Goal: Information Seeking & Learning: Find specific fact

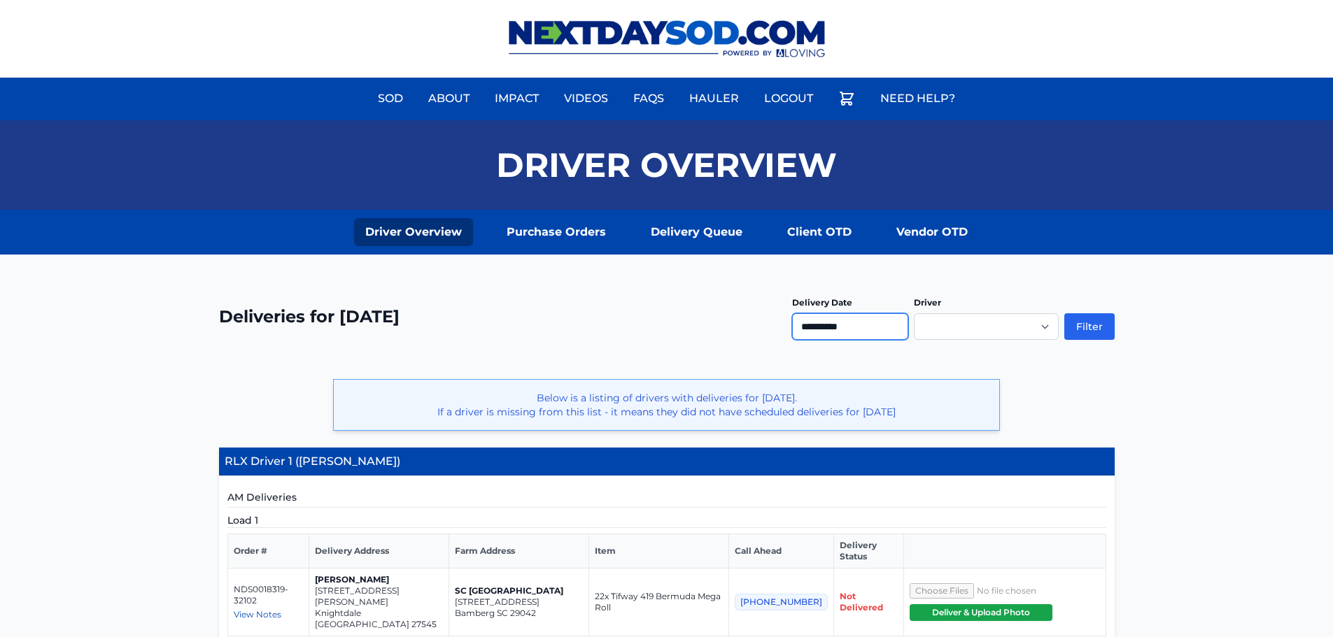
click at [847, 327] on input "**********" at bounding box center [850, 326] width 116 height 27
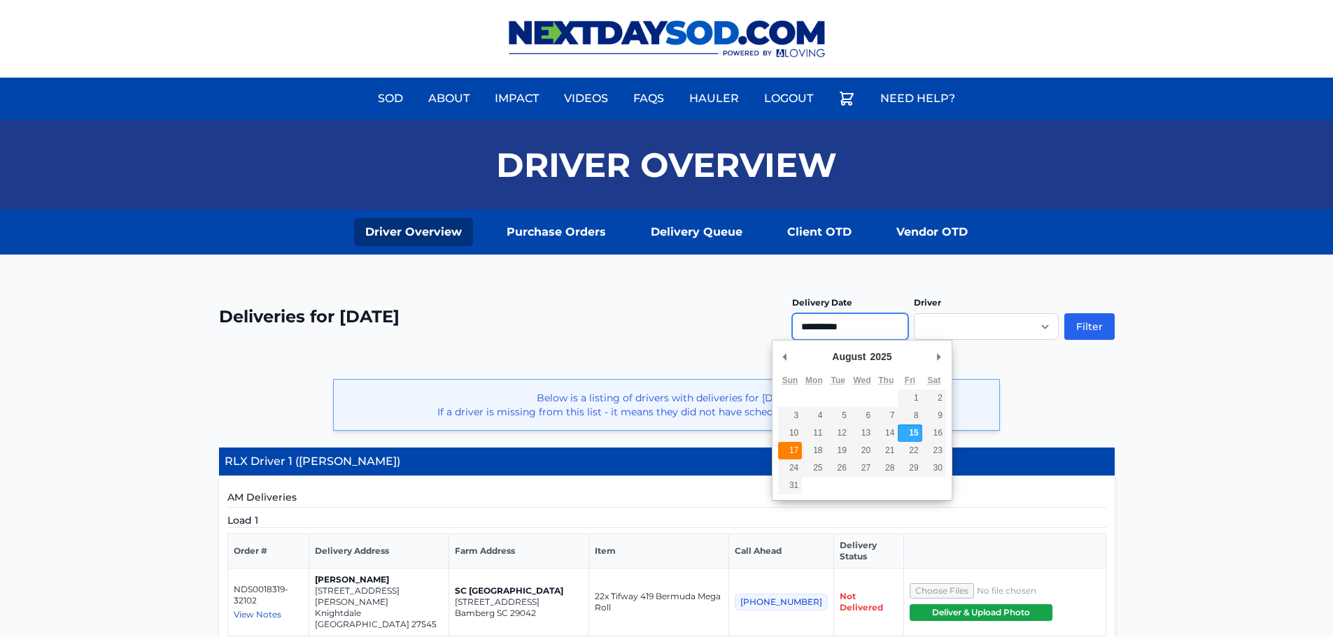
type input "**********"
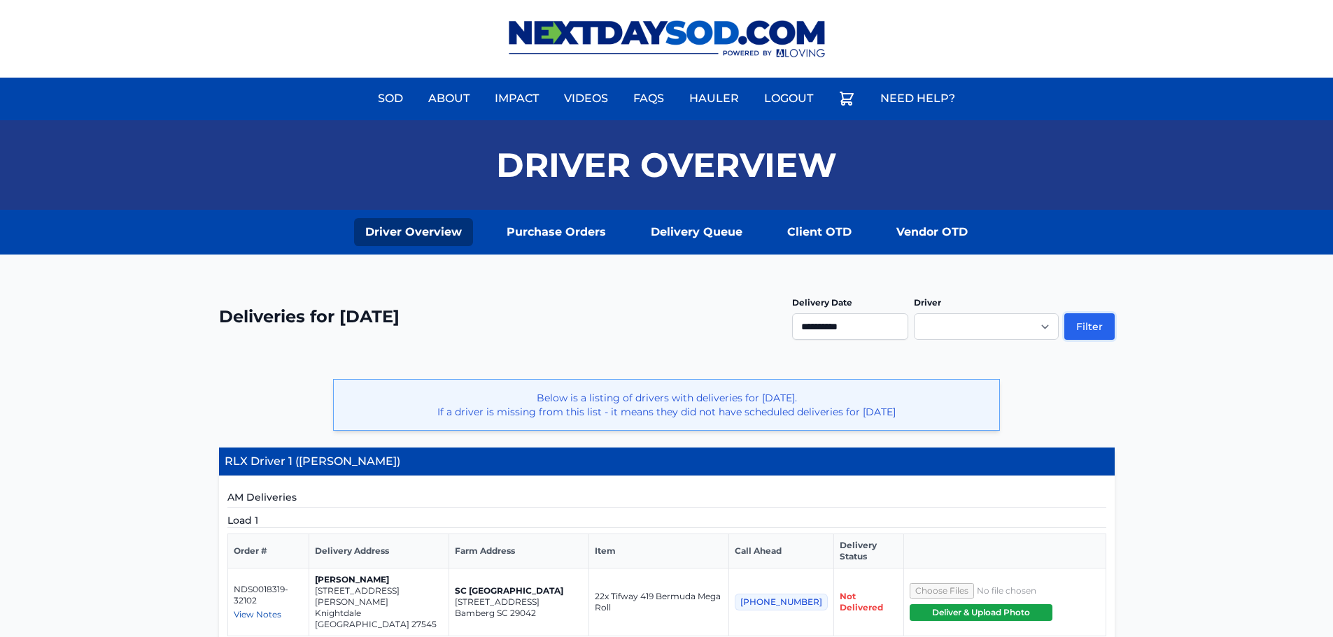
drag, startPoint x: 1091, startPoint y: 322, endPoint x: 1135, endPoint y: 271, distance: 66.9
click at [1091, 322] on button "Filter" at bounding box center [1089, 326] width 50 height 27
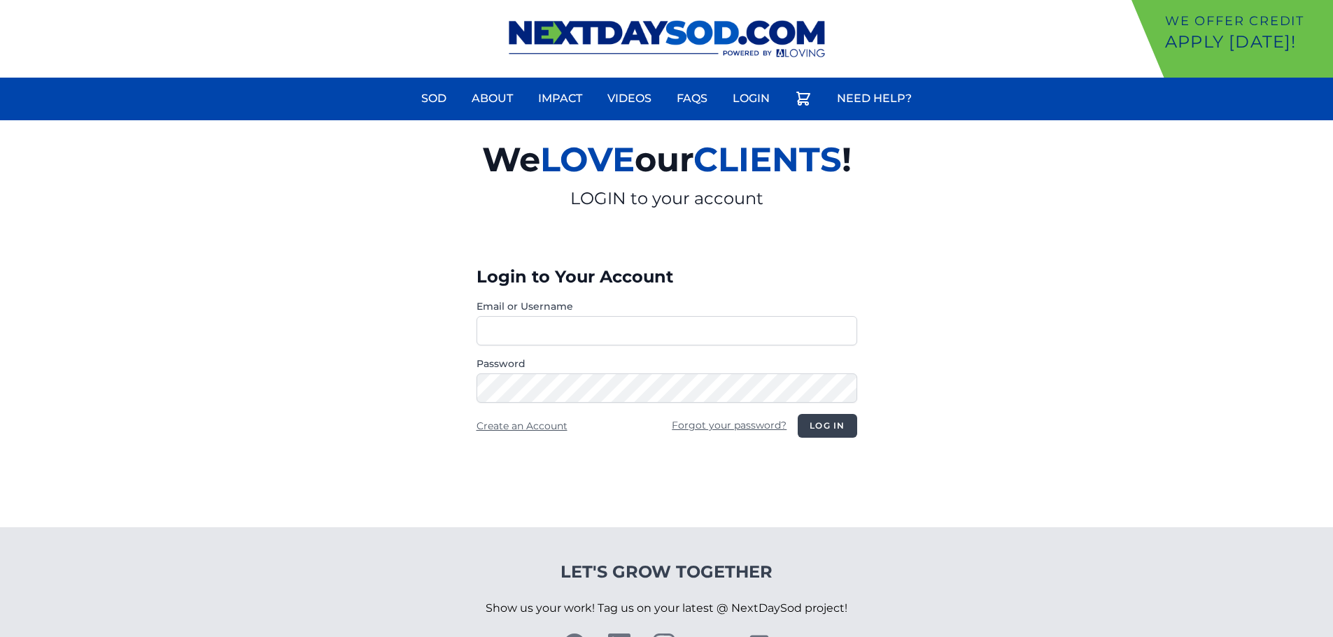
type input "********"
click at [830, 430] on button "Log in" at bounding box center [827, 426] width 59 height 24
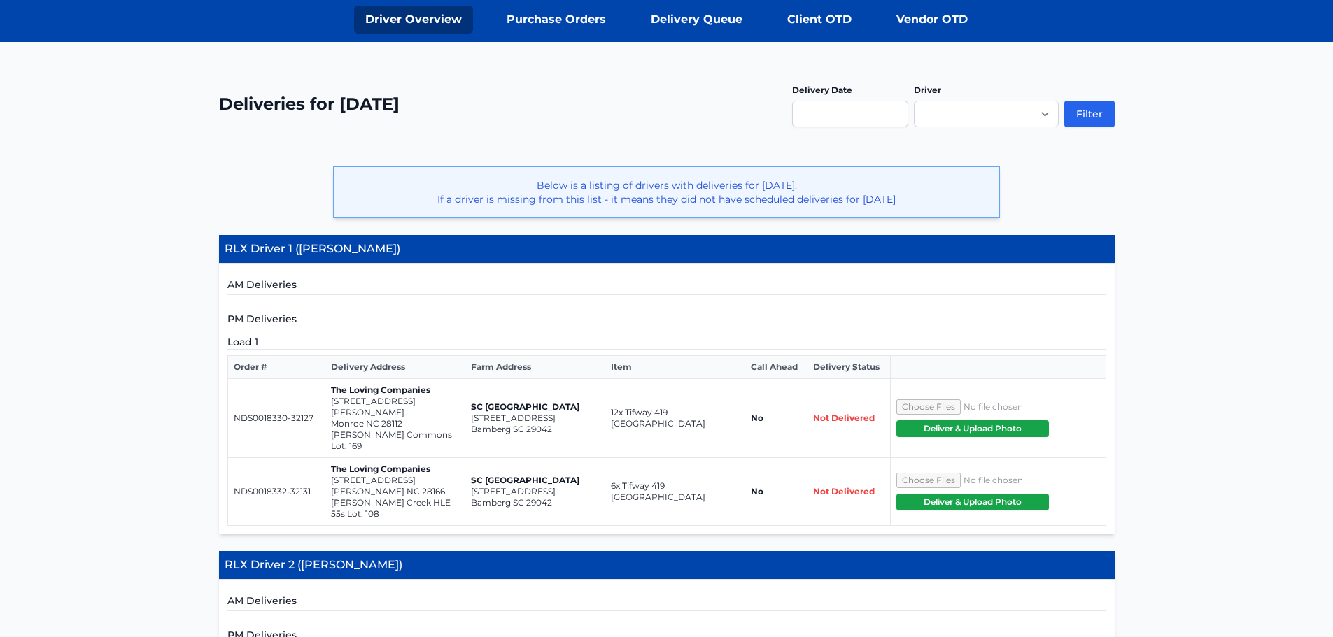
scroll to position [210, 0]
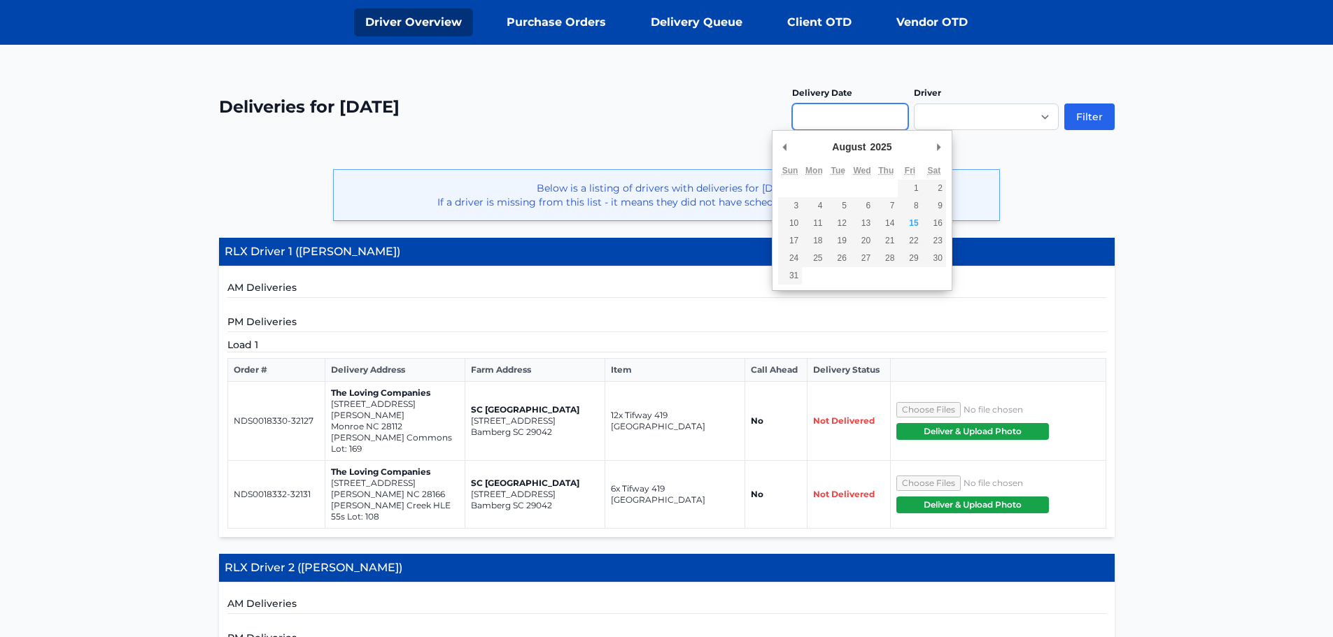
click at [849, 115] on input "Use the arrow keys to pick a date" at bounding box center [850, 117] width 116 height 27
type input "**********"
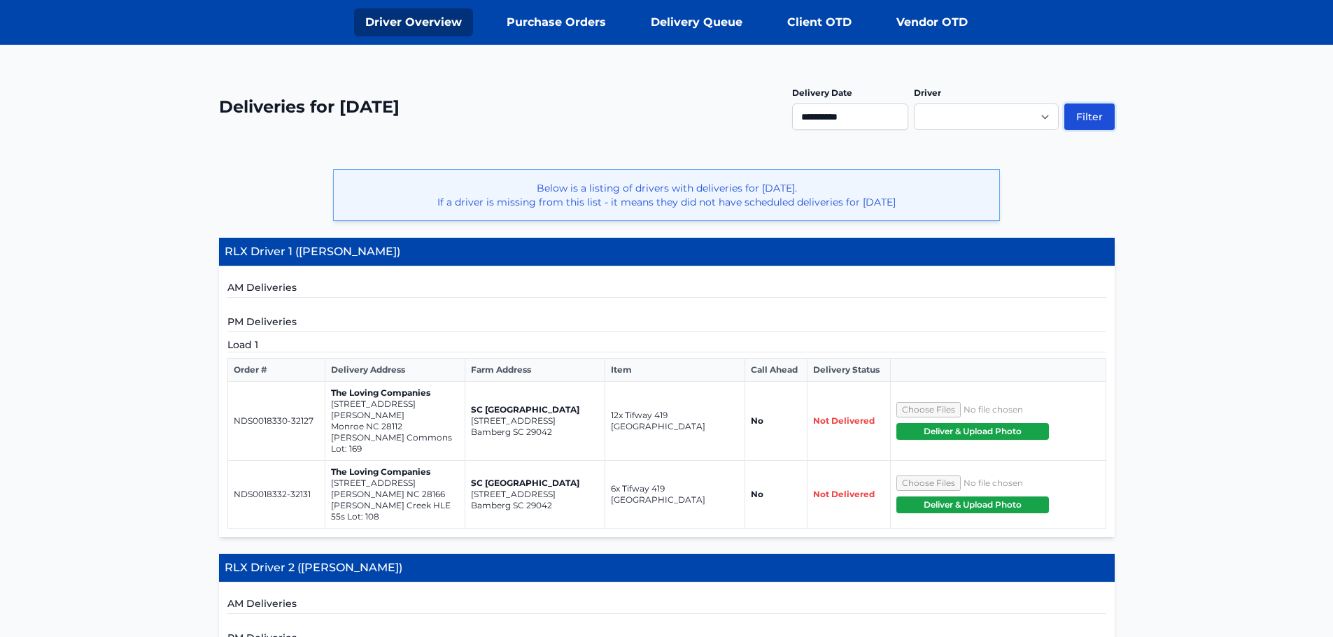
click at [1086, 115] on button "Filter" at bounding box center [1089, 117] width 50 height 27
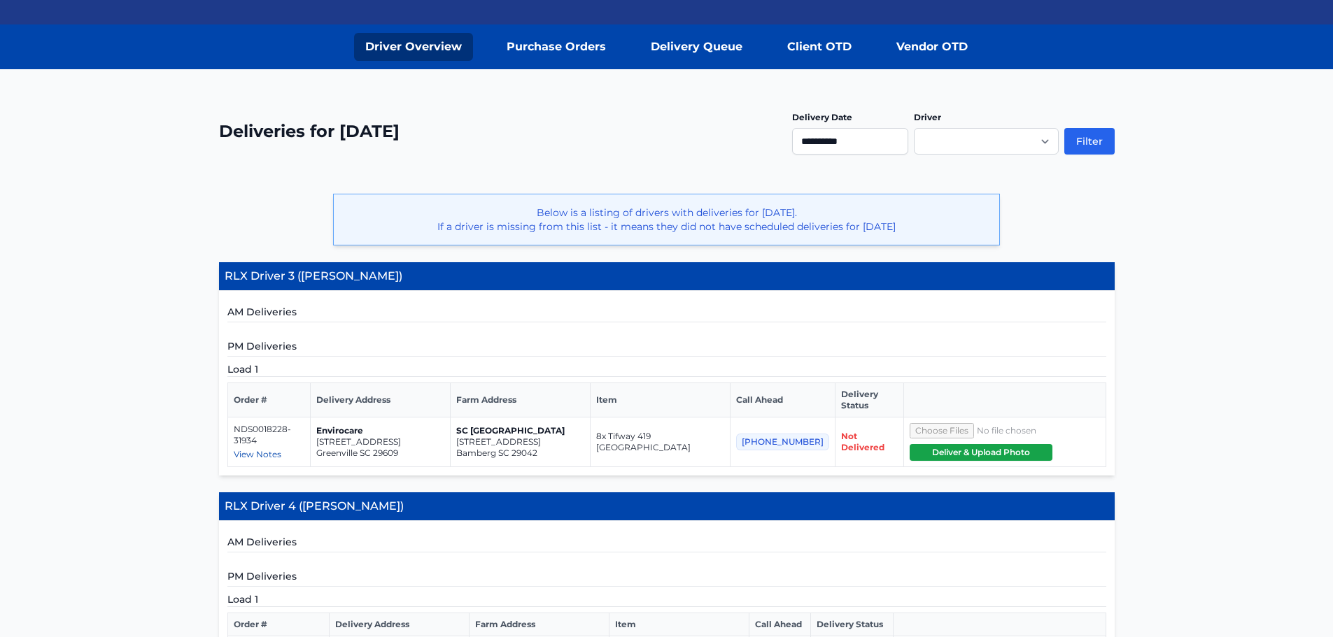
scroll to position [210, 0]
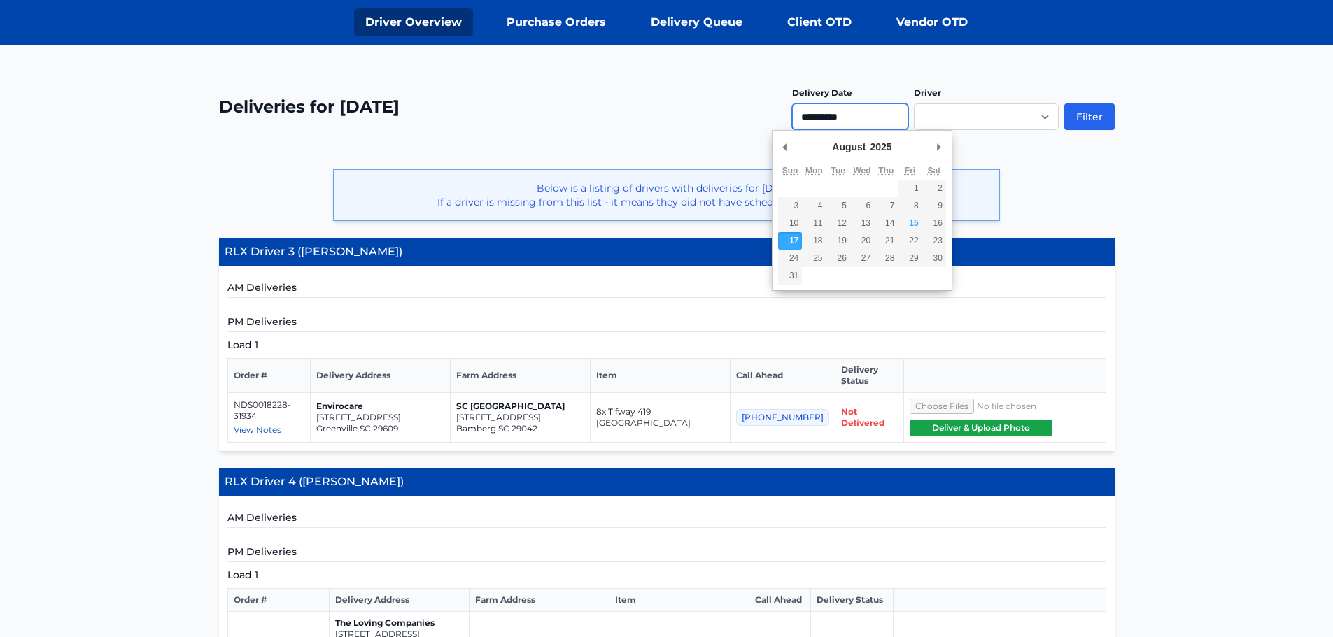
click at [856, 123] on input "**********" at bounding box center [850, 117] width 116 height 27
type input "**********"
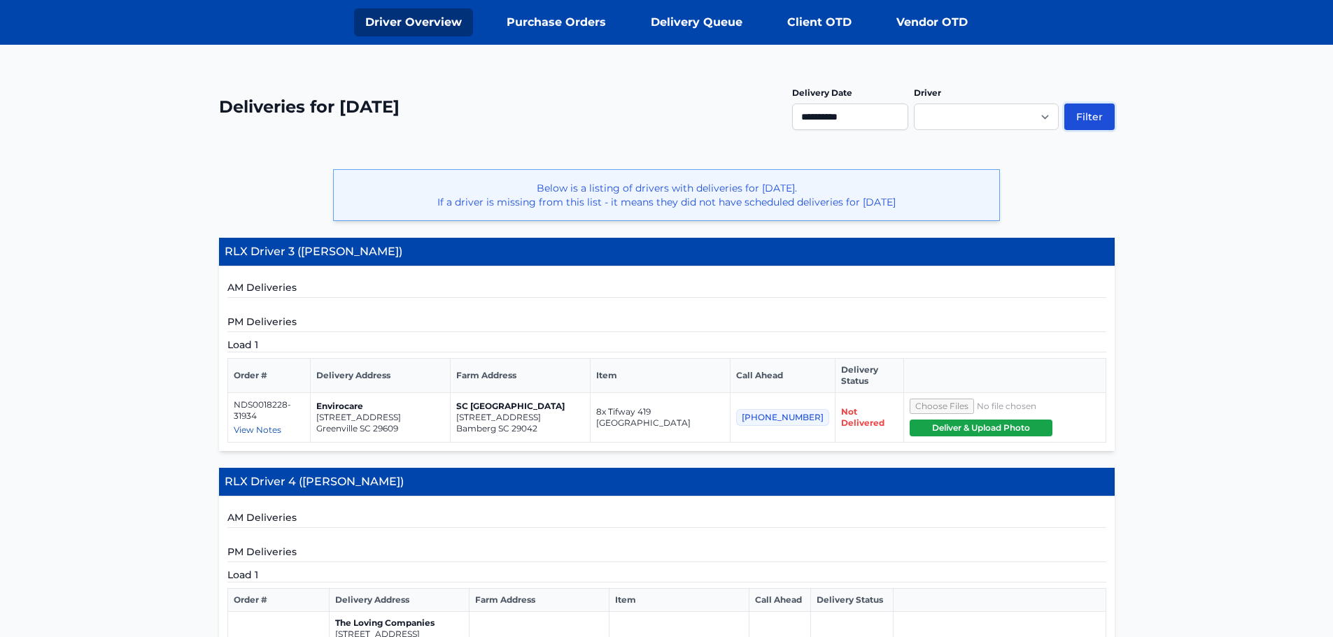
click at [1092, 118] on button "Filter" at bounding box center [1089, 117] width 50 height 27
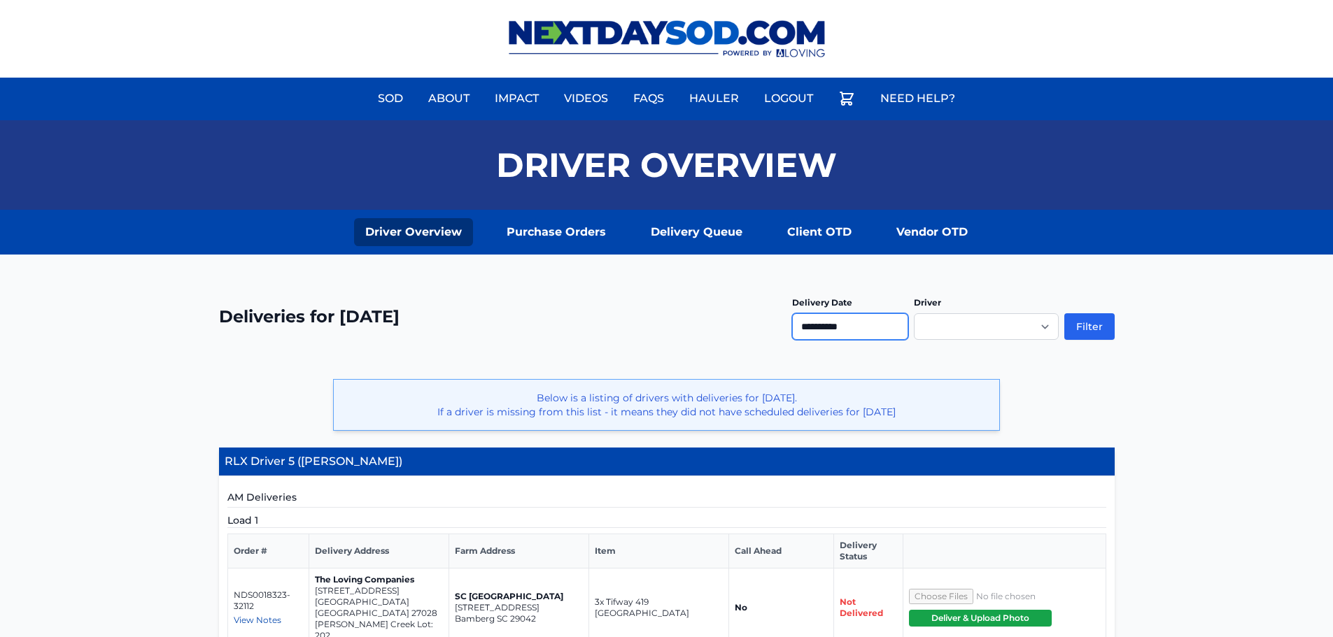
click at [846, 325] on input "**********" at bounding box center [850, 326] width 116 height 27
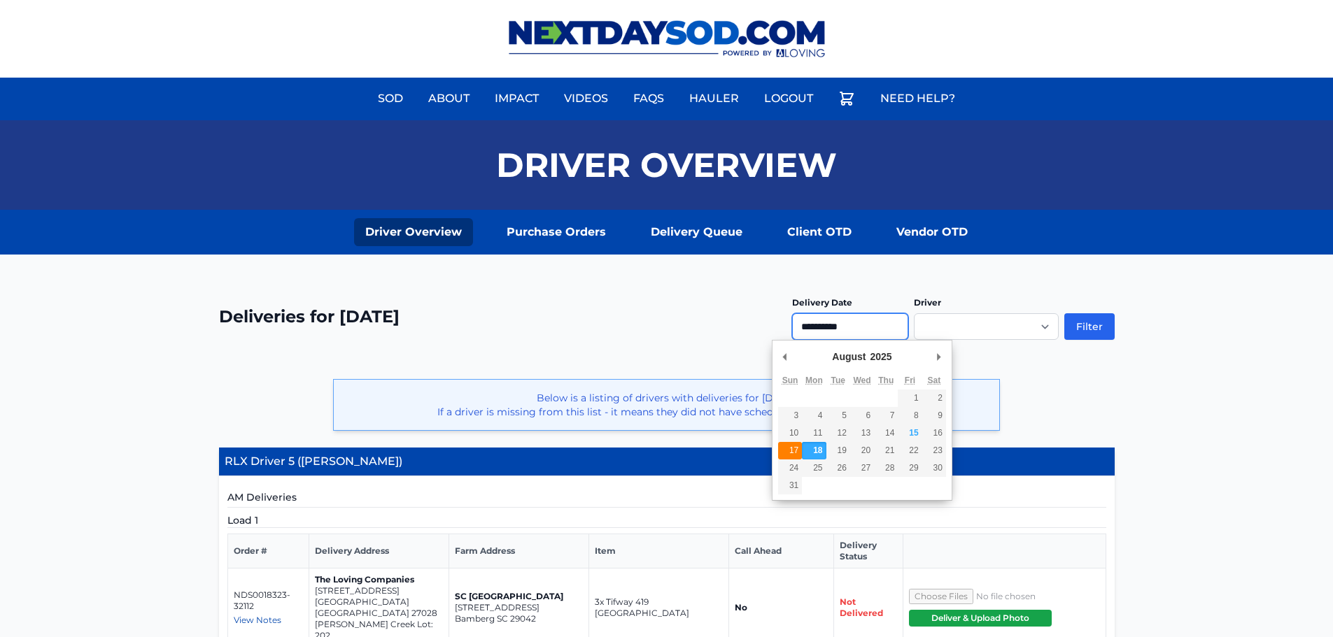
type input "**********"
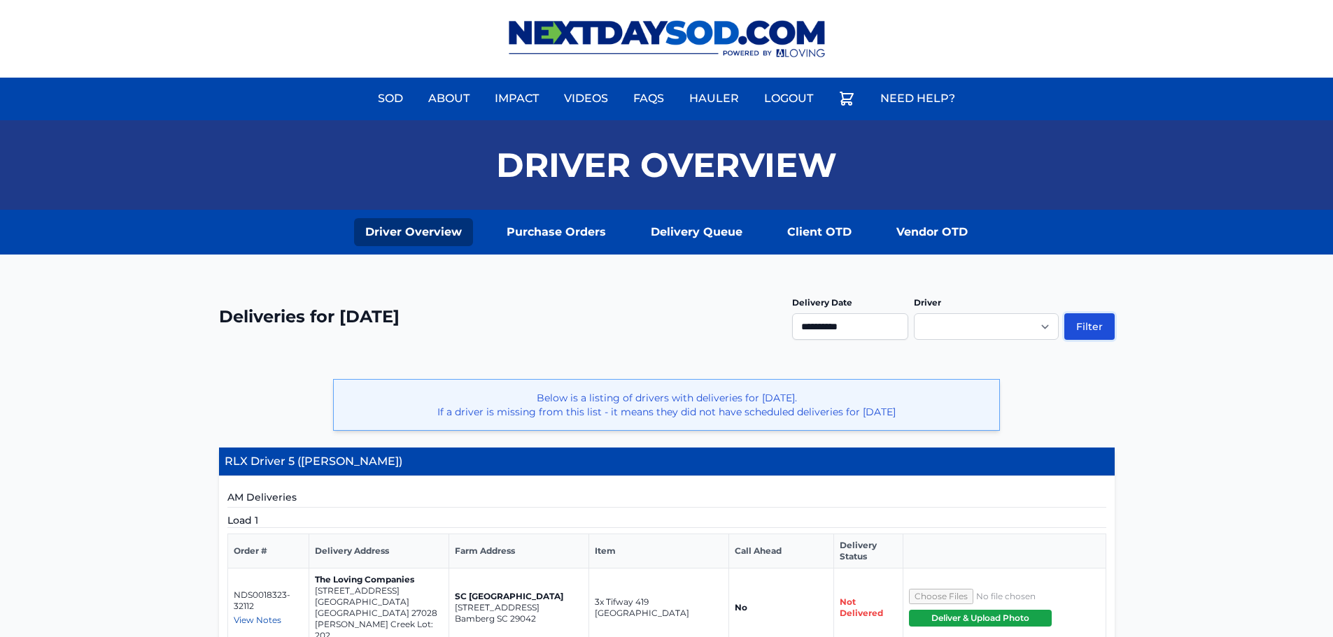
click at [1088, 327] on button "Filter" at bounding box center [1089, 326] width 50 height 27
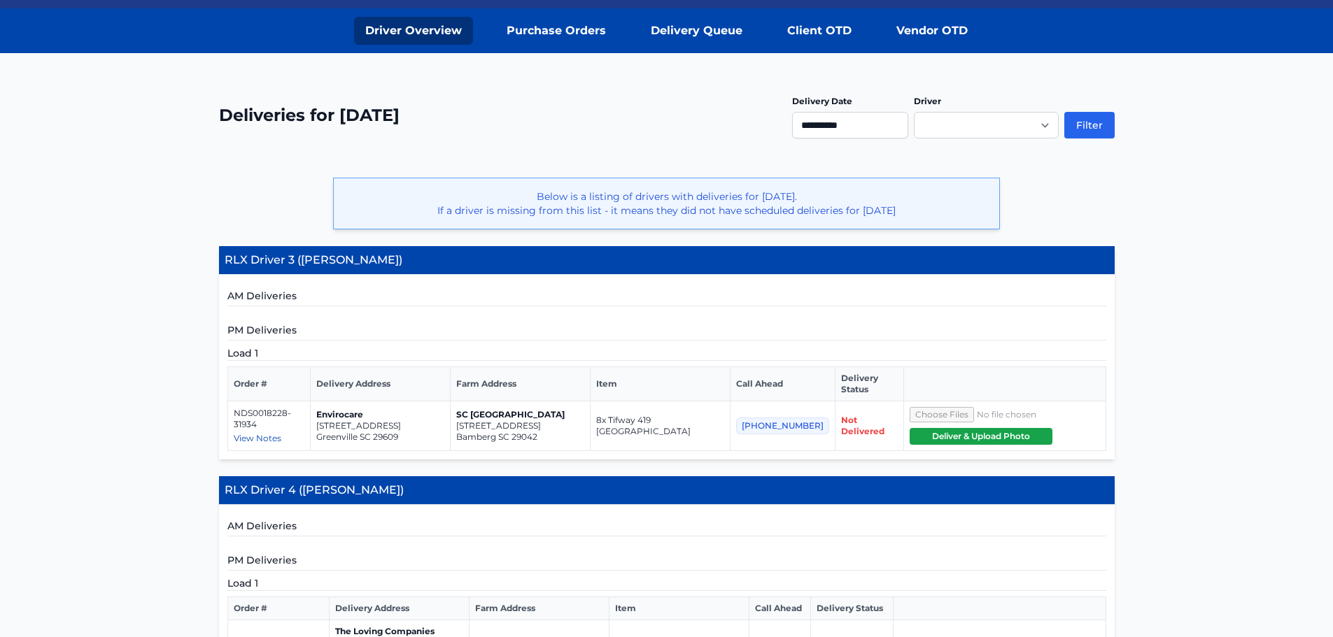
scroll to position [210, 0]
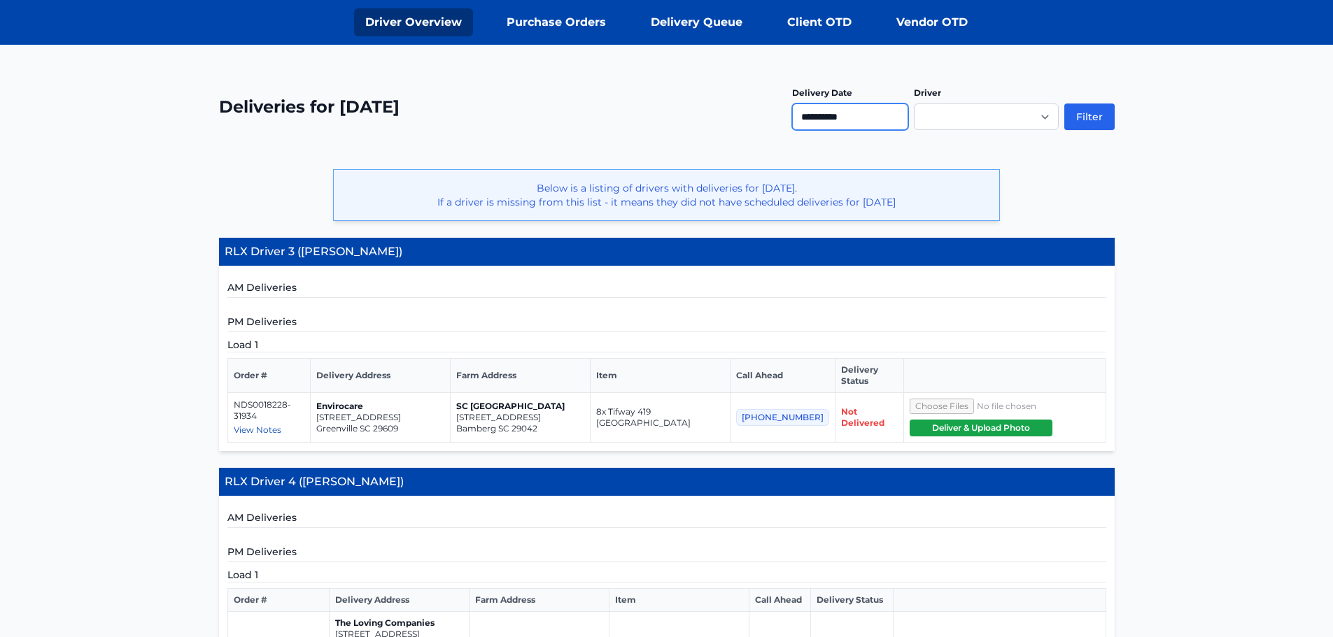
click at [835, 118] on input "**********" at bounding box center [850, 117] width 116 height 27
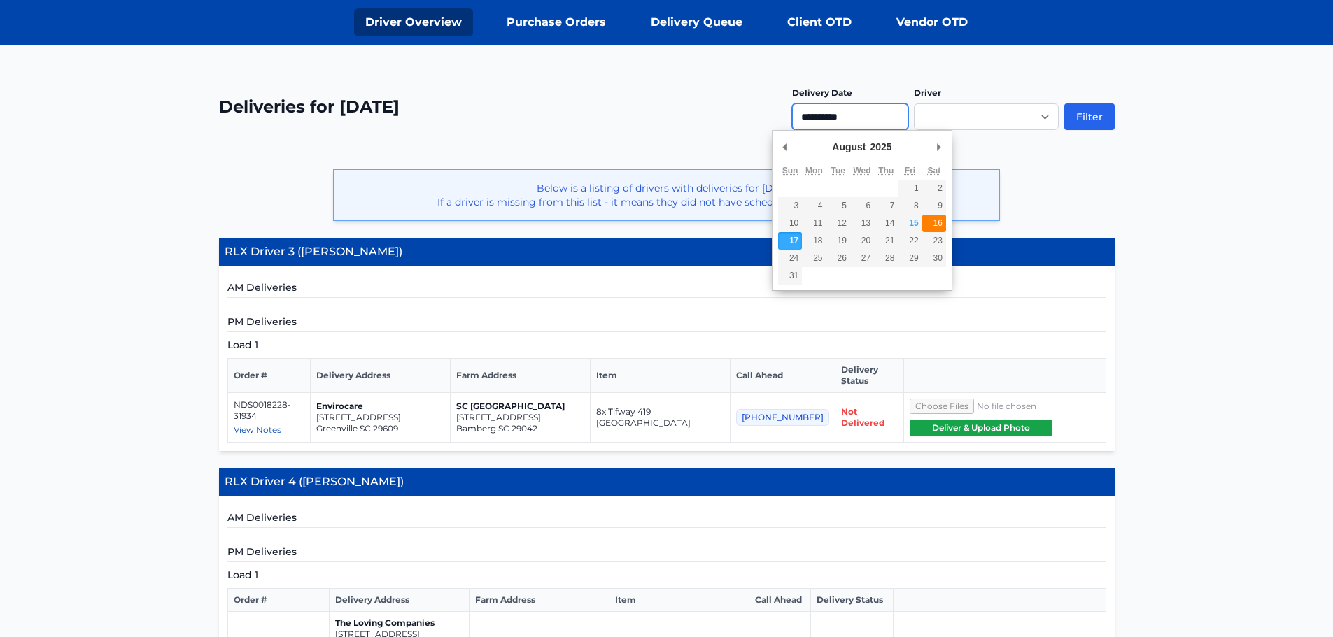
type input "**********"
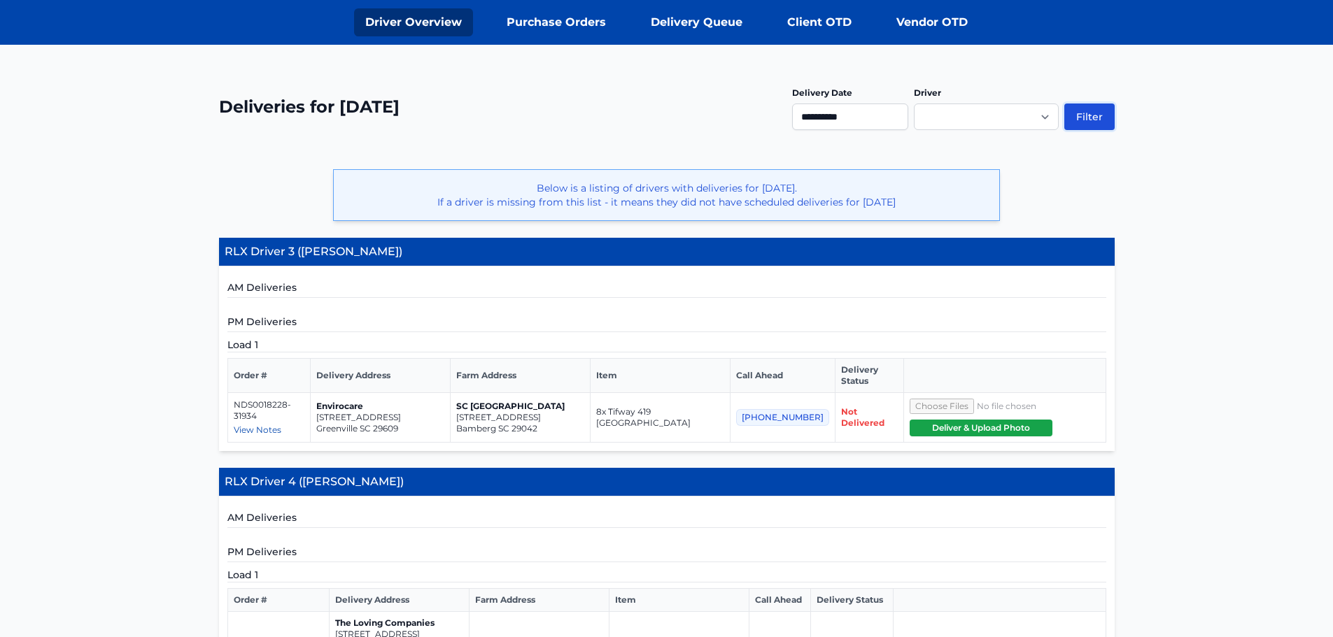
click at [1091, 113] on button "Filter" at bounding box center [1089, 117] width 50 height 27
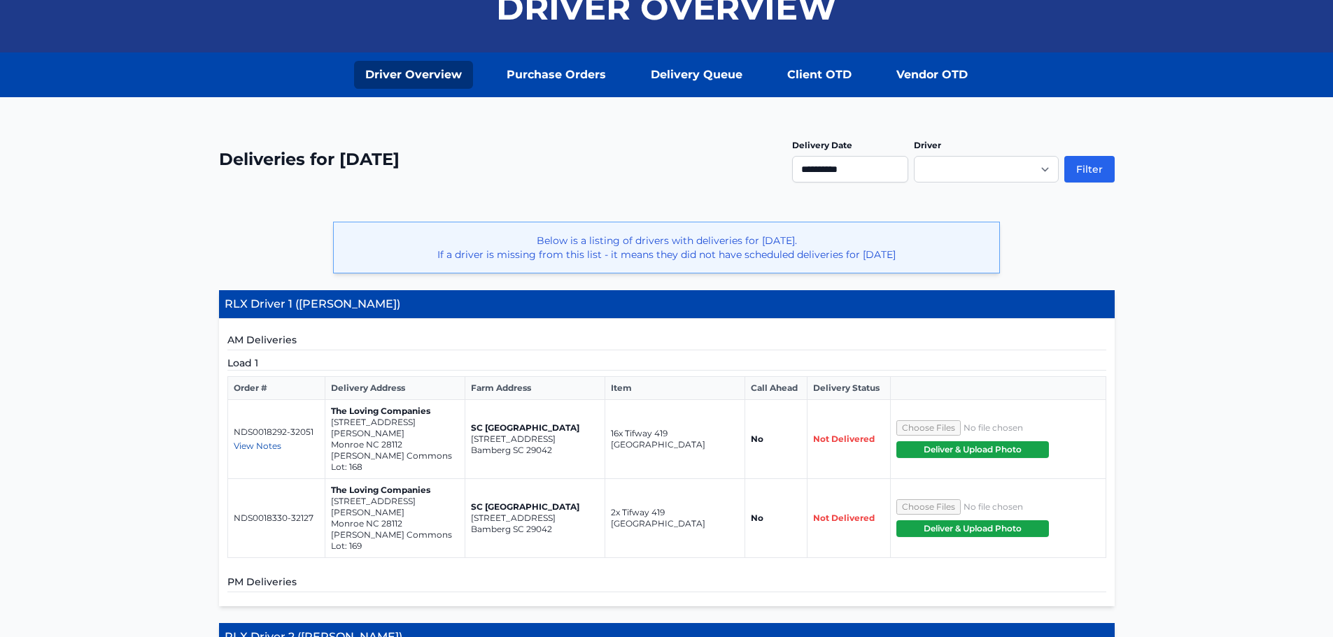
scroll to position [70, 0]
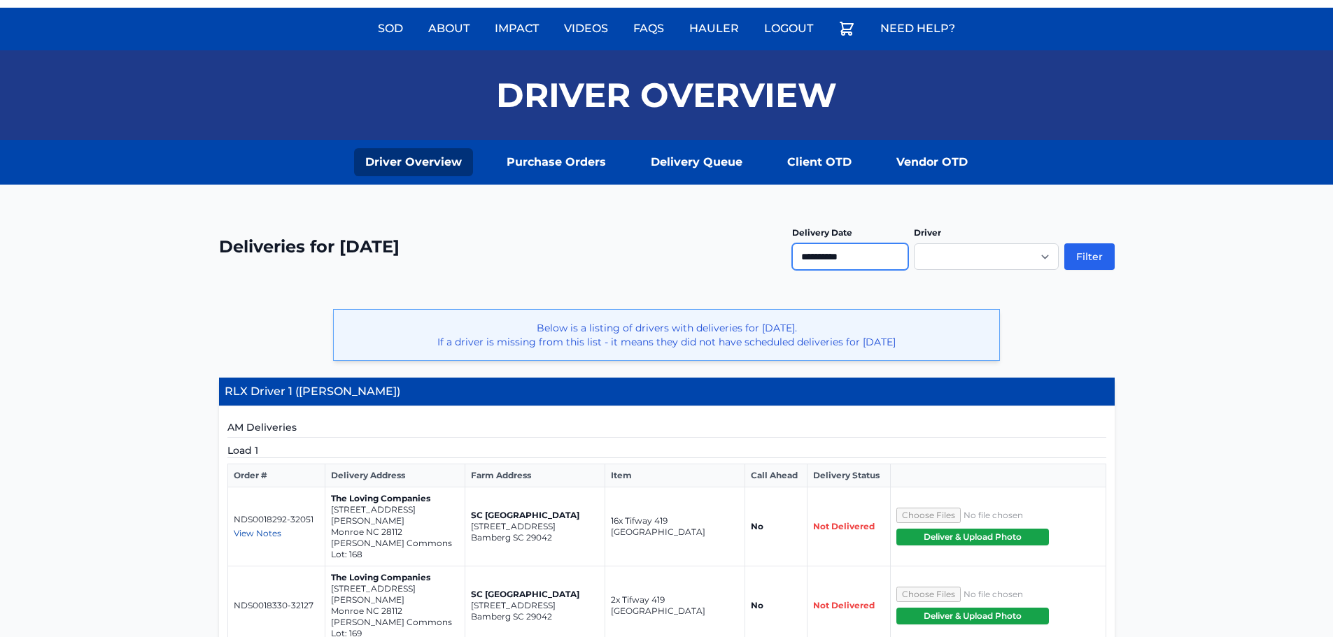
click at [859, 255] on input "**********" at bounding box center [850, 256] width 116 height 27
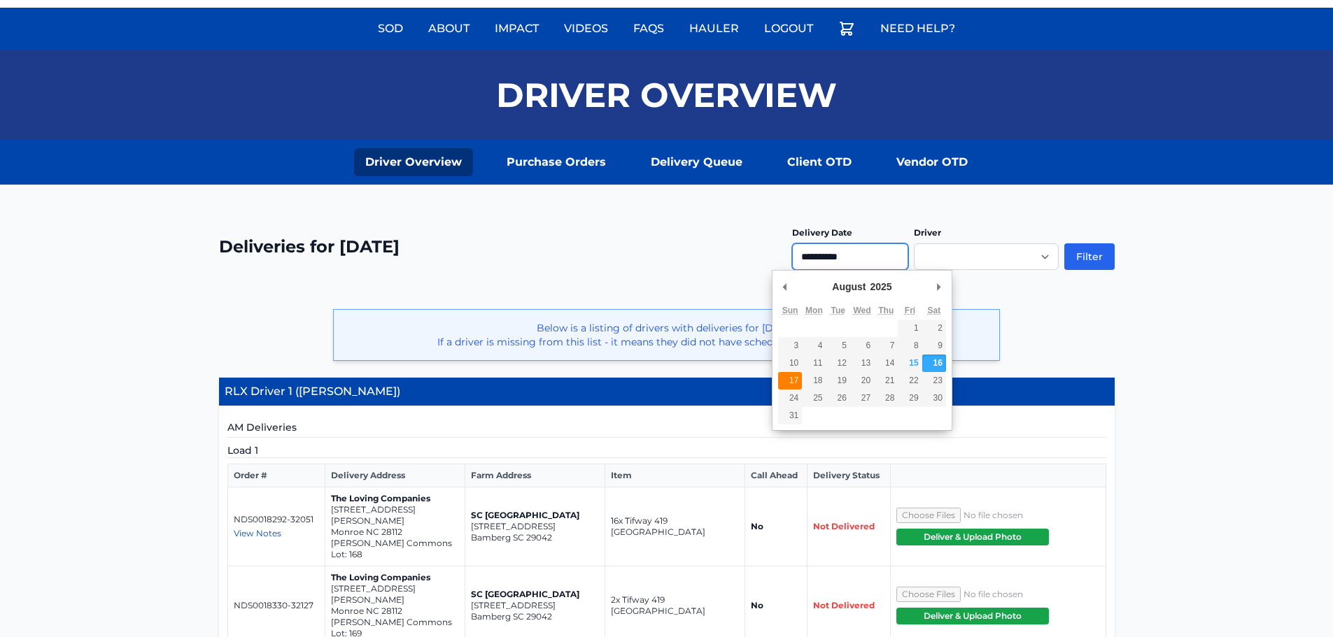
type input "**********"
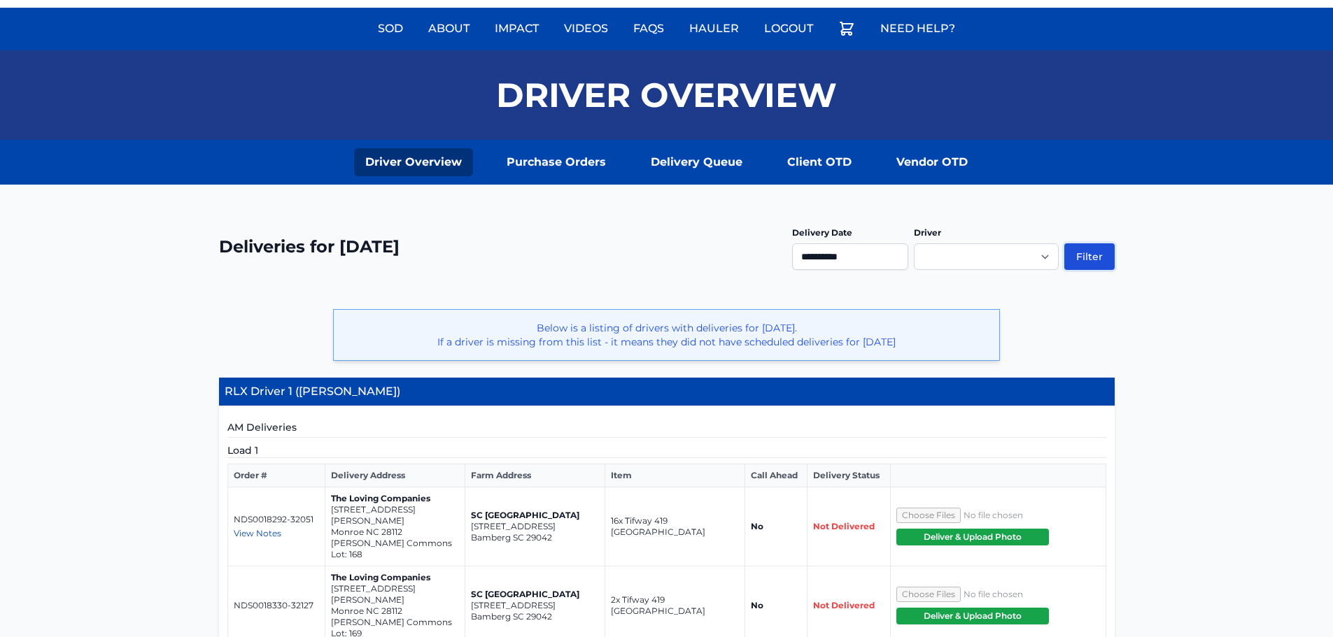
click at [1091, 255] on button "Filter" at bounding box center [1089, 256] width 50 height 27
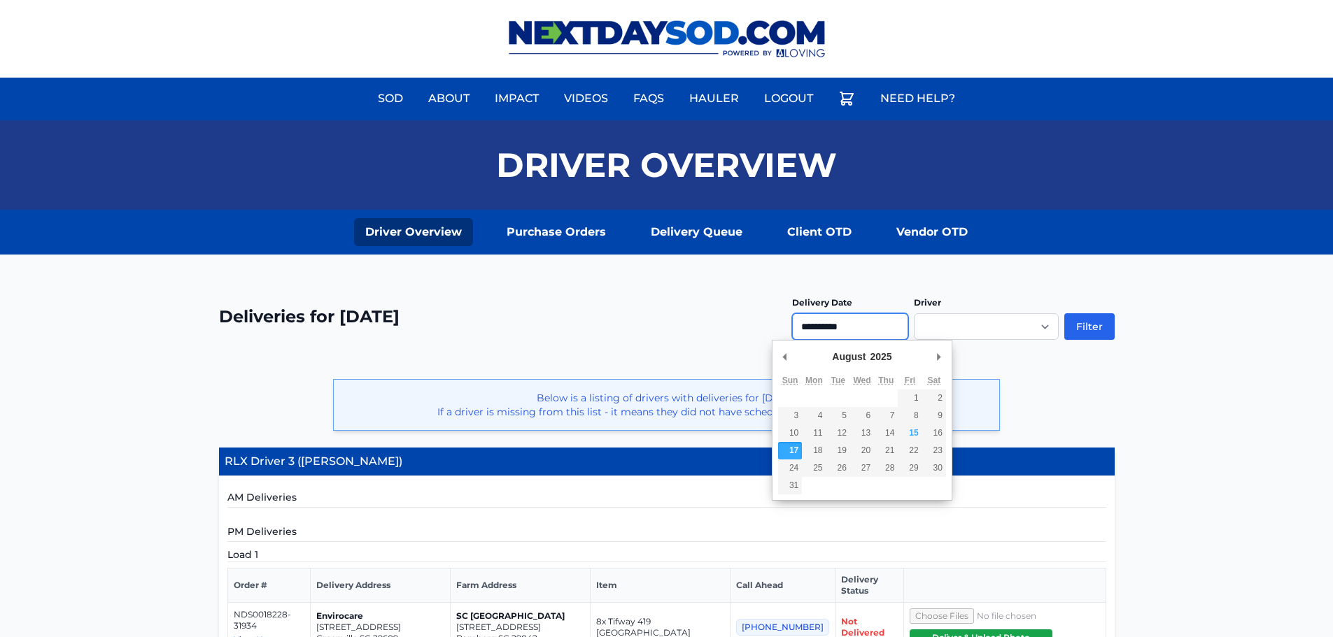
click at [854, 323] on input "**********" at bounding box center [850, 326] width 116 height 27
type input "**********"
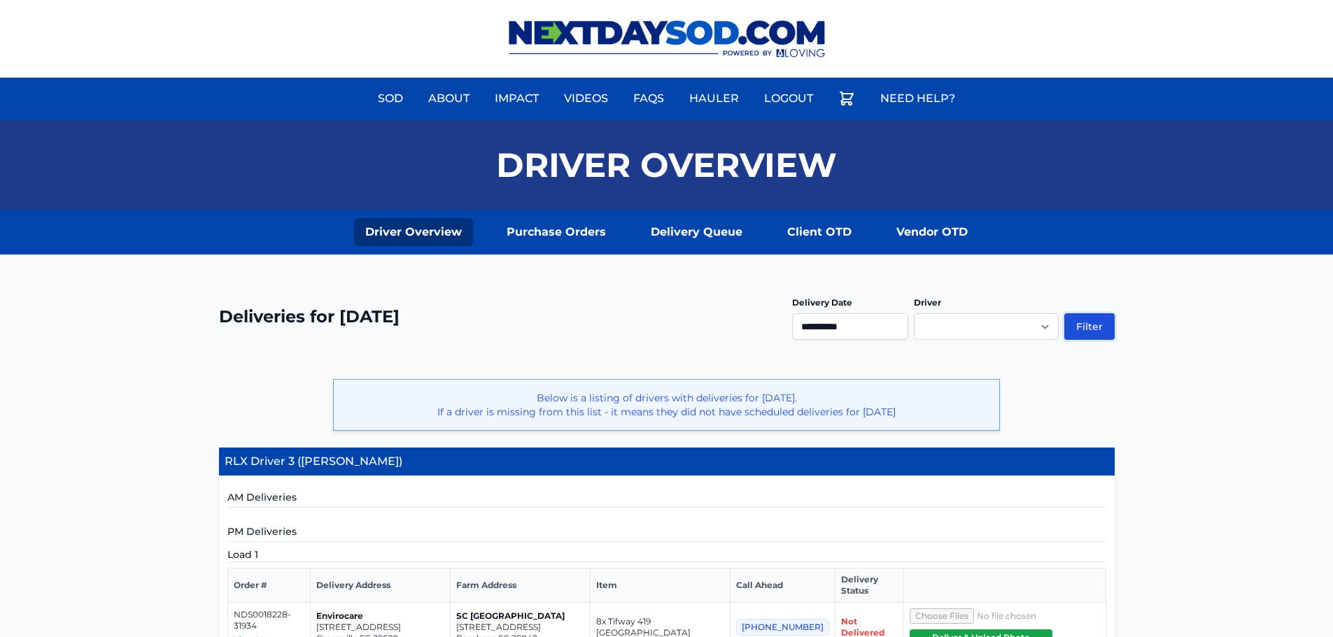
click at [1091, 323] on button "Filter" at bounding box center [1089, 326] width 50 height 27
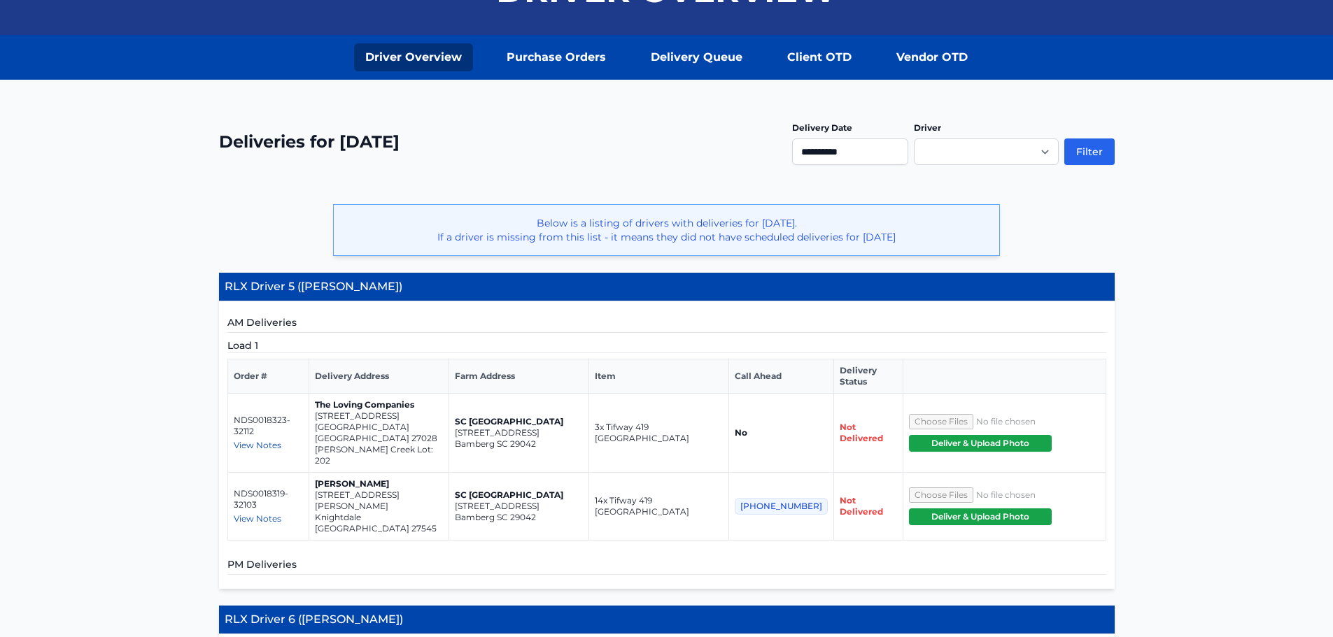
scroll to position [164, 0]
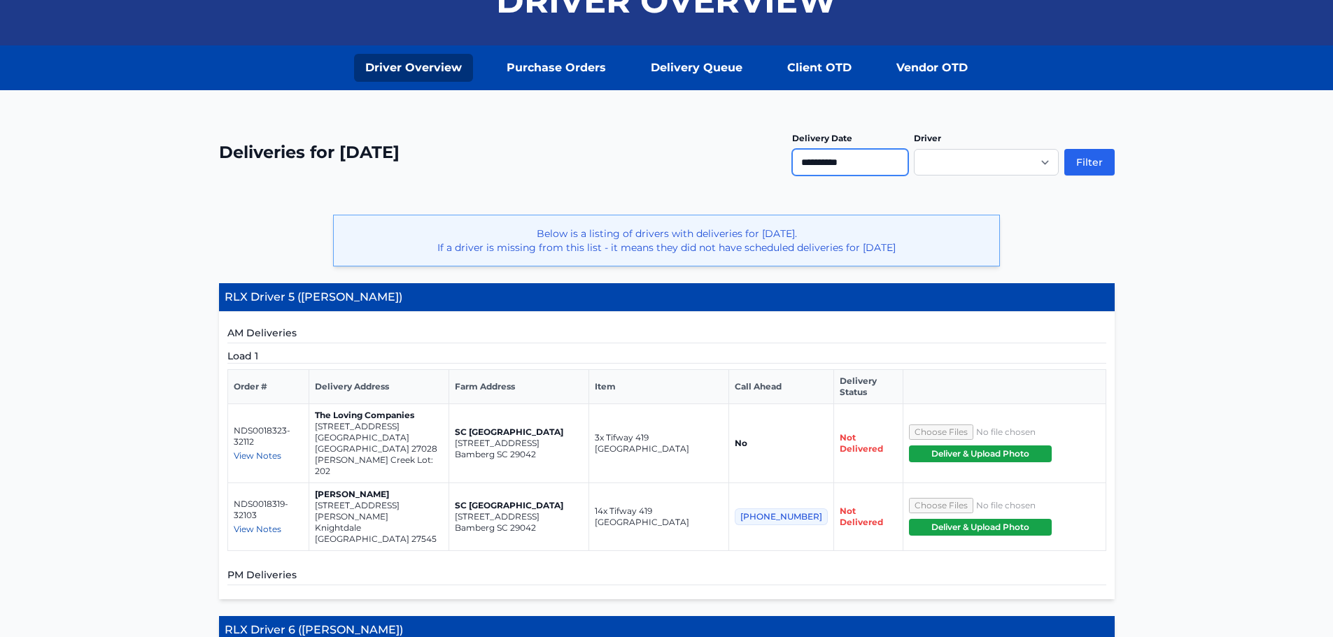
click at [844, 163] on input "**********" at bounding box center [850, 162] width 116 height 27
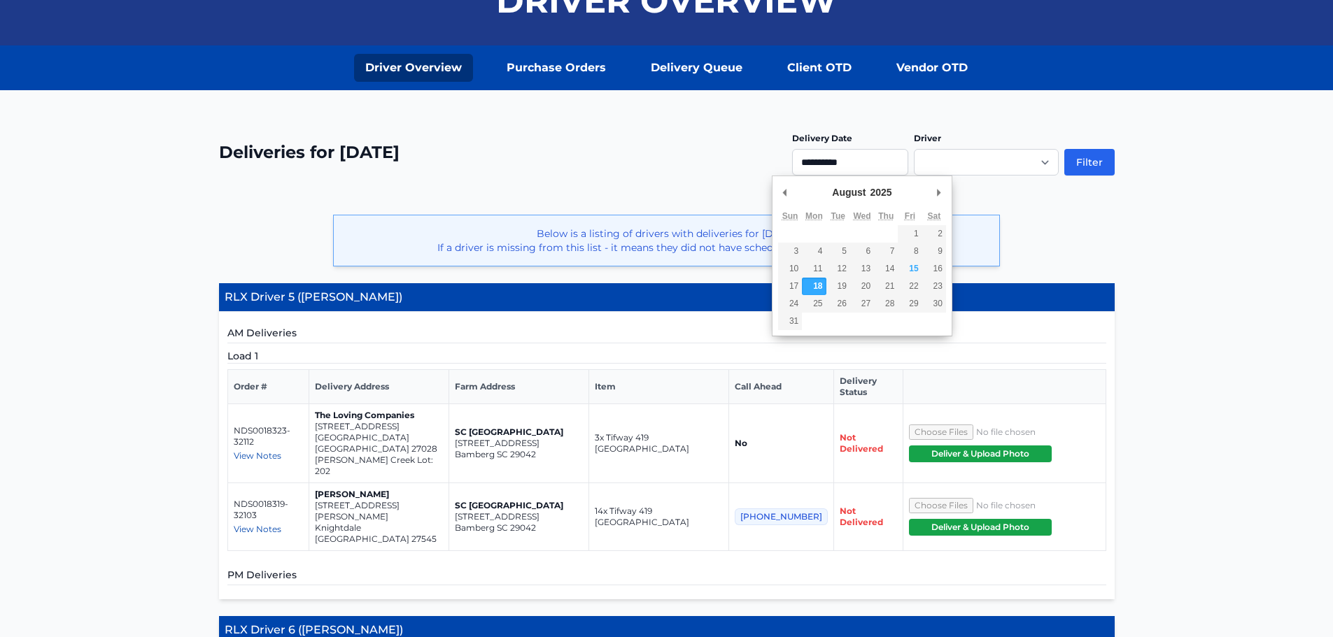
click at [1198, 285] on div "**********" at bounding box center [666, 517] width 1333 height 854
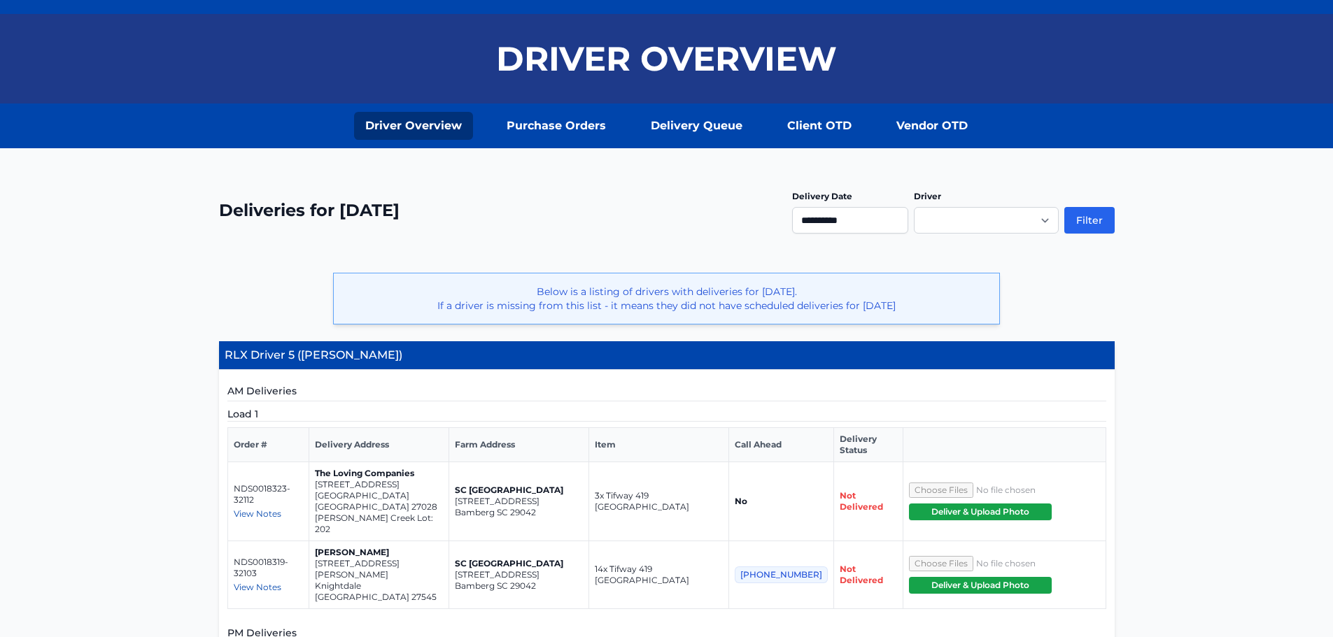
scroll to position [24, 0]
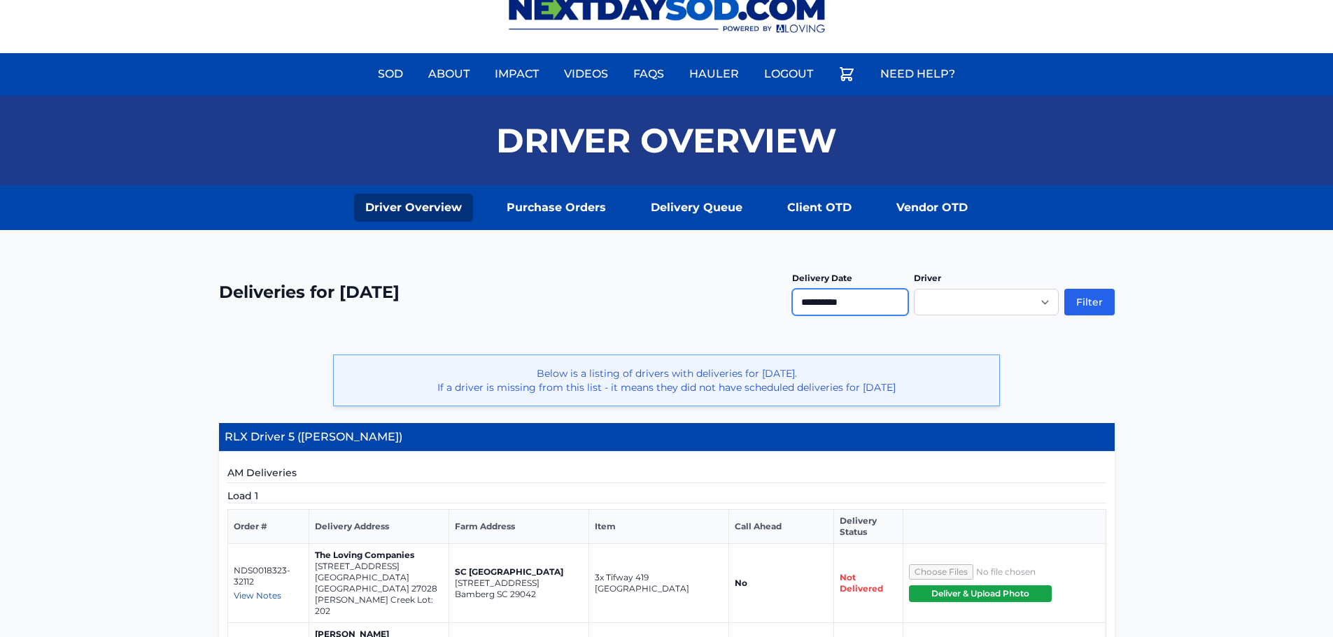
click at [841, 304] on input "**********" at bounding box center [850, 302] width 116 height 27
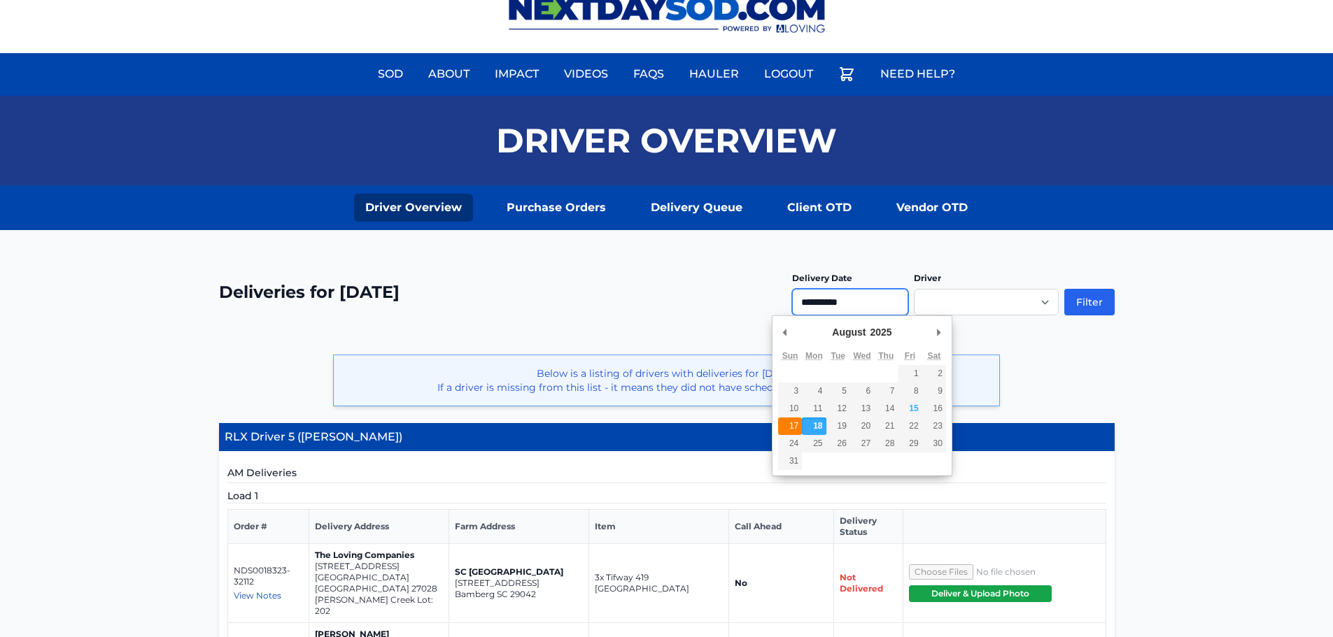
type input "**********"
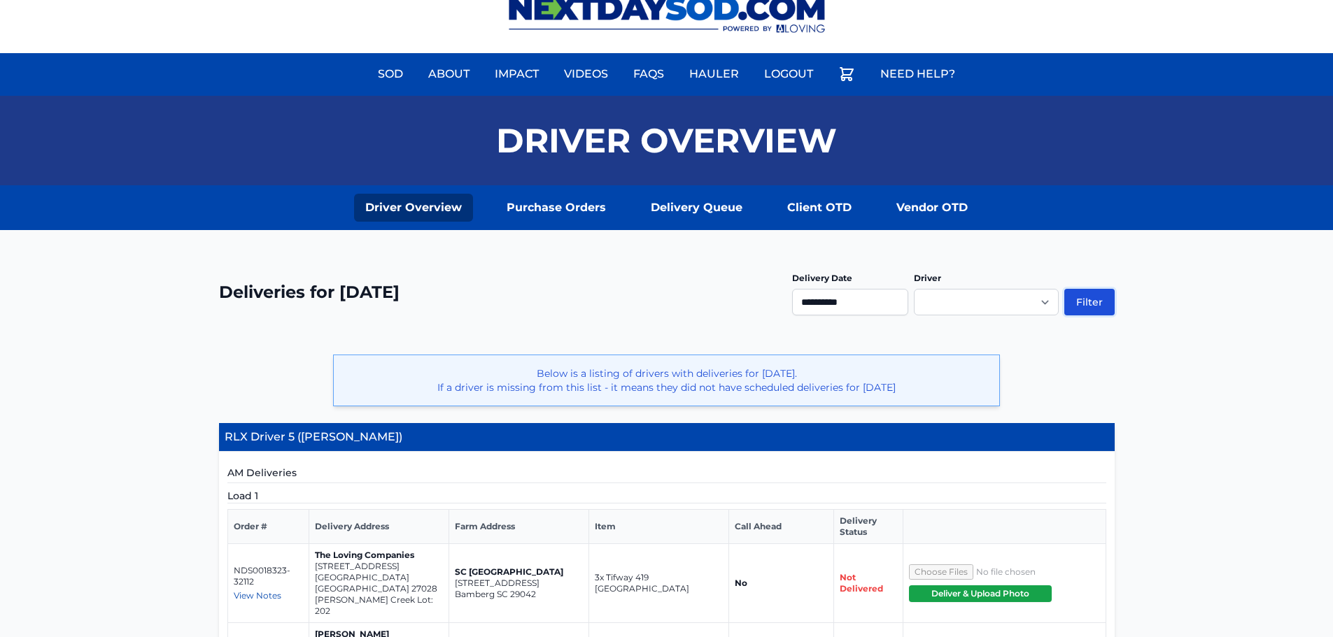
click at [1091, 296] on button "Filter" at bounding box center [1089, 302] width 50 height 27
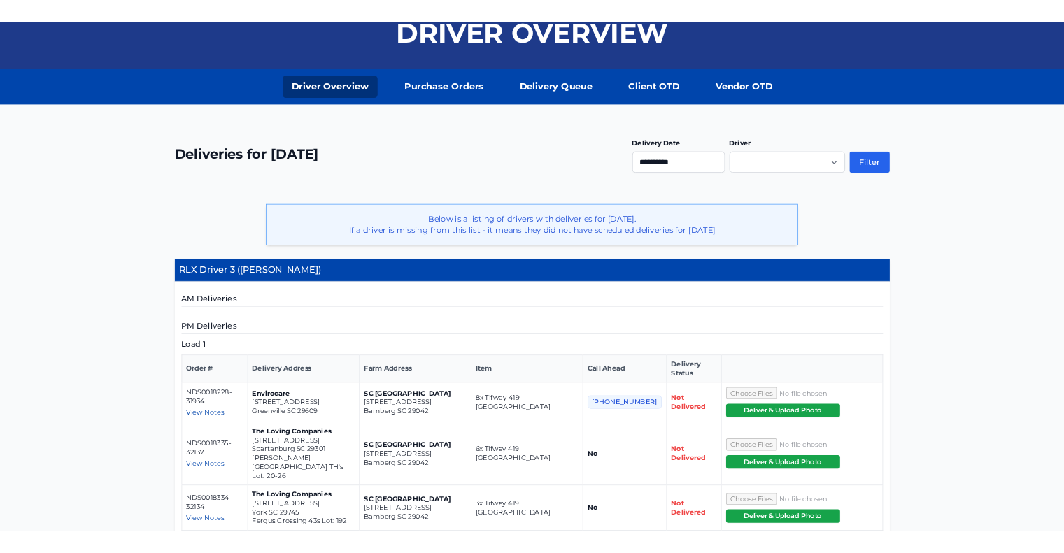
scroll to position [151, 0]
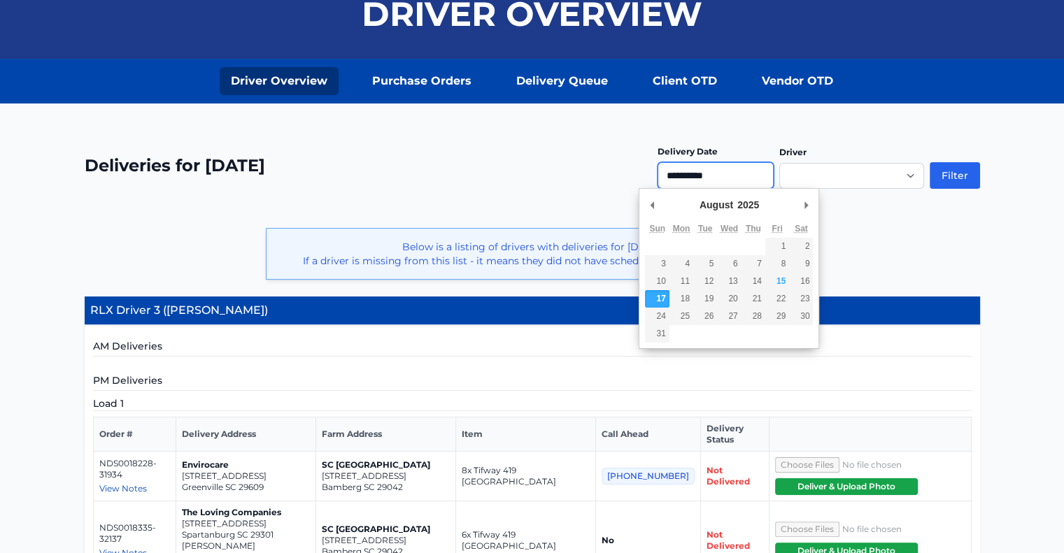
click at [714, 176] on input "**********" at bounding box center [716, 175] width 116 height 27
type input "**********"
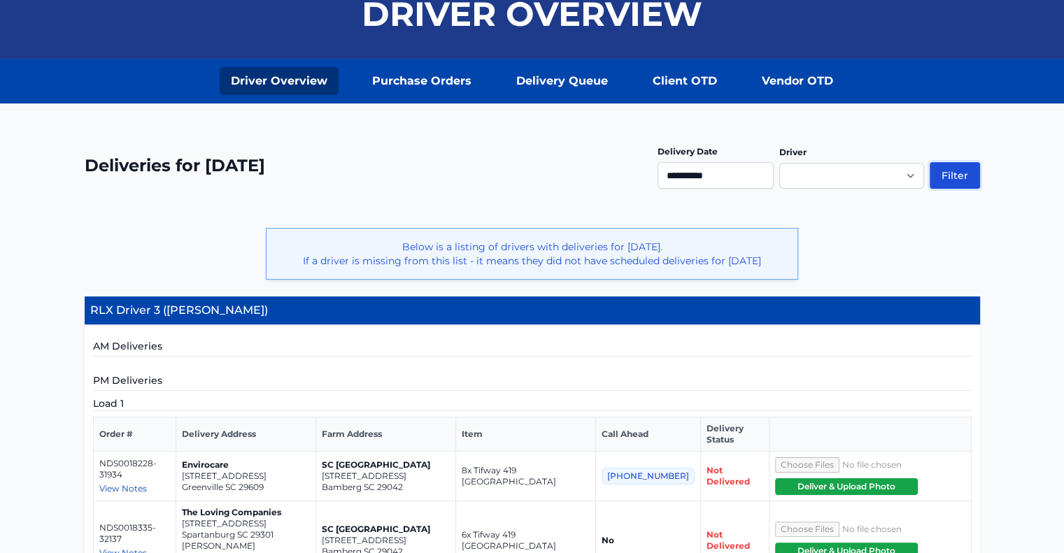
click at [951, 173] on button "Filter" at bounding box center [955, 175] width 50 height 27
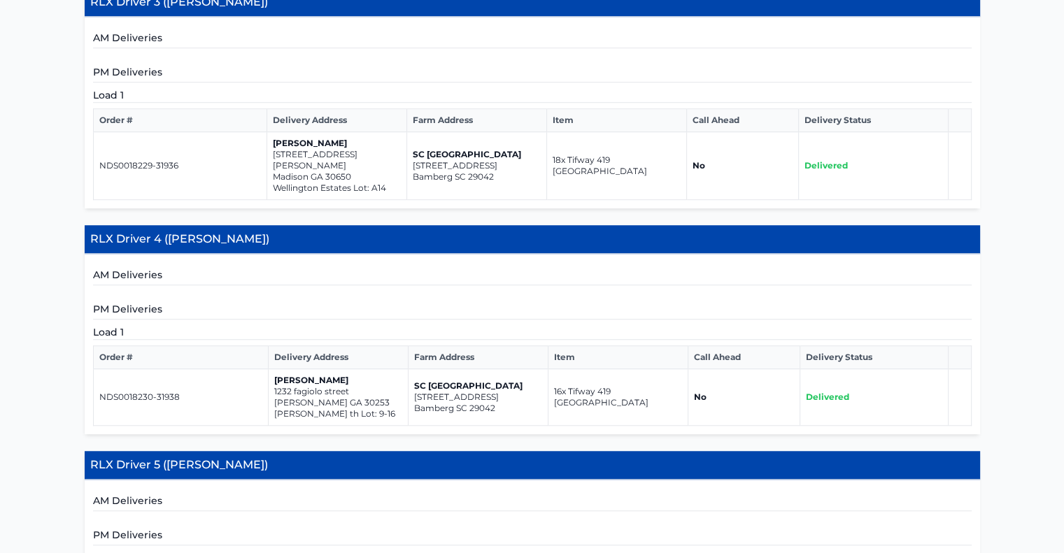
scroll to position [1049, 0]
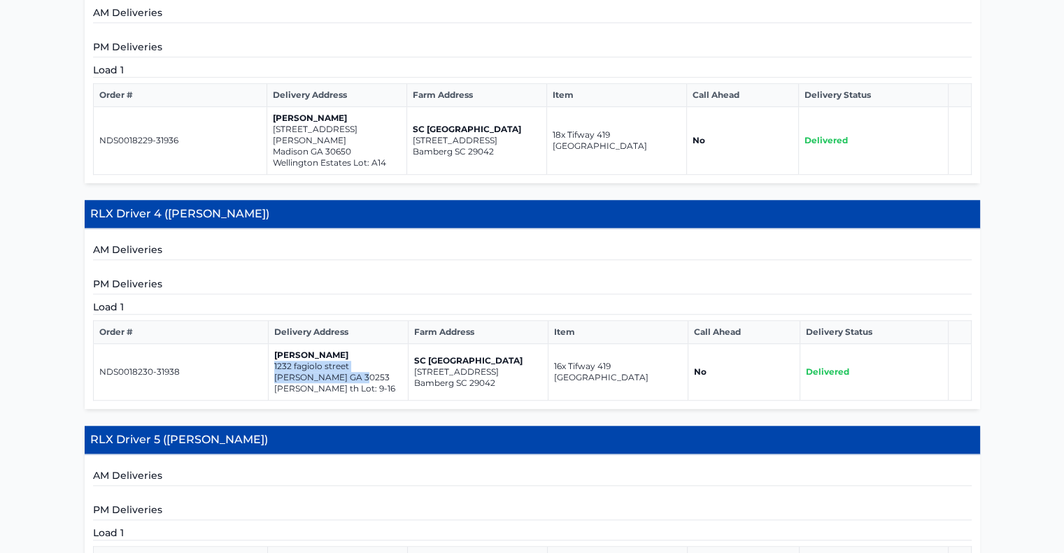
drag, startPoint x: 273, startPoint y: 291, endPoint x: 374, endPoint y: 306, distance: 101.8
click at [374, 344] on td "Meg Jones 1232 fagiolo street McDonough GA 30253 kendall grove th Lot: 9-16" at bounding box center [339, 372] width 140 height 57
copy td "1232 fagiolo street McDonough GA 30253"
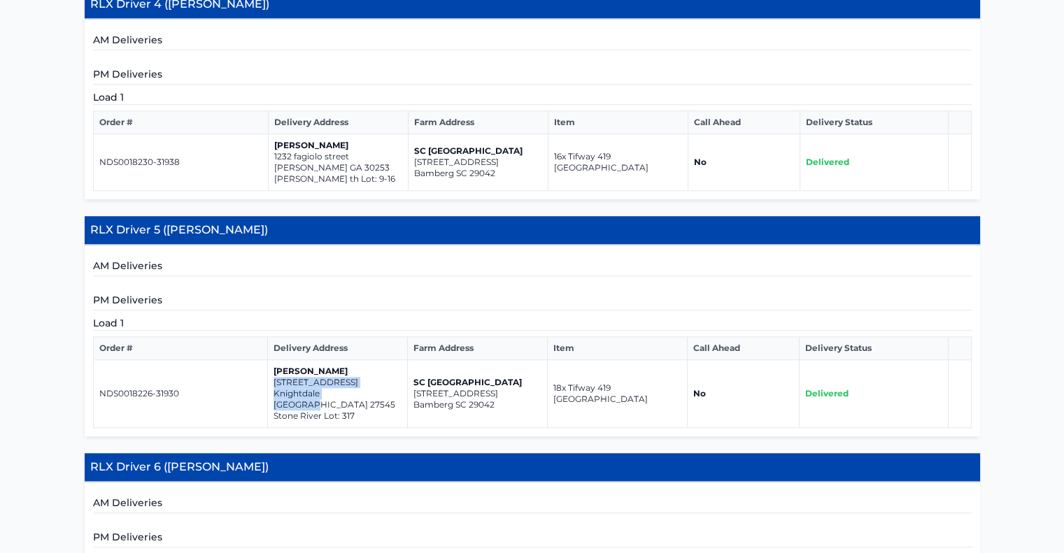
drag, startPoint x: 273, startPoint y: 308, endPoint x: 373, endPoint y: 322, distance: 101.0
click at [373, 360] on td "Dennis Ellis 1432 goldfinch perch lane Knightdale NC 27545 Stone River Lot: 317" at bounding box center [337, 394] width 140 height 68
copy td "1432 goldfinch perch lane Knightdale NC 27545"
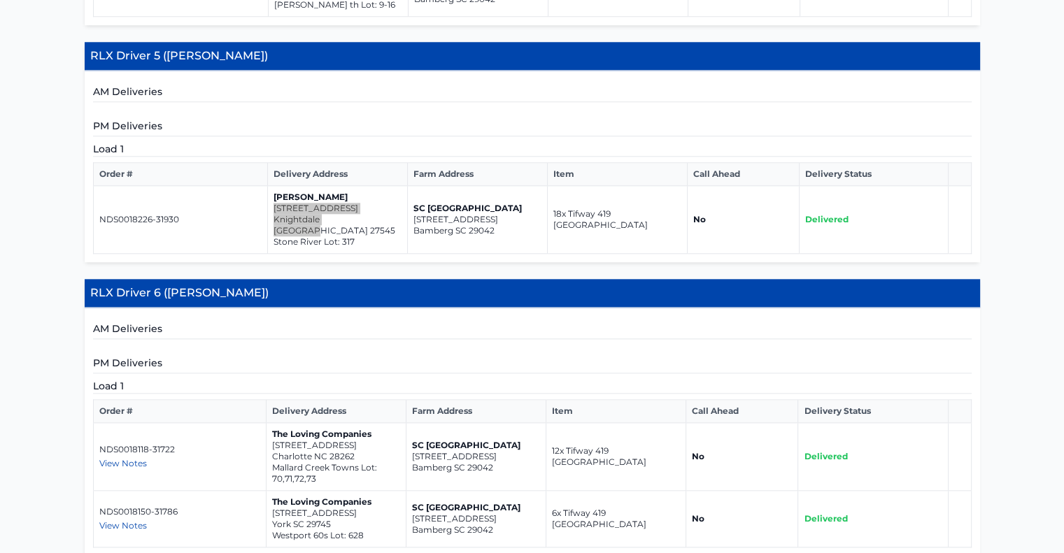
scroll to position [1515, 0]
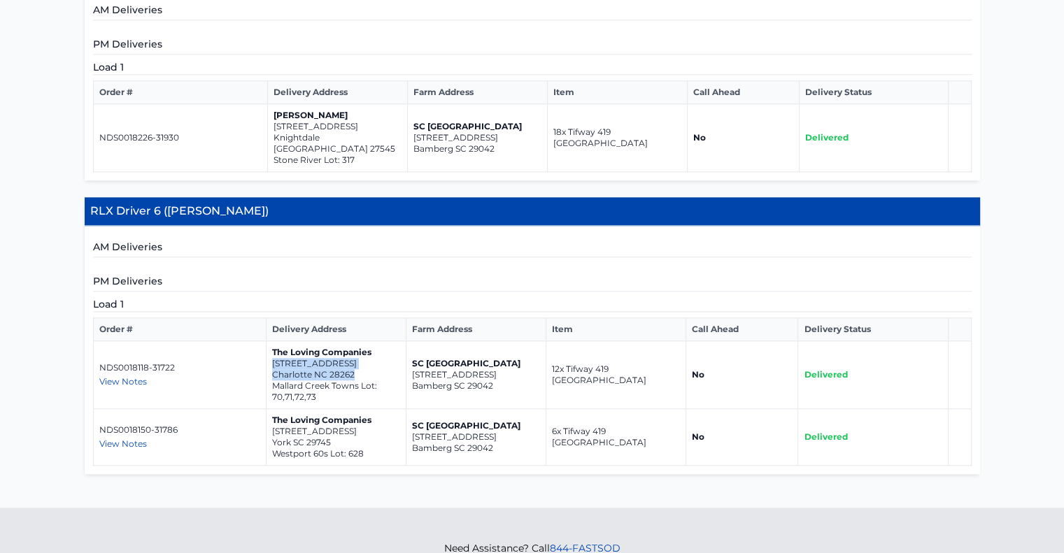
drag, startPoint x: 271, startPoint y: 277, endPoint x: 368, endPoint y: 292, distance: 97.8
click at [368, 341] on td "The Loving Companies 5102 Hyrule Drive Charlotte NC 28262 Mallard Creek Towns L…" at bounding box center [336, 375] width 140 height 68
copy td "5102 Hyrule Drive Charlotte NC 28262"
drag, startPoint x: 271, startPoint y: 345, endPoint x: 346, endPoint y: 355, distance: 76.3
click at [346, 409] on td "The Loving Companies 275 Miramar Drive York SC 29745 Westport 60s Lot: 628" at bounding box center [336, 437] width 140 height 57
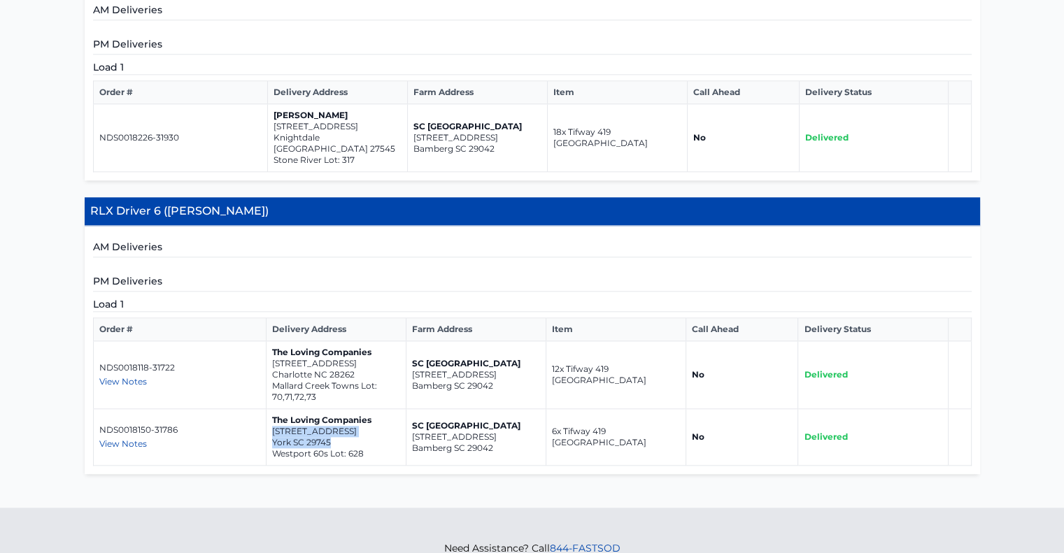
copy td "275 Miramar Drive York SC 29745"
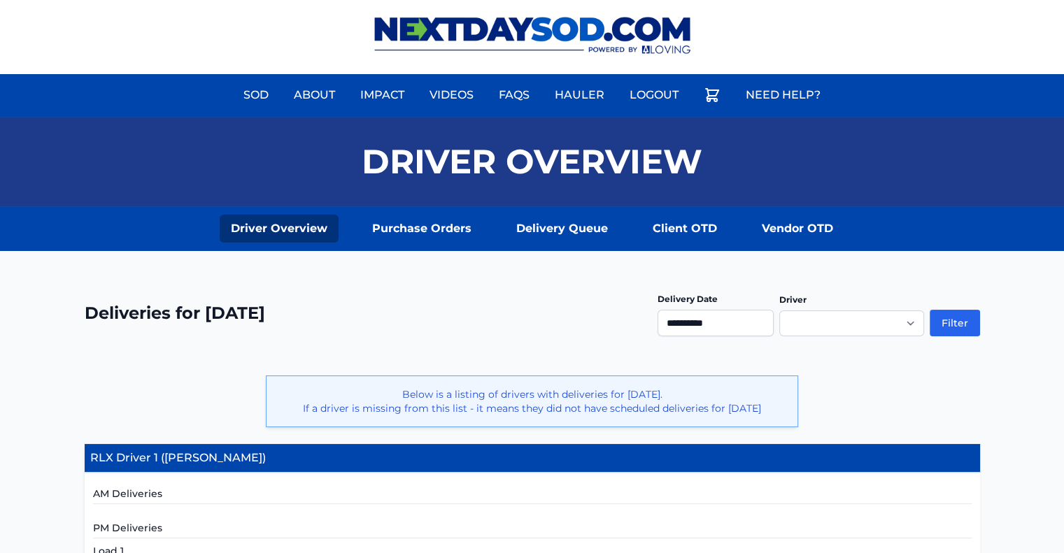
scroll to position [0, 0]
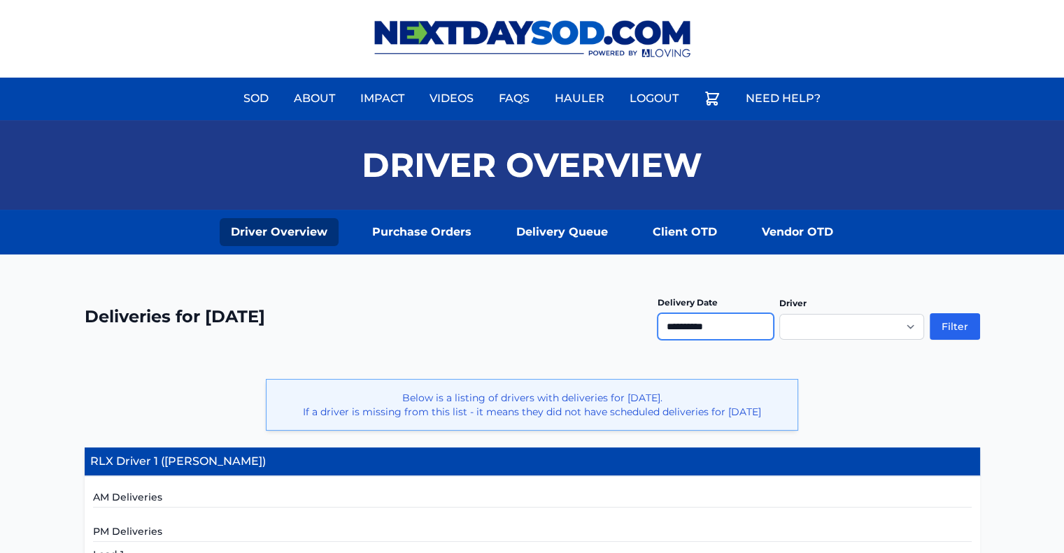
click at [726, 326] on input "**********" at bounding box center [716, 326] width 116 height 27
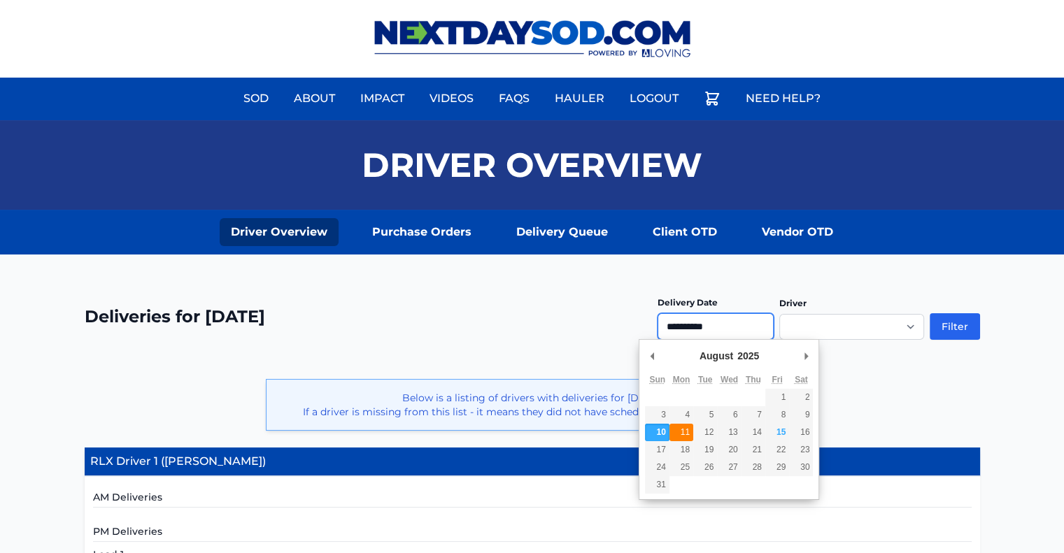
type input "**********"
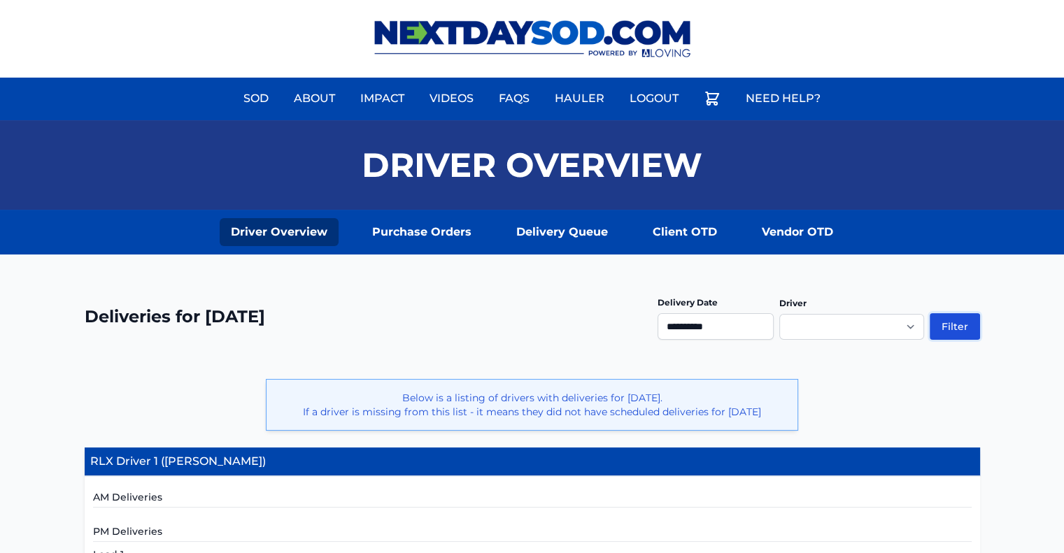
click at [963, 325] on button "Filter" at bounding box center [955, 326] width 50 height 27
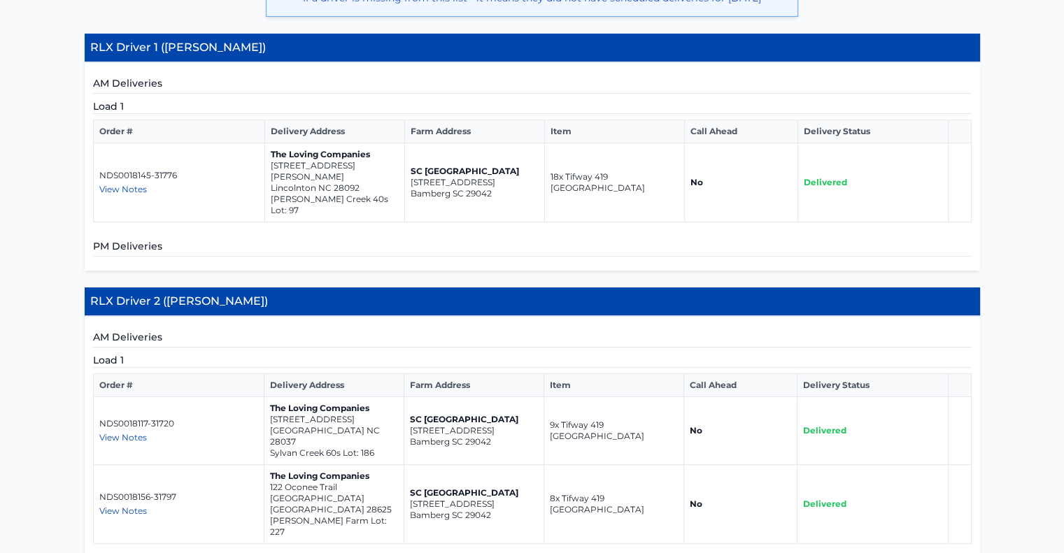
scroll to position [420, 0]
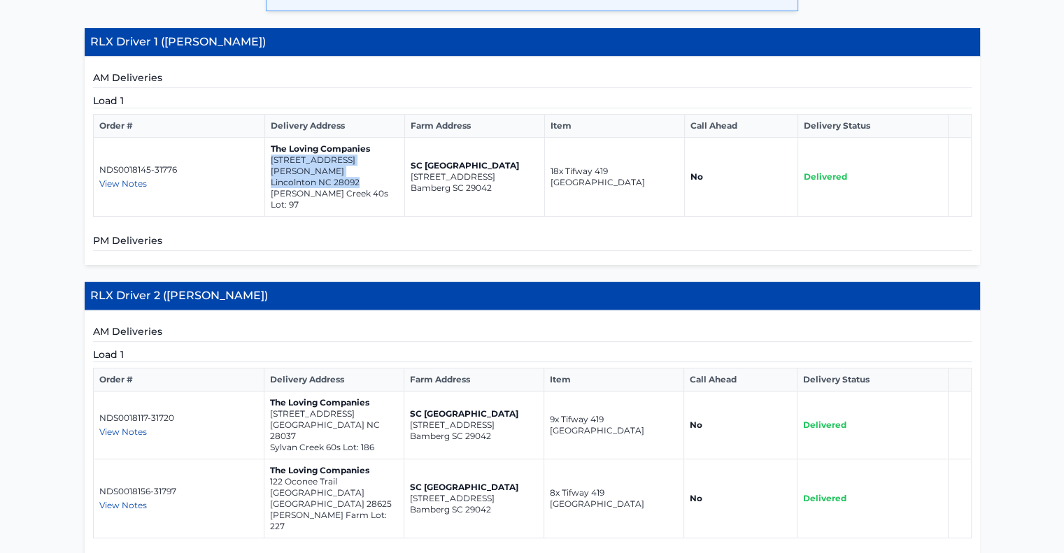
drag, startPoint x: 271, startPoint y: 158, endPoint x: 362, endPoint y: 169, distance: 92.2
click at [362, 169] on td "The Loving Companies [STREET_ADDRESS][PERSON_NAME][PERSON_NAME] 40s Lot: 97" at bounding box center [335, 177] width 140 height 79
copy td "[STREET_ADDRESS][PERSON_NAME]"
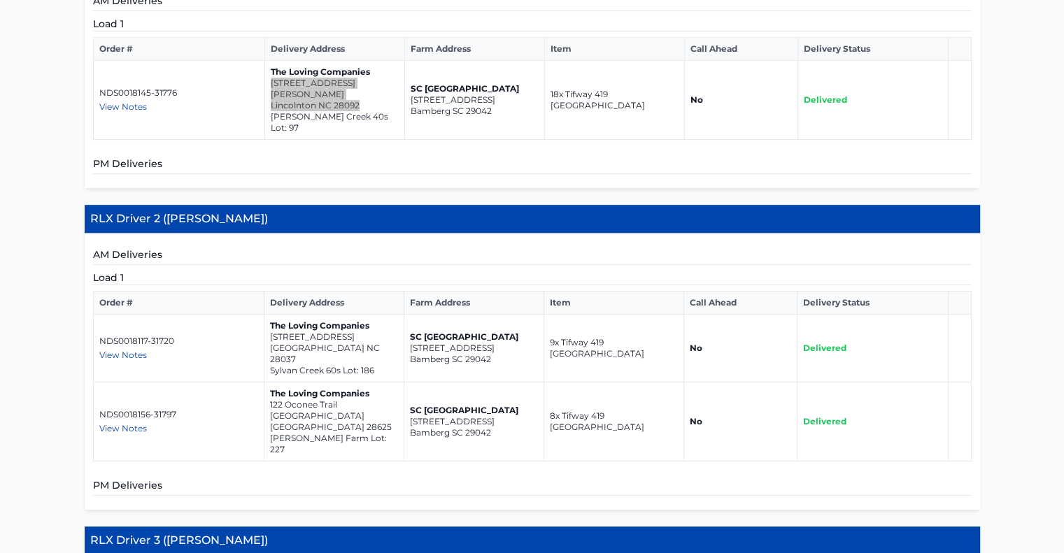
scroll to position [560, 0]
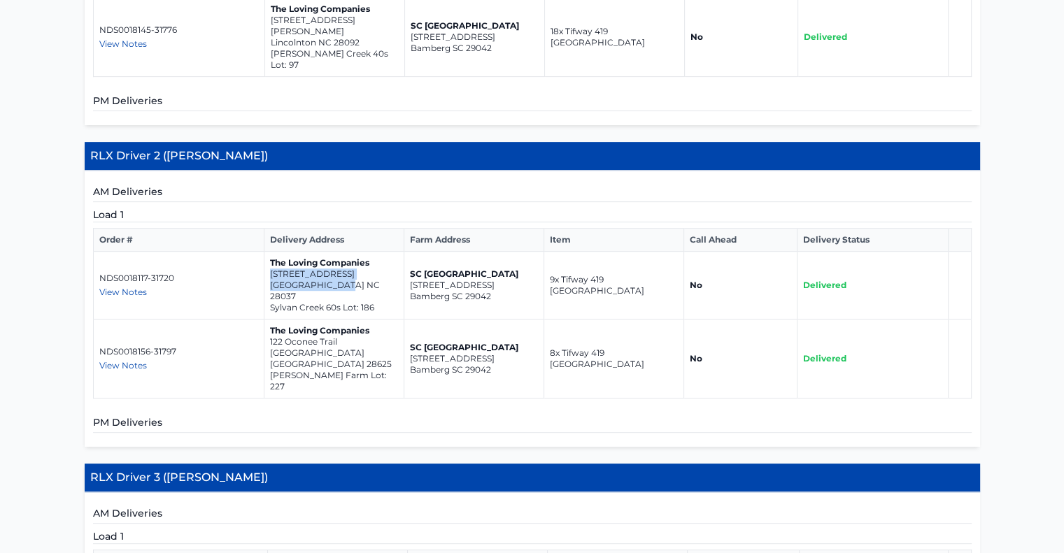
drag, startPoint x: 271, startPoint y: 246, endPoint x: 353, endPoint y: 257, distance: 82.6
click at [353, 257] on td "The Loving Companies 3122 Springs Iris Drive Denver NC 28037 Sylvan Creek 60s L…" at bounding box center [334, 286] width 140 height 68
copy td "3122 Springs Iris Drive Denver NC 28037"
drag, startPoint x: 274, startPoint y: 305, endPoint x: 358, endPoint y: 313, distance: 85.0
click at [358, 320] on td "The Loving Companies 122 Oconee Trail Statesville NC 28625 Sullivan Farm Lot: 2…" at bounding box center [334, 359] width 140 height 79
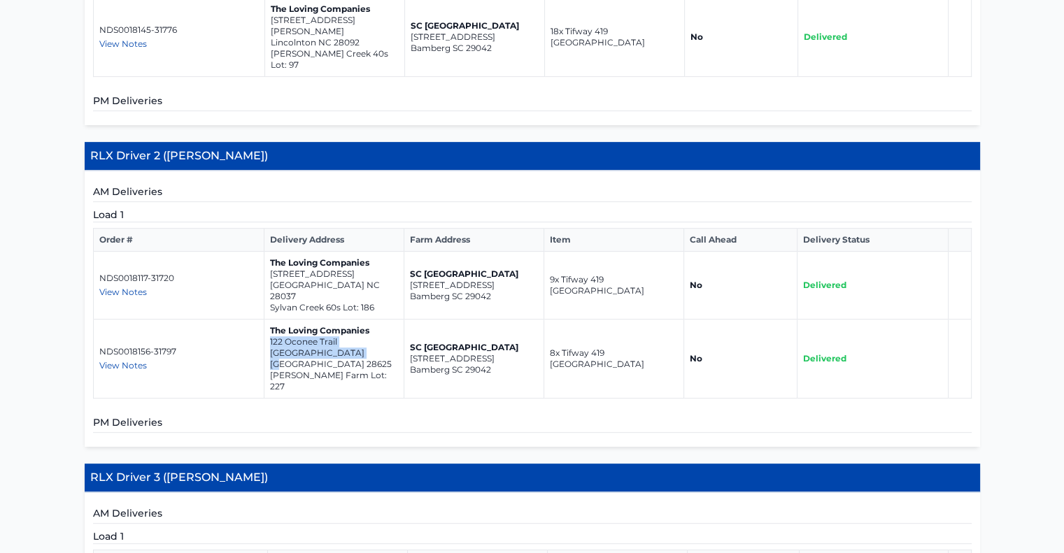
copy td "122 Oconee Trail Statesville NC 28625"
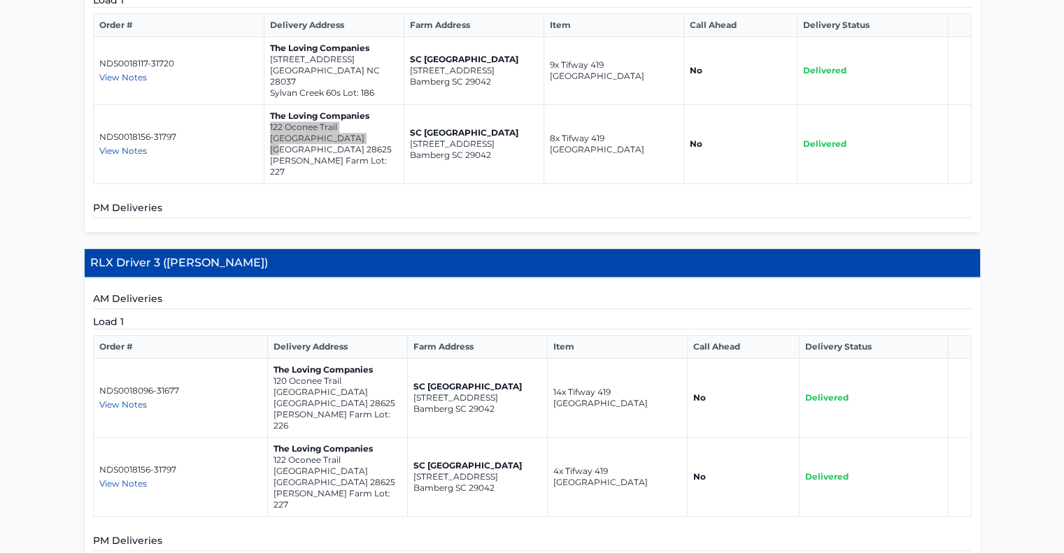
scroll to position [840, 0]
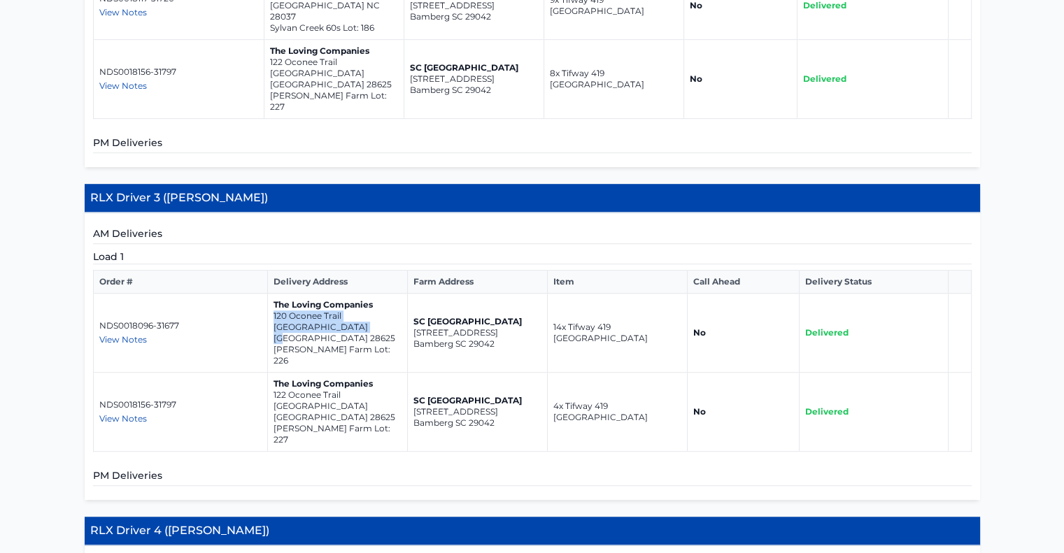
drag, startPoint x: 274, startPoint y: 254, endPoint x: 369, endPoint y: 269, distance: 96.3
click at [369, 294] on td "The Loving Companies 120 Oconee Trail Statesville NC 28625 Sullivan Farm Lot: 2…" at bounding box center [337, 333] width 140 height 79
copy td "120 Oconee Trail Statesville NC 28625"
drag, startPoint x: 275, startPoint y: 311, endPoint x: 364, endPoint y: 325, distance: 89.9
click at [364, 373] on td "The Loving Companies 122 Oconee Trail Statesville NC 28625 Sullivan Farm Lot: 2…" at bounding box center [337, 412] width 140 height 79
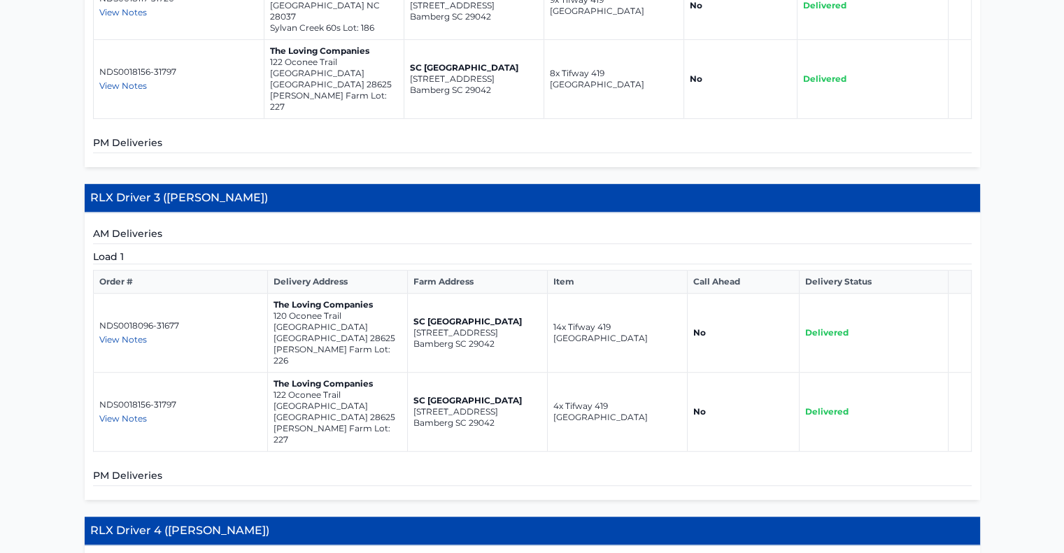
drag, startPoint x: 330, startPoint y: 320, endPoint x: 275, endPoint y: 341, distance: 59.1
click at [283, 353] on div "AM Deliveries Load 1 Order # Delivery Address Farm Address Item Call Ahead Deli…" at bounding box center [533, 357] width 896 height 288
drag, startPoint x: 272, startPoint y: 310, endPoint x: 363, endPoint y: 327, distance: 92.6
click at [363, 373] on td "The Loving Companies 122 Oconee Trail Statesville NC 28625 Sullivan Farm Lot: 2…" at bounding box center [337, 412] width 140 height 79
copy td "122 Oconee Trail Statesville NC 28625"
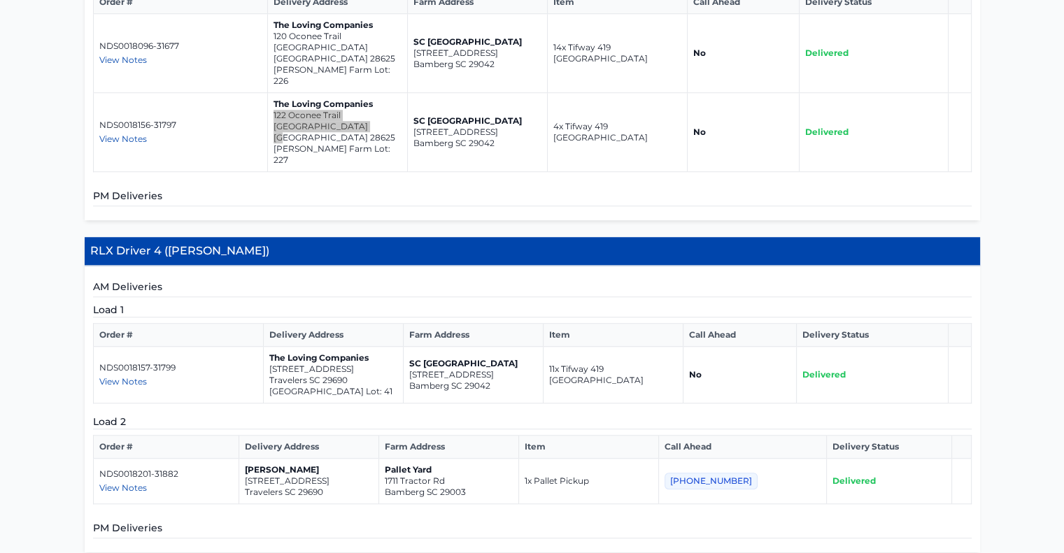
scroll to position [1189, 0]
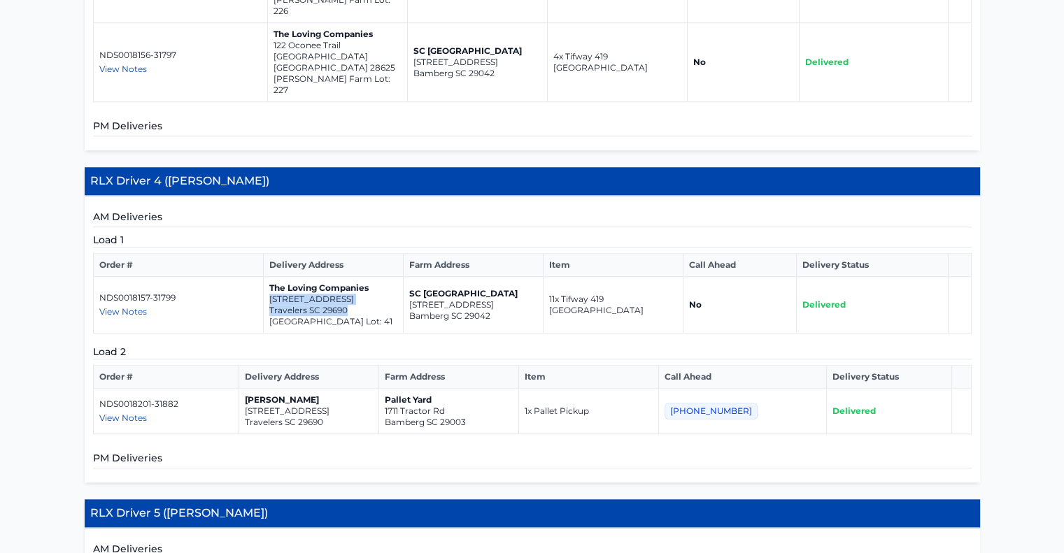
drag, startPoint x: 271, startPoint y: 191, endPoint x: 350, endPoint y: 206, distance: 80.5
click at [350, 277] on td "The Loving Companies 512 Waveland Drive Travelers SC 29690 Spring Park Lot: 41" at bounding box center [333, 305] width 140 height 57
copy td "512 Waveland Drive Travelers SC 29690"
drag, startPoint x: 255, startPoint y: 305, endPoint x: 337, endPoint y: 321, distance: 84.1
click at [337, 389] on td "William Buchanan 15 Lincoln Chapel rd Travelers SC 29690" at bounding box center [309, 411] width 140 height 45
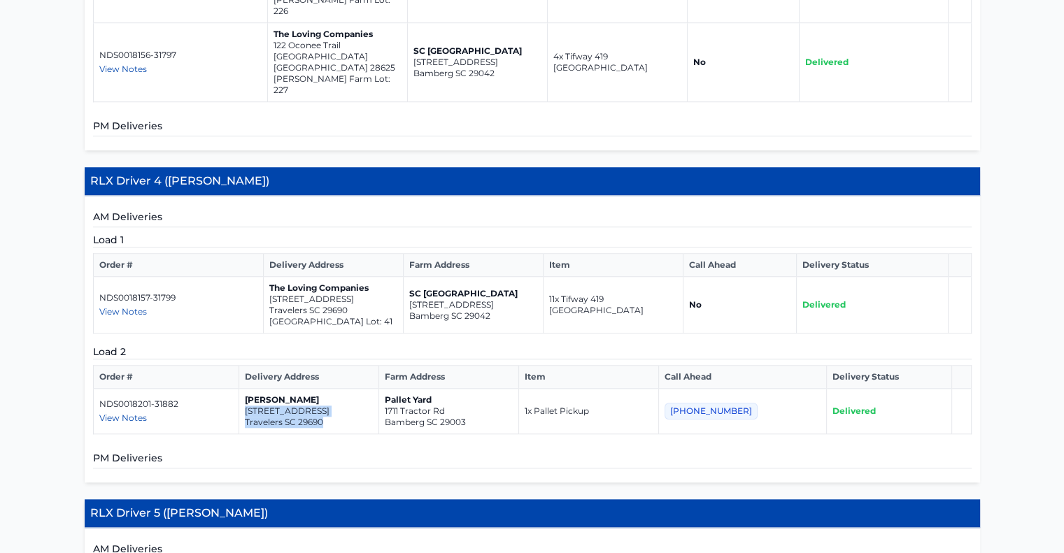
copy td "15 Lincoln Chapel rd Travelers SC 29690"
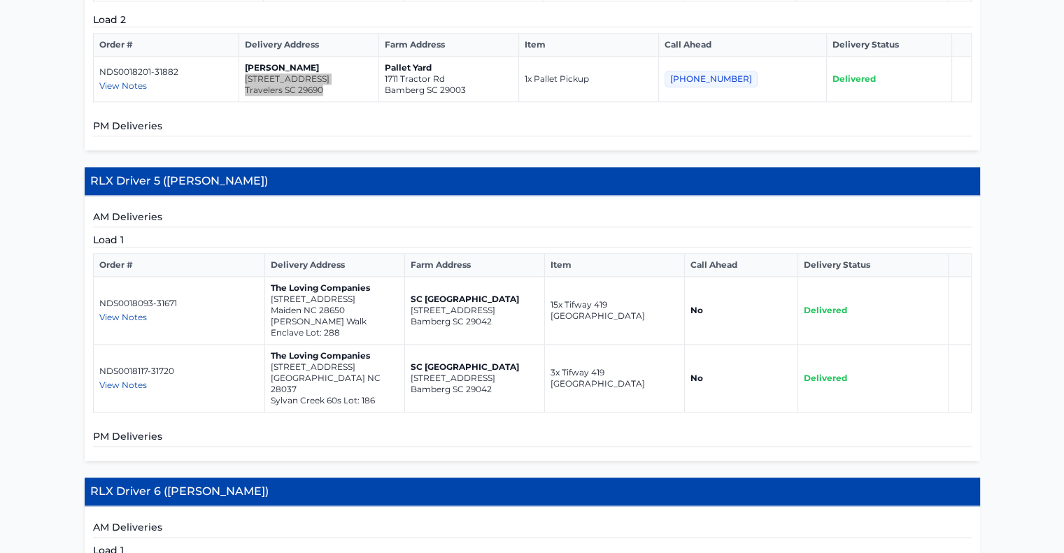
scroll to position [1539, 0]
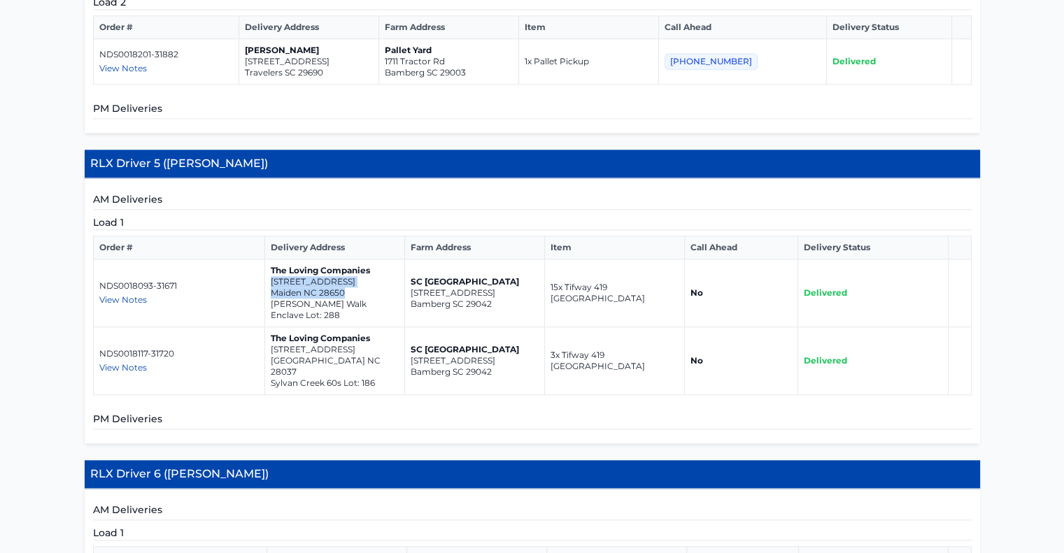
drag, startPoint x: 271, startPoint y: 171, endPoint x: 358, endPoint y: 189, distance: 88.6
click at [358, 260] on td "The Loving Companies 6511 Fairfax Ct Maiden NC 28650 Shannon Woods Walk Enclave…" at bounding box center [335, 294] width 140 height 68
copy td "6511 Fairfax Ct Maiden NC 28650"
drag, startPoint x: 271, startPoint y: 242, endPoint x: 358, endPoint y: 253, distance: 87.4
click at [358, 327] on td "The Loving Companies 3122 Springs Iris Drive Denver NC 28037 Sylvan Creek 60s L…" at bounding box center [335, 361] width 140 height 68
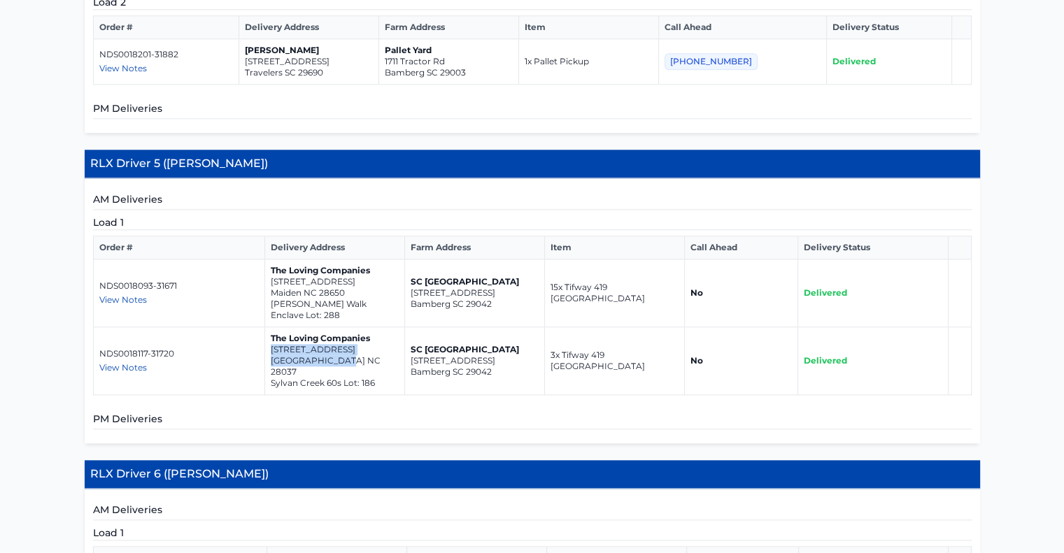
copy td "3122 Springs Iris Drive Denver NC 28037"
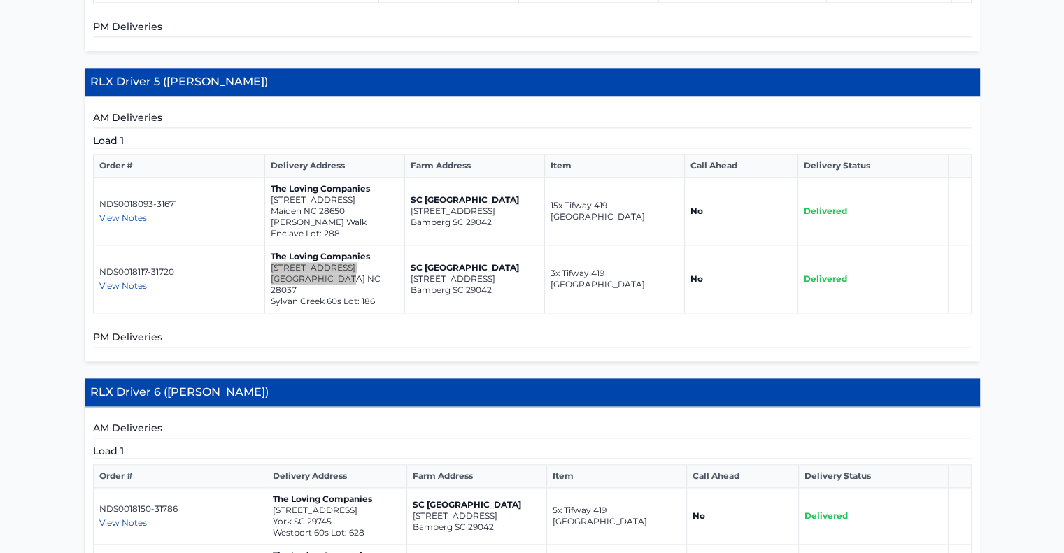
scroll to position [1749, 0]
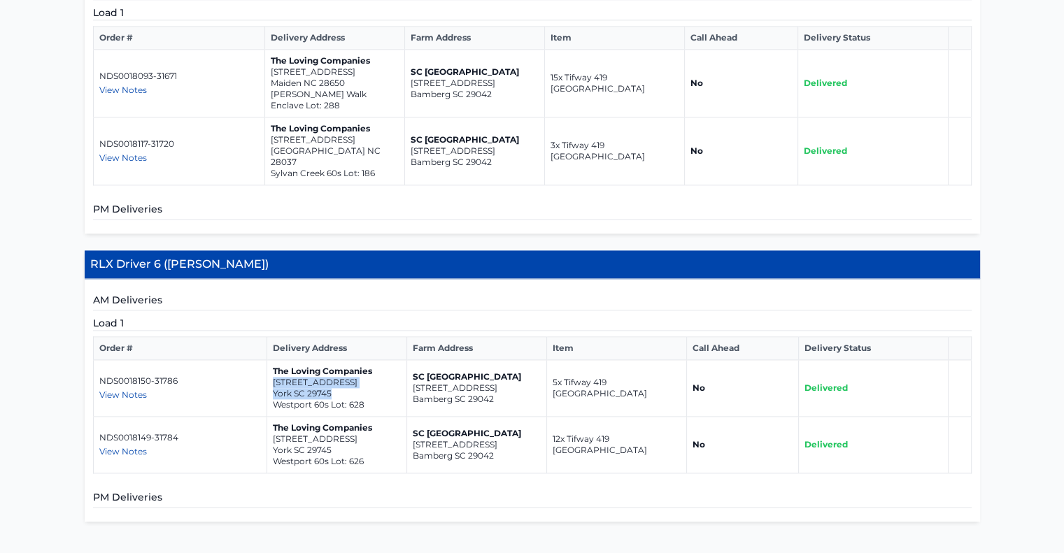
drag, startPoint x: 274, startPoint y: 259, endPoint x: 344, endPoint y: 278, distance: 71.8
click at [344, 360] on td "The Loving Companies 275 Miramar Drive York SC 29745 Westport 60s Lot: 628" at bounding box center [337, 388] width 140 height 57
copy td "275 Miramar Drive York SC 29745"
drag, startPoint x: 272, startPoint y: 318, endPoint x: 341, endPoint y: 327, distance: 69.1
click at [341, 417] on td "The Loving Companies 265 Miramar Drive York SC 29745 Westport 60s Lot: 626" at bounding box center [337, 445] width 140 height 57
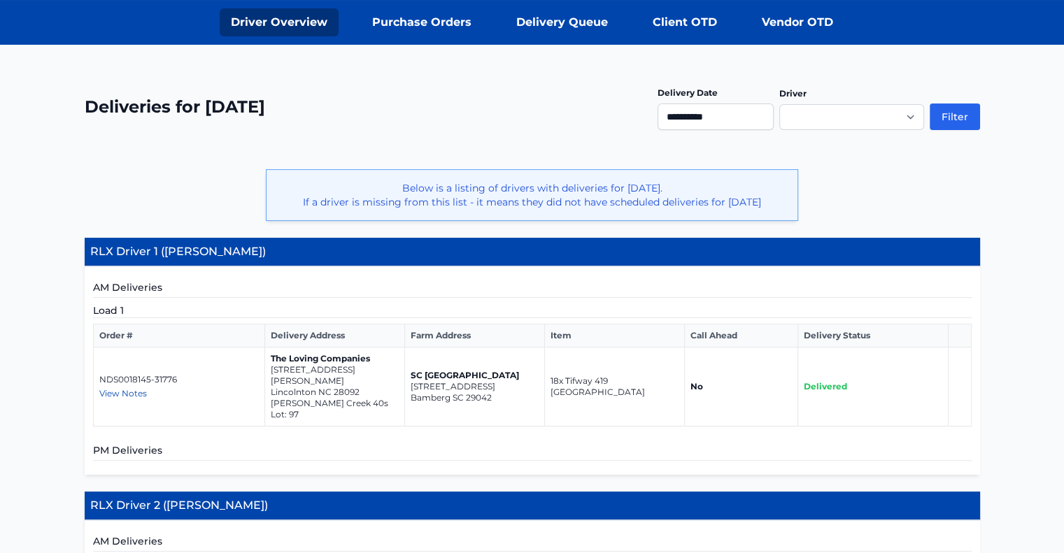
scroll to position [0, 0]
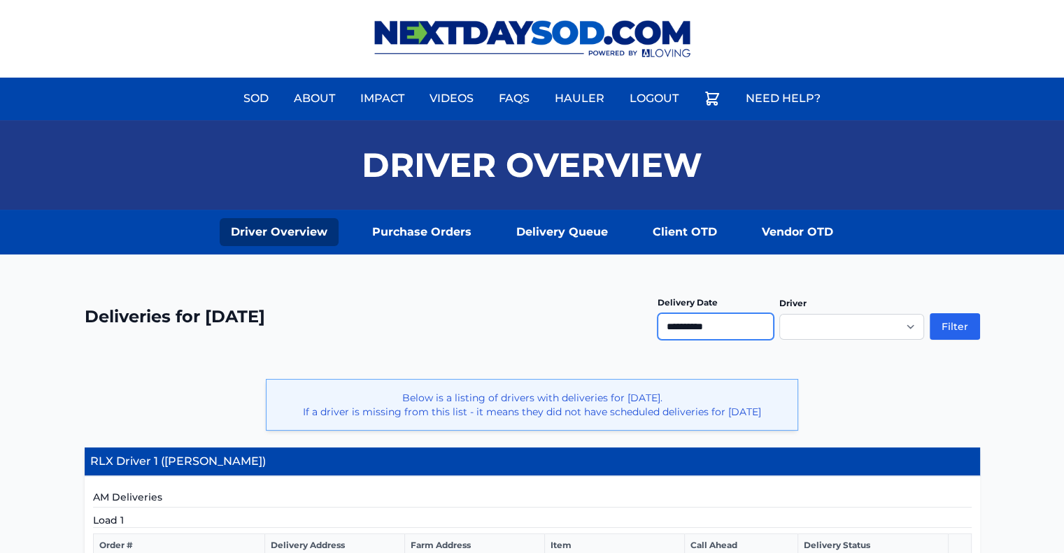
click at [699, 335] on input "**********" at bounding box center [716, 326] width 116 height 27
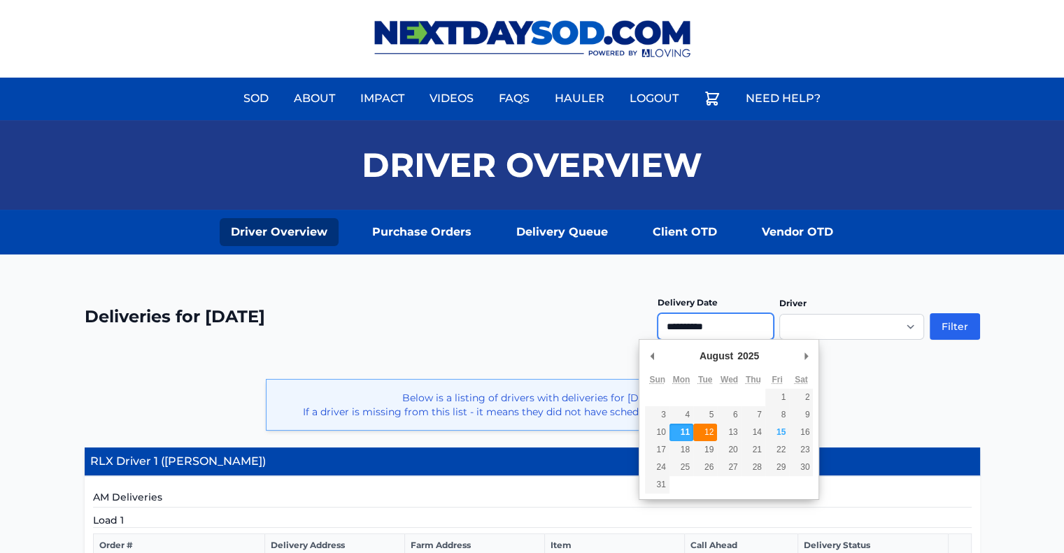
type input "**********"
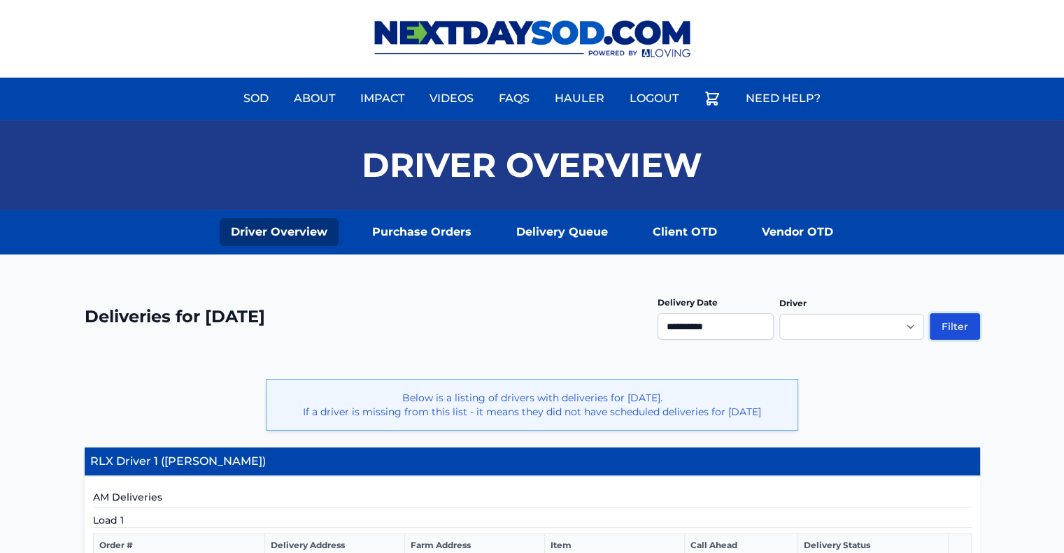
click at [951, 323] on button "Filter" at bounding box center [955, 326] width 50 height 27
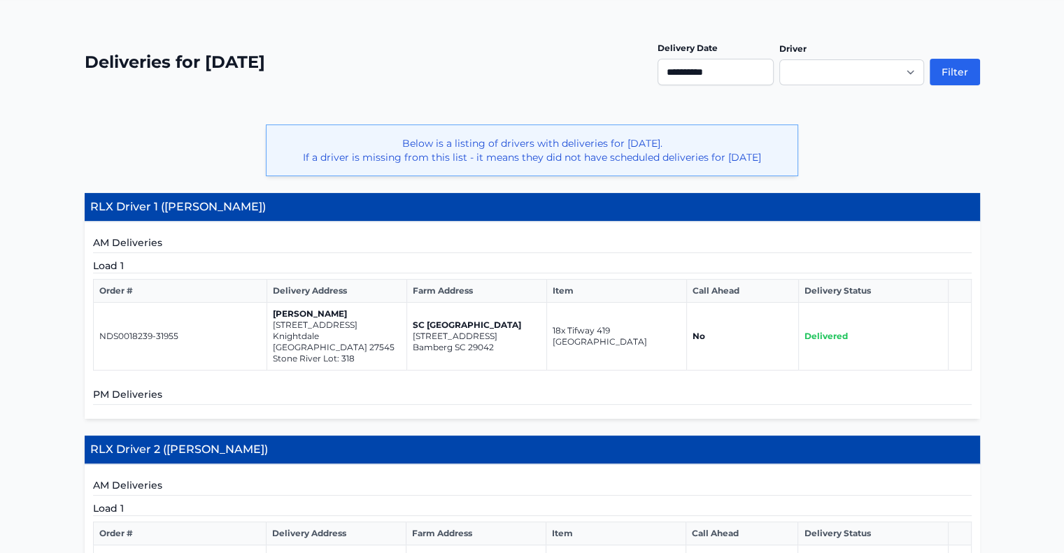
scroll to position [280, 0]
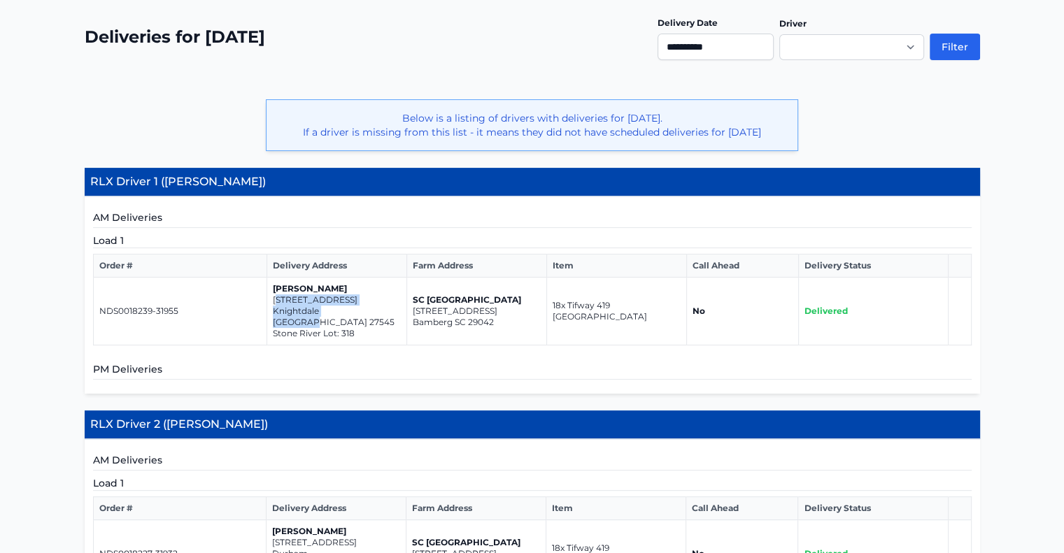
drag, startPoint x: 274, startPoint y: 295, endPoint x: 374, endPoint y: 310, distance: 101.2
click at [374, 310] on td "Dennis Ellis 1432 goldfinch perch lane Knightdale NC 27545 Stone River Lot: 318" at bounding box center [337, 312] width 140 height 68
click at [353, 341] on div "AM Deliveries Load 1 Order # Delivery Address Farm Address Item Call Ahead Deli…" at bounding box center [533, 295] width 896 height 197
drag, startPoint x: 271, startPoint y: 295, endPoint x: 377, endPoint y: 309, distance: 106.6
click at [377, 309] on td "Dennis Ellis 1432 goldfinch perch lane Knightdale NC 27545 Stone River Lot: 318" at bounding box center [337, 312] width 140 height 68
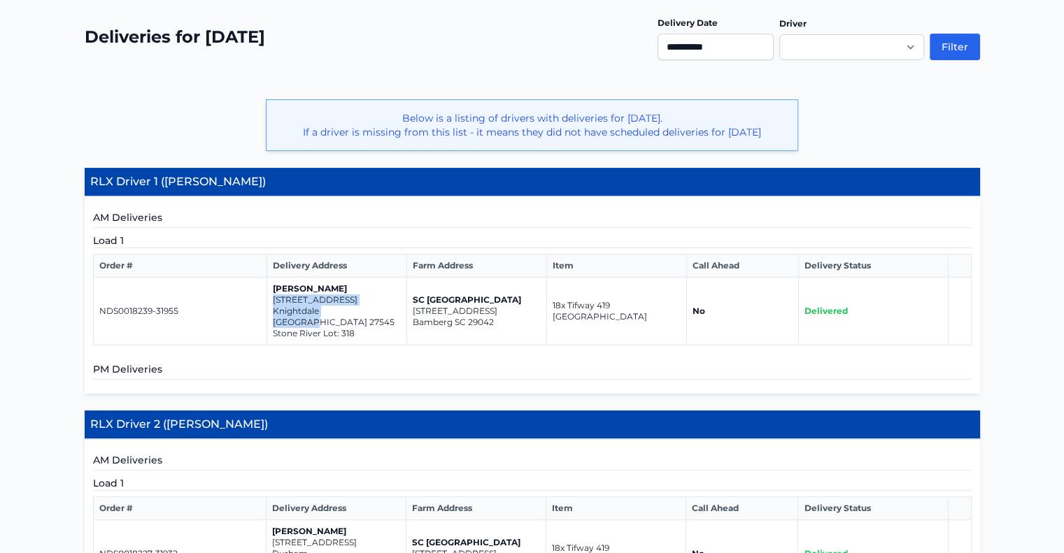
copy td "1432 goldfinch perch lane Knightdale NC 27545"
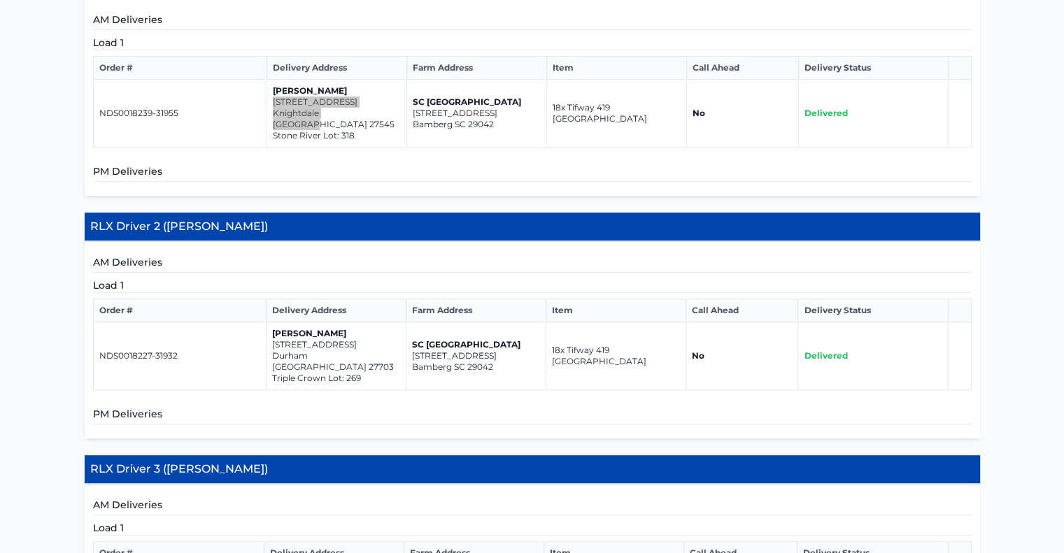
scroll to position [490, 0]
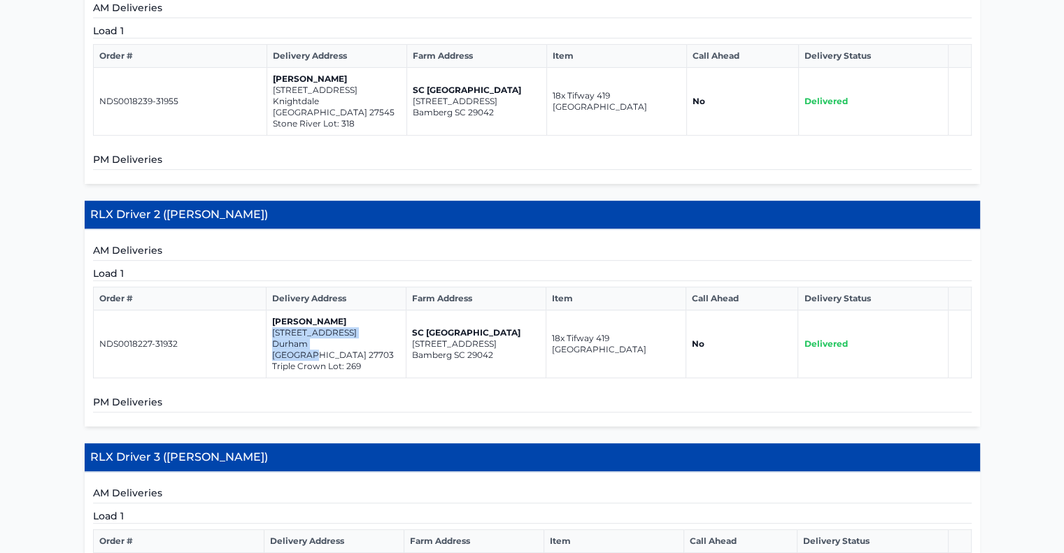
drag, startPoint x: 271, startPoint y: 317, endPoint x: 360, endPoint y: 325, distance: 89.2
click at [360, 325] on td "Dennis Ellis 6006 grey colt rd. Durham NC 27703 Triple Crown Lot: 269" at bounding box center [336, 345] width 140 height 68
drag, startPoint x: 307, startPoint y: 330, endPoint x: 283, endPoint y: 375, distance: 51.3
click at [283, 395] on h5 "PM Deliveries" at bounding box center [532, 403] width 879 height 17
drag, startPoint x: 273, startPoint y: 316, endPoint x: 365, endPoint y: 325, distance: 92.8
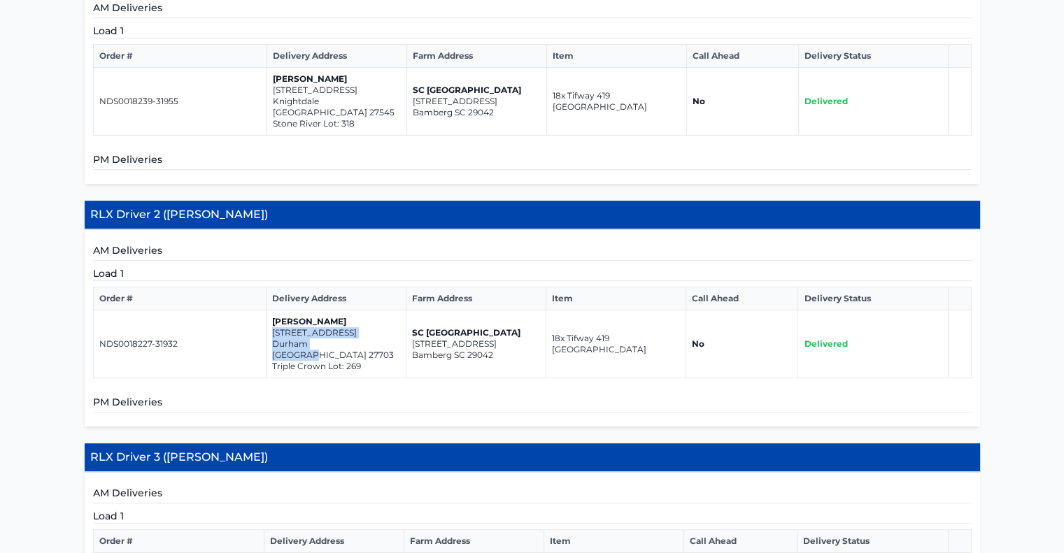
click at [365, 325] on td "Dennis Ellis 6006 grey colt rd. Durham NC 27703 Triple Crown Lot: 269" at bounding box center [336, 345] width 140 height 68
copy td "6006 grey colt rd. Durham NC 27703"
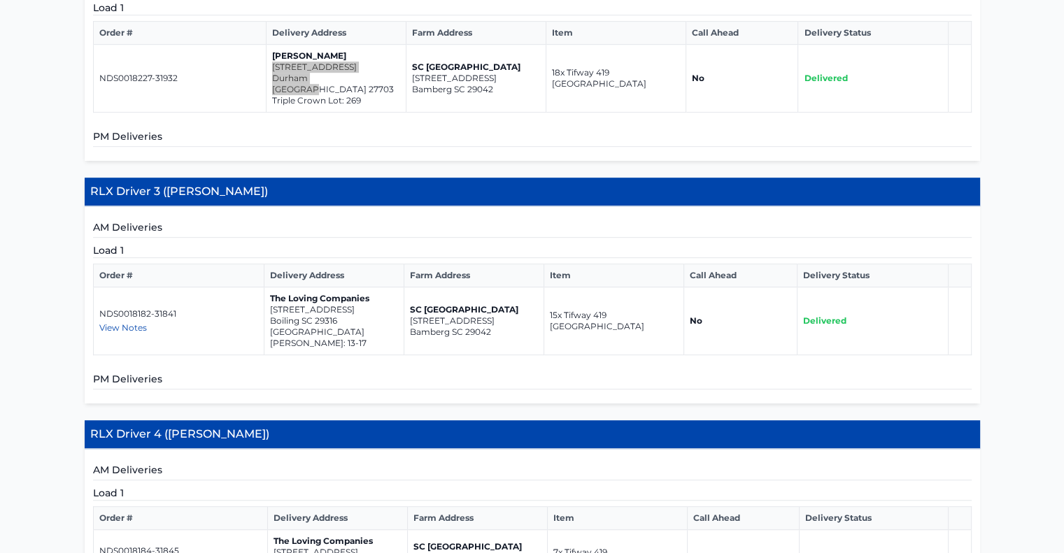
scroll to position [770, 0]
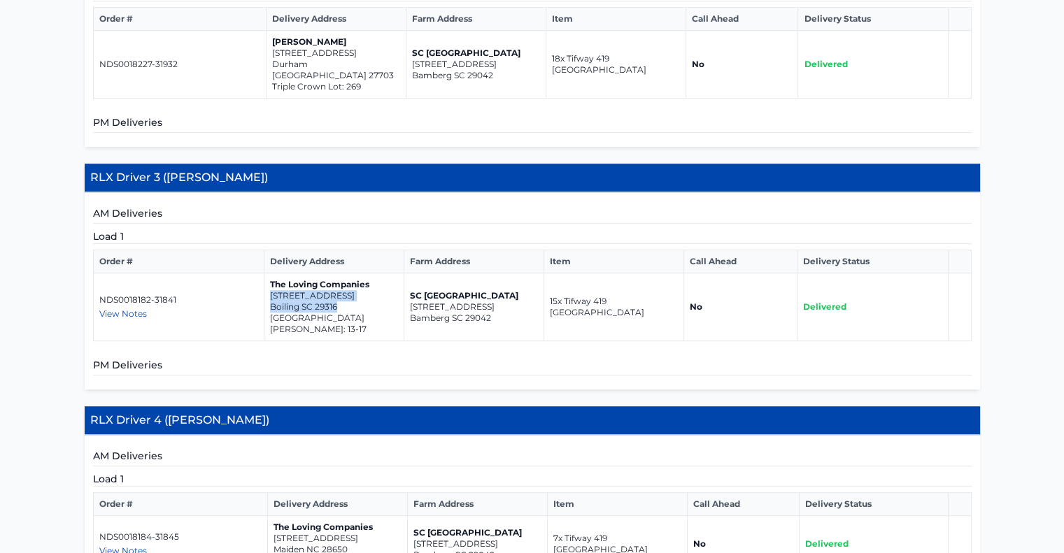
drag, startPoint x: 269, startPoint y: 268, endPoint x: 343, endPoint y: 284, distance: 75.2
click at [343, 284] on td "The Loving Companies 1804 Bluejay Lane Boiling SC 29316 Chestnut Springs Glen L…" at bounding box center [334, 308] width 140 height 68
copy td "1804 Bluejay Lane Boiling SC 29316"
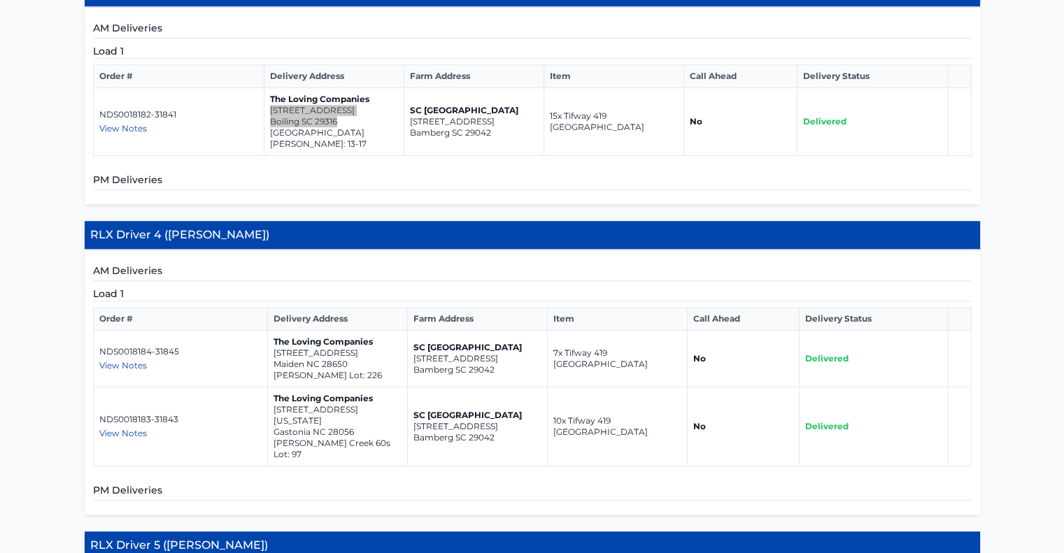
scroll to position [979, 0]
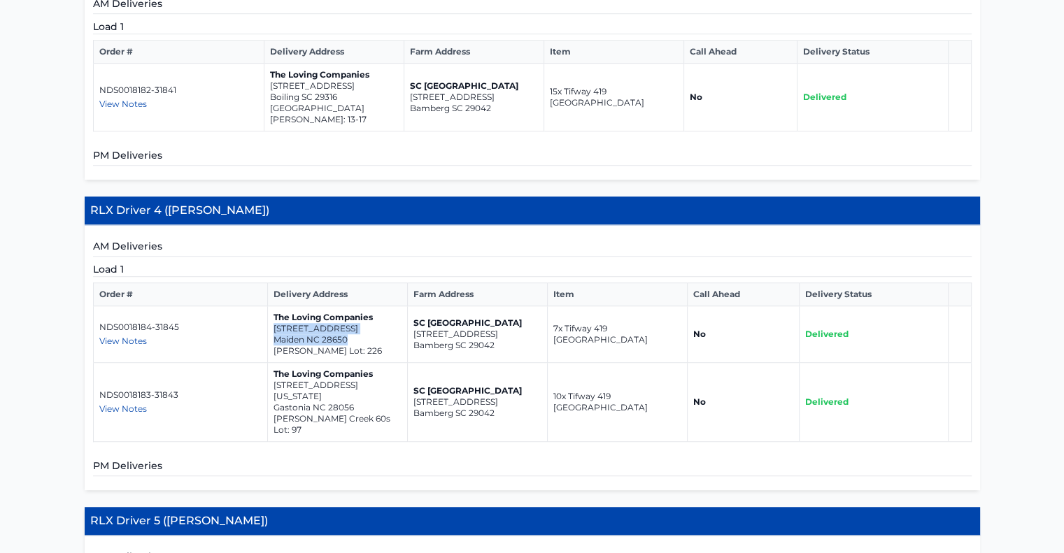
drag, startPoint x: 274, startPoint y: 301, endPoint x: 364, endPoint y: 313, distance: 91.0
click at [364, 313] on td "The Loving Companies 6442 Fairfax Ct Maiden NC 28650 Shannon Woods Meadows Lot:…" at bounding box center [337, 334] width 140 height 57
copy td "6442 Fairfax Ct Maiden NC 28650"
drag, startPoint x: 272, startPoint y: 368, endPoint x: 363, endPoint y: 376, distance: 91.3
click at [363, 376] on td "The Loving Companies 3319 Colorado Blue Court Gastonia NC 28056 Brandon Creek 6…" at bounding box center [337, 402] width 140 height 79
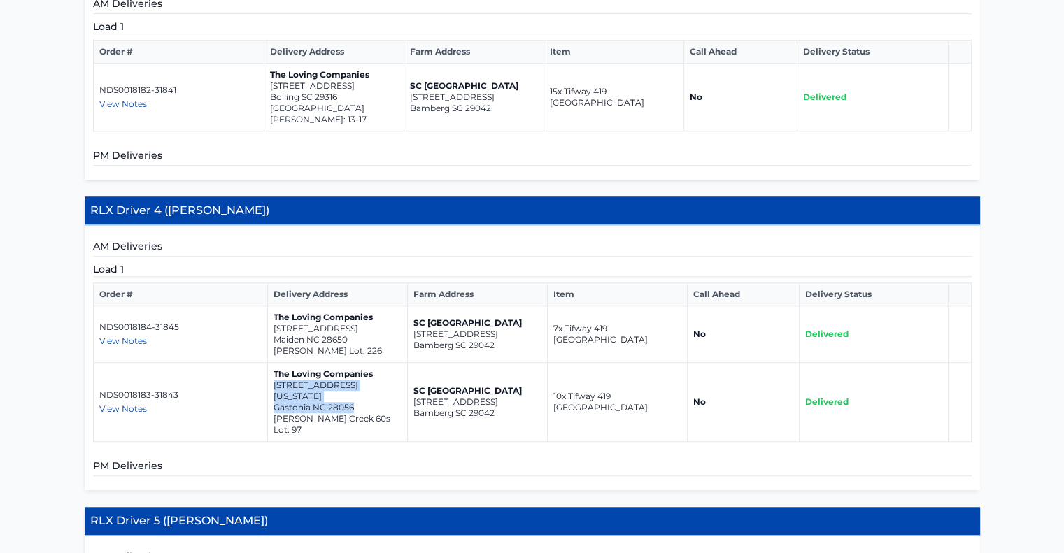
copy td "3319 Colorado Blue Court Gastonia NC 28056"
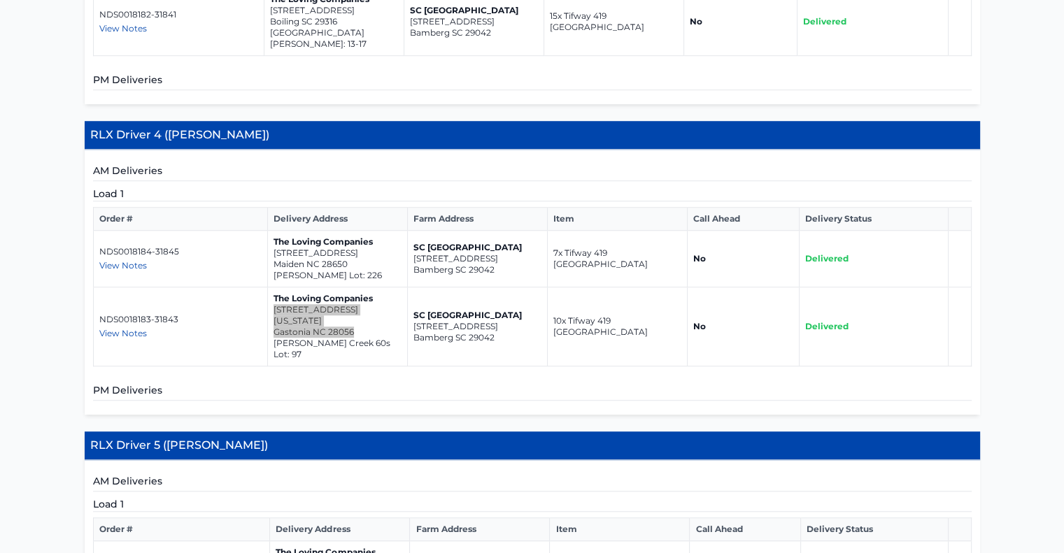
scroll to position [1259, 0]
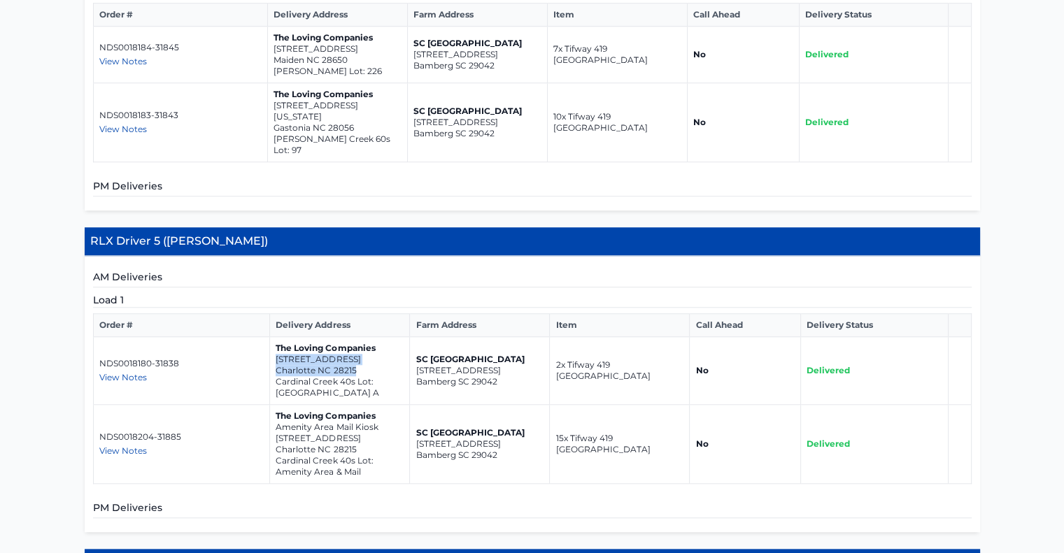
drag, startPoint x: 274, startPoint y: 318, endPoint x: 366, endPoint y: 334, distance: 93.1
click at [366, 337] on td "The Loving Companies 11115 Cardinal Creek Avenue Charlotte NC 28215 Cardinal Cr…" at bounding box center [340, 371] width 140 height 68
copy td "11115 Cardinal Creek Avenue Charlotte NC 28215"
drag, startPoint x: 275, startPoint y: 386, endPoint x: 381, endPoint y: 398, distance: 107.0
click at [381, 422] on p "Amenity Area Mail Kiosk 11115 Cardinal Creek Avenue" at bounding box center [340, 433] width 128 height 22
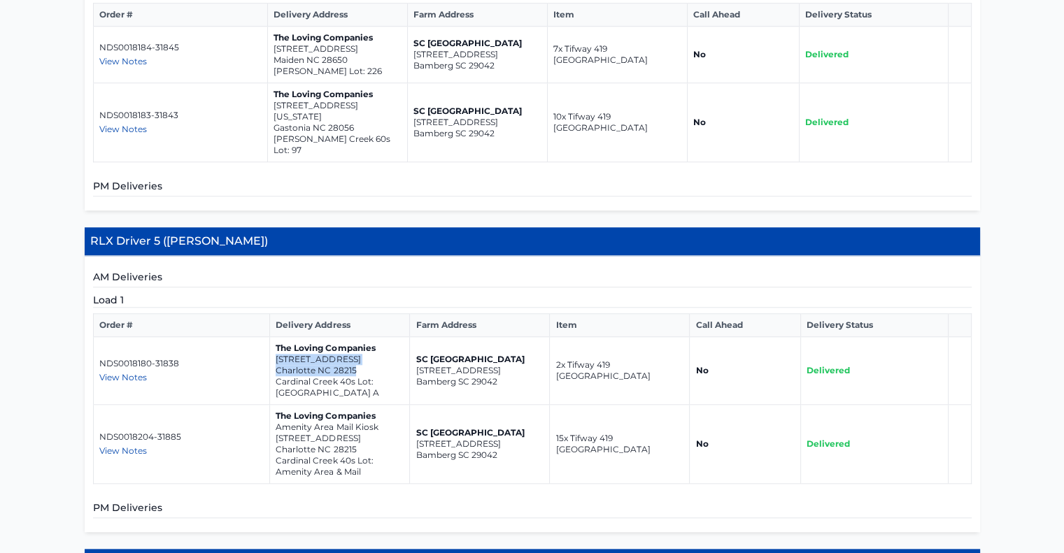
copy p "Amenity Area Mail Kiosk 11115 Cardinal Creek Avenue"
drag, startPoint x: 392, startPoint y: 450, endPoint x: 367, endPoint y: 441, distance: 26.5
click at [392, 450] on div "AM Deliveries Load 1 Order # Delivery Address Farm Address Item Call Ahead Deli…" at bounding box center [533, 394] width 896 height 276
drag, startPoint x: 274, startPoint y: 397, endPoint x: 373, endPoint y: 408, distance: 99.3
click at [373, 408] on td "The Loving Companies Amenity Area Mail Kiosk 11115 Cardinal Creek Avenue Charlo…" at bounding box center [340, 444] width 140 height 79
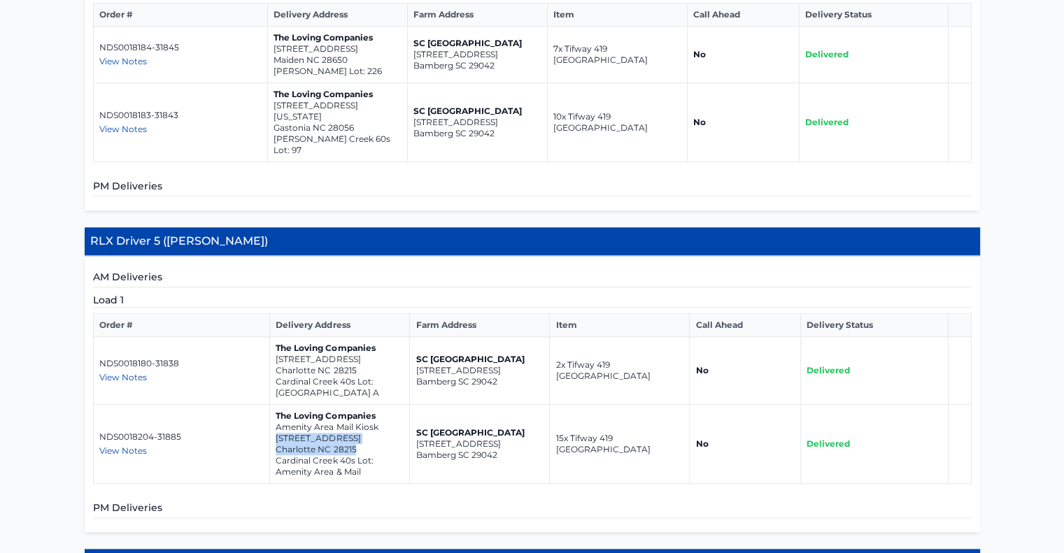
drag, startPoint x: 378, startPoint y: 384, endPoint x: 378, endPoint y: 412, distance: 28.0
click at [378, 412] on td "The Loving Companies Amenity Area Mail Kiosk 11115 Cardinal Creek Avenue Charlo…" at bounding box center [340, 444] width 140 height 79
copy td "11115 Cardinal Creek Avenue Charlotte NC 28215"
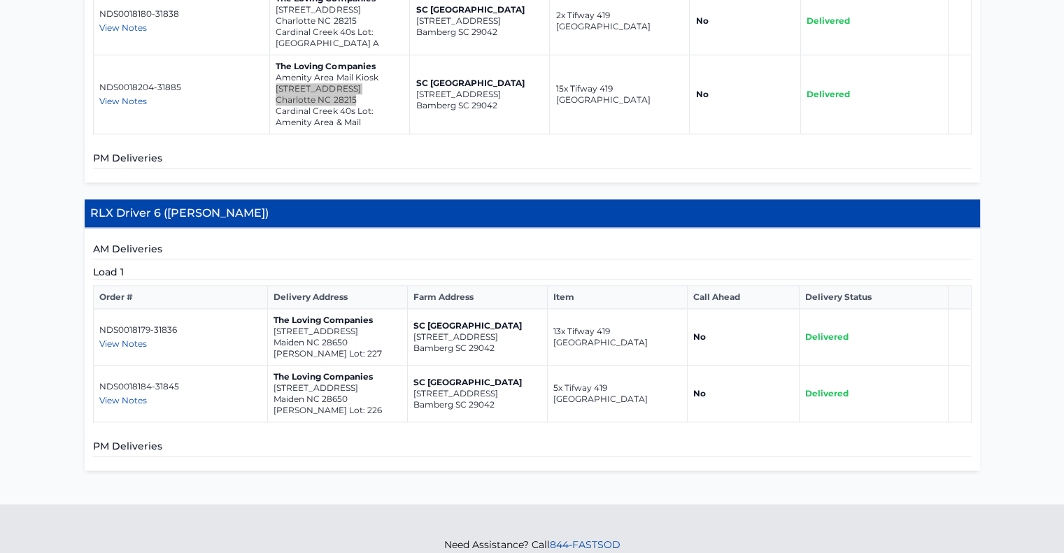
scroll to position [1673, 0]
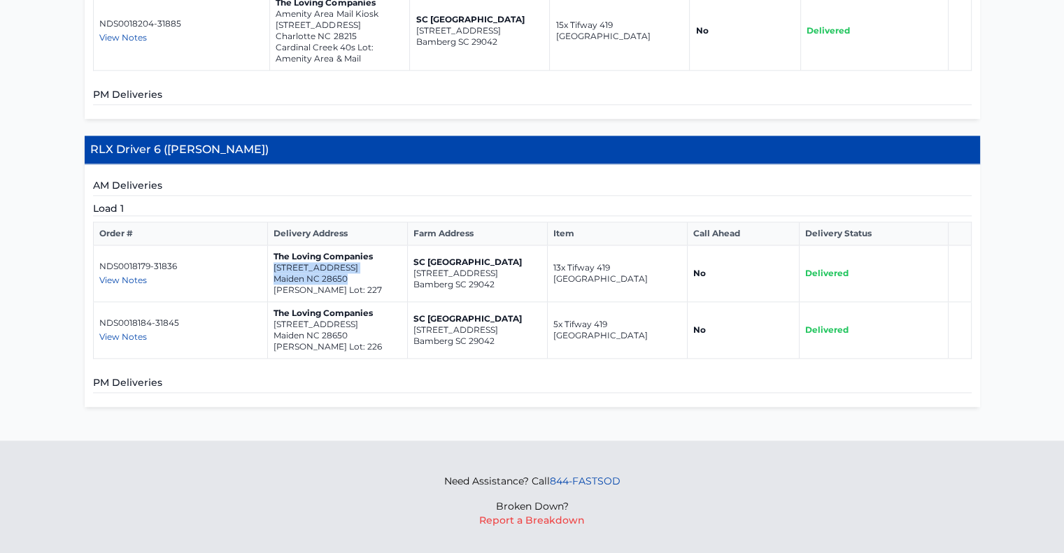
drag, startPoint x: 272, startPoint y: 228, endPoint x: 369, endPoint y: 241, distance: 97.5
click at [369, 246] on td "The Loving Companies 6448 Fairfax Ct Maiden NC 28650 Shannon Woods Meadows Lot:…" at bounding box center [337, 274] width 140 height 57
copy td "6448 Fairfax Ct Maiden NC 28650"
drag, startPoint x: 273, startPoint y: 290, endPoint x: 366, endPoint y: 306, distance: 94.4
click at [366, 306] on td "The Loving Companies 6442 Fairfax Ct Maiden NC 28650 Shannon Woods Meadows Lot:…" at bounding box center [337, 330] width 140 height 57
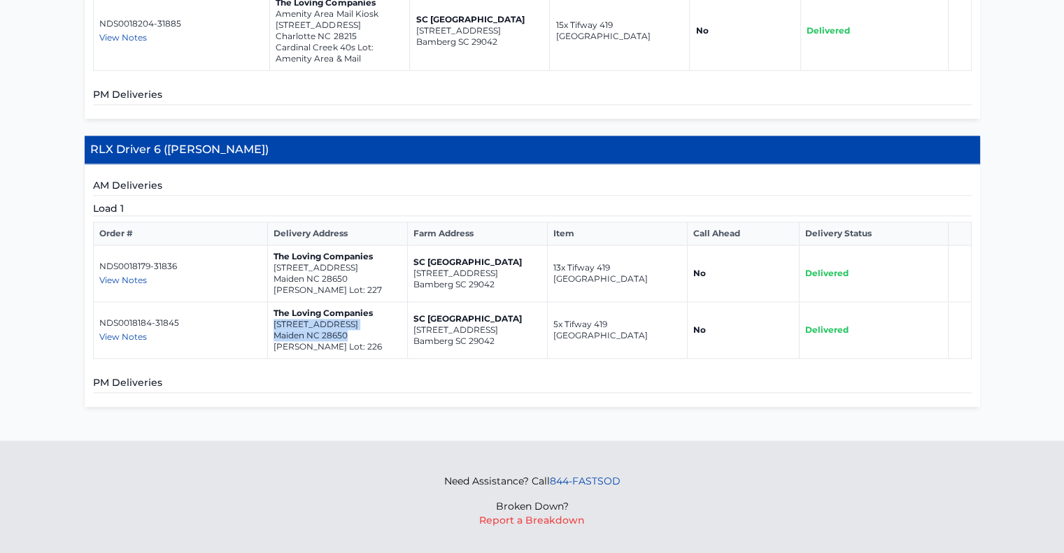
copy td "6442 Fairfax Ct Maiden NC 28650"
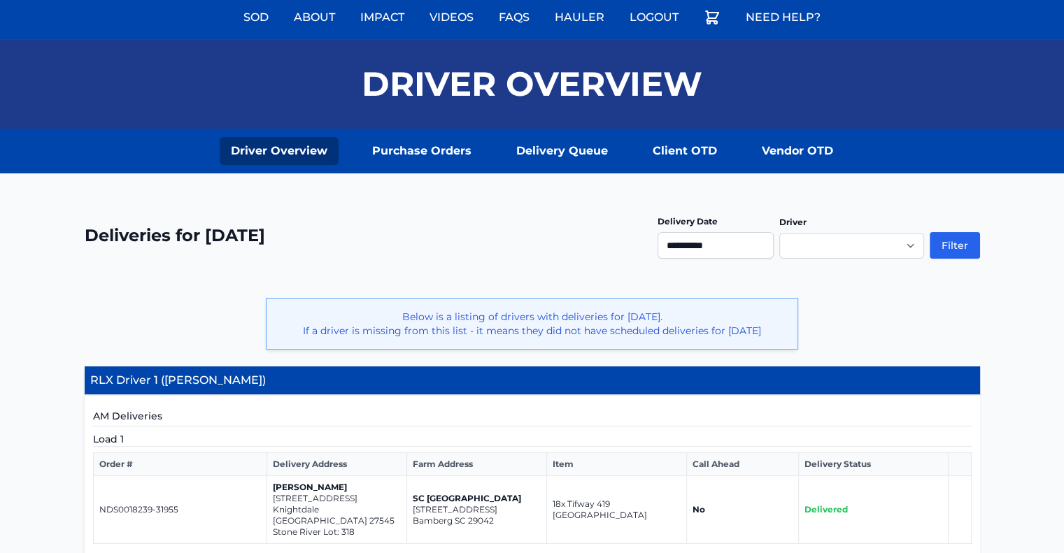
scroll to position [0, 0]
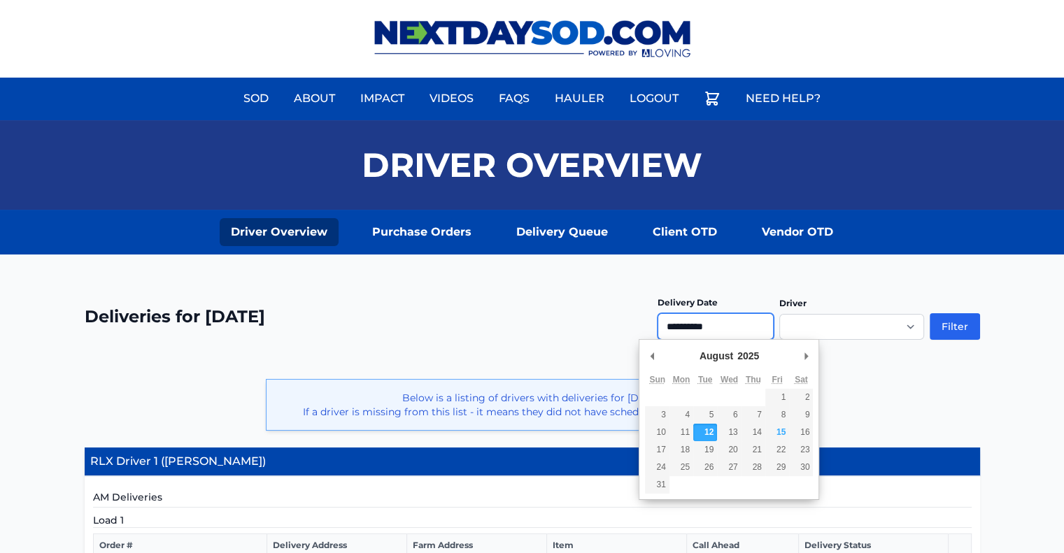
click at [700, 321] on input "**********" at bounding box center [716, 326] width 116 height 27
type input "**********"
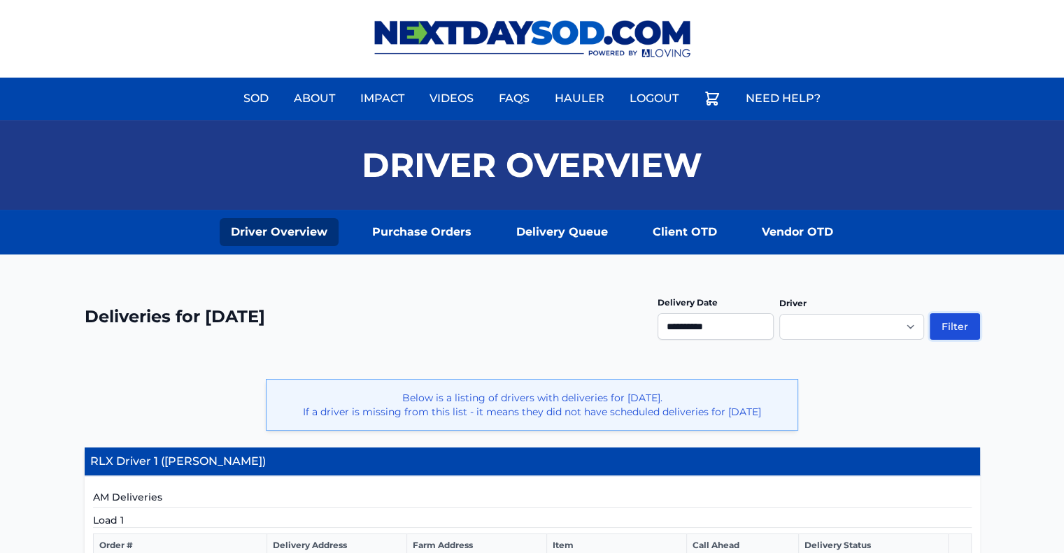
click at [961, 323] on button "Filter" at bounding box center [955, 326] width 50 height 27
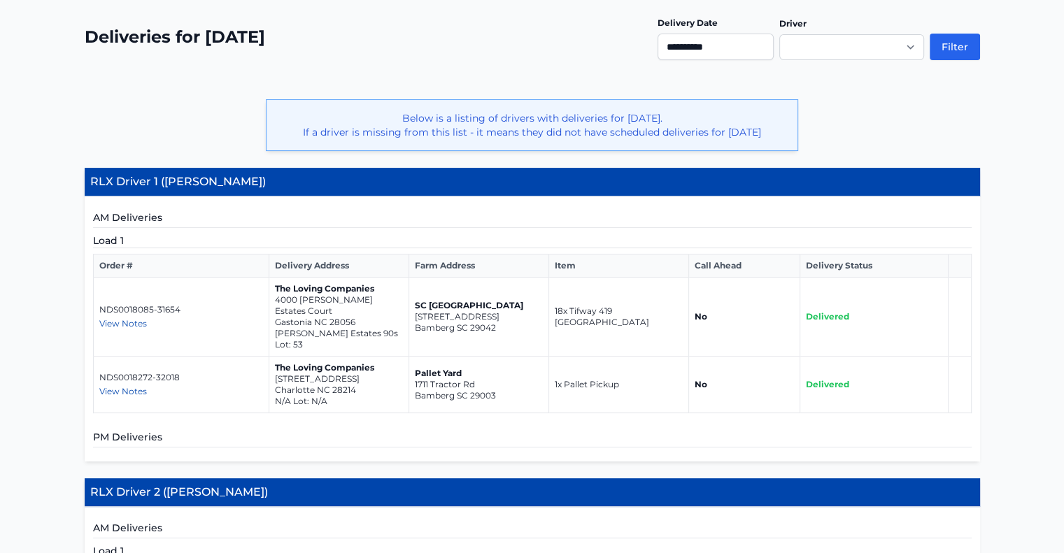
scroll to position [420, 0]
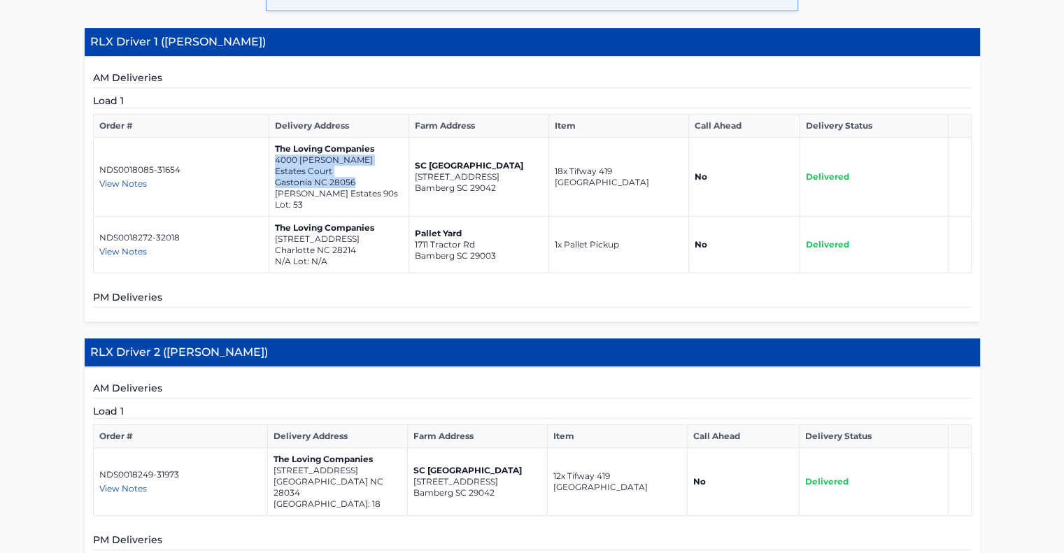
drag, startPoint x: 276, startPoint y: 159, endPoint x: 369, endPoint y: 169, distance: 94.3
click at [369, 169] on td "The Loving Companies [STREET_ADDRESS][PERSON_NAME] [PERSON_NAME] Estates 90s Lo…" at bounding box center [339, 177] width 140 height 79
copy td "[STREET_ADDRESS][PERSON_NAME]"
drag, startPoint x: 274, startPoint y: 212, endPoint x: 369, endPoint y: 223, distance: 95.8
click at [369, 223] on td "The Loving Companies [STREET_ADDRESS] N/A Lot: N/A" at bounding box center [339, 245] width 140 height 57
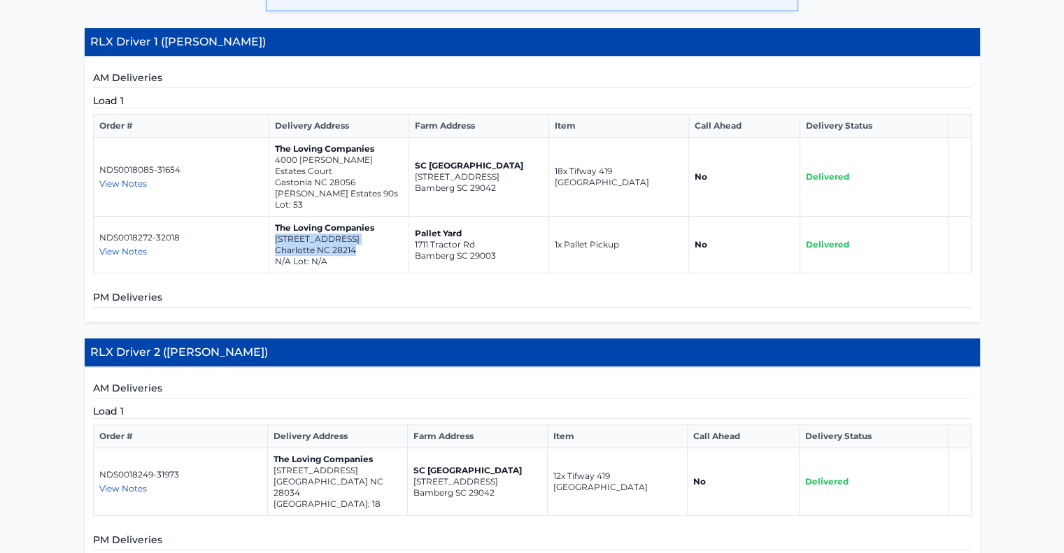
copy td "[STREET_ADDRESS]"
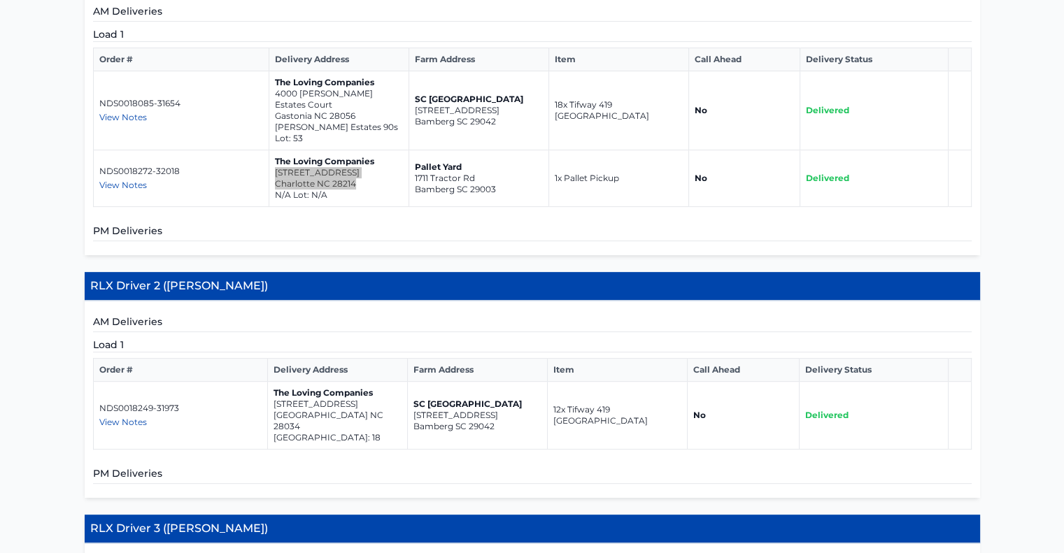
scroll to position [560, 0]
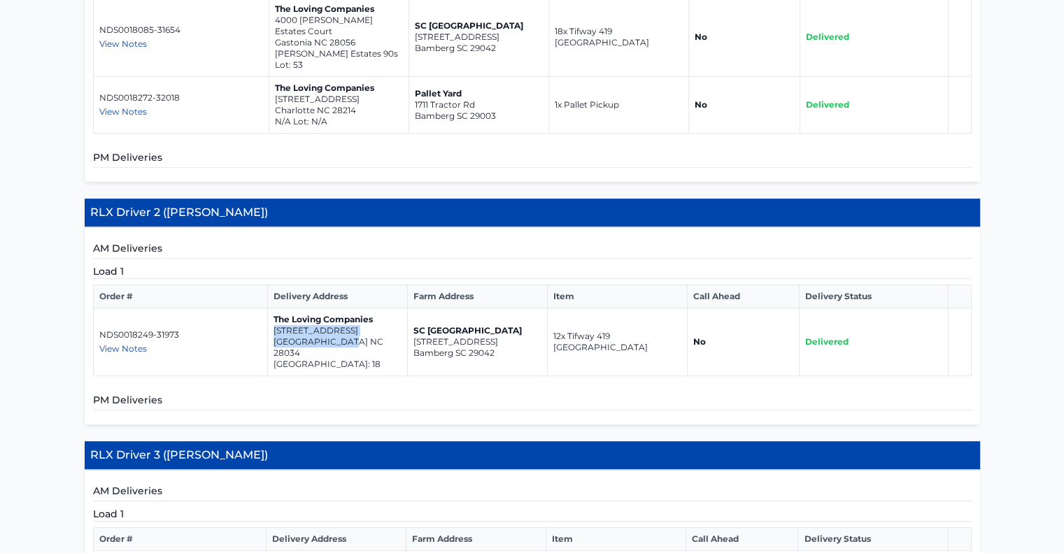
drag, startPoint x: 272, startPoint y: 304, endPoint x: 349, endPoint y: 316, distance: 77.9
click at [349, 316] on td "The Loving Companies [STREET_ADDRESS]" at bounding box center [337, 343] width 140 height 68
copy td "[STREET_ADDRESS]"
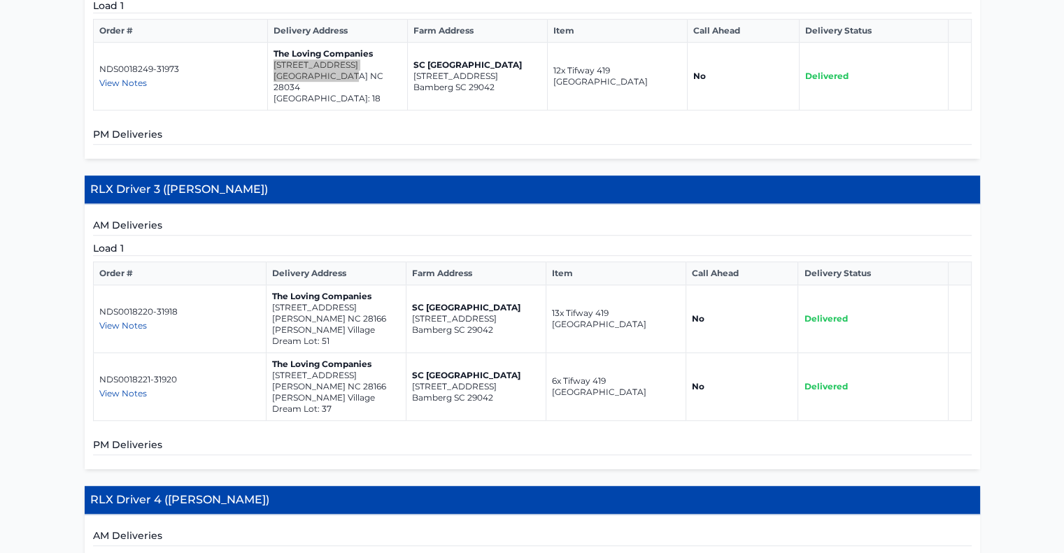
scroll to position [840, 0]
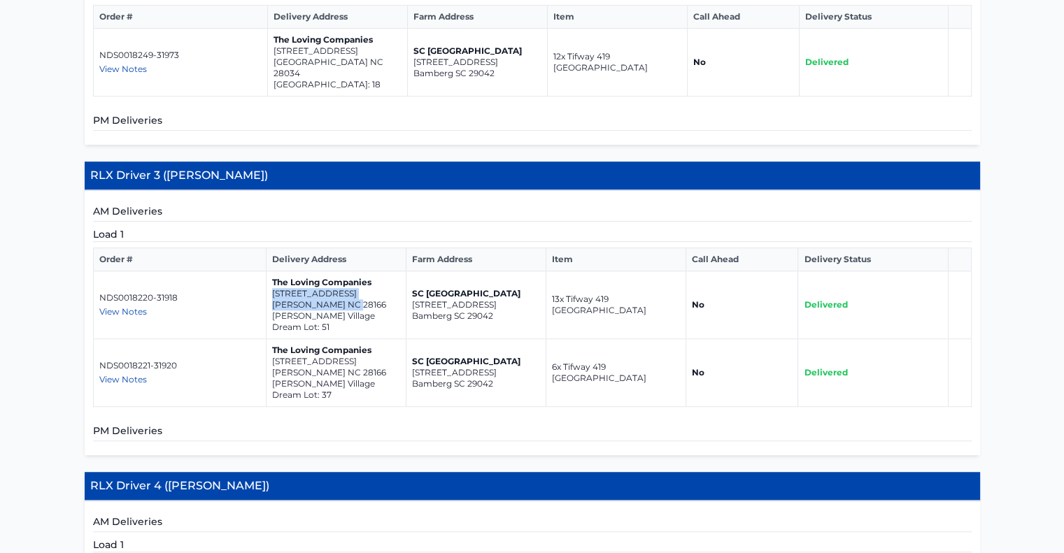
drag, startPoint x: 271, startPoint y: 252, endPoint x: 379, endPoint y: 265, distance: 109.3
click at [379, 271] on td "The Loving Companies [STREET_ADDRESS][PERSON_NAME] [PERSON_NAME] Village Dream …" at bounding box center [336, 305] width 140 height 68
copy td "[STREET_ADDRESS][PERSON_NAME]"
drag, startPoint x: 271, startPoint y: 310, endPoint x: 363, endPoint y: 321, distance: 93.0
click at [363, 339] on td "The Loving Companies [STREET_ADDRESS][PERSON_NAME] [PERSON_NAME] Village Dream …" at bounding box center [336, 373] width 140 height 68
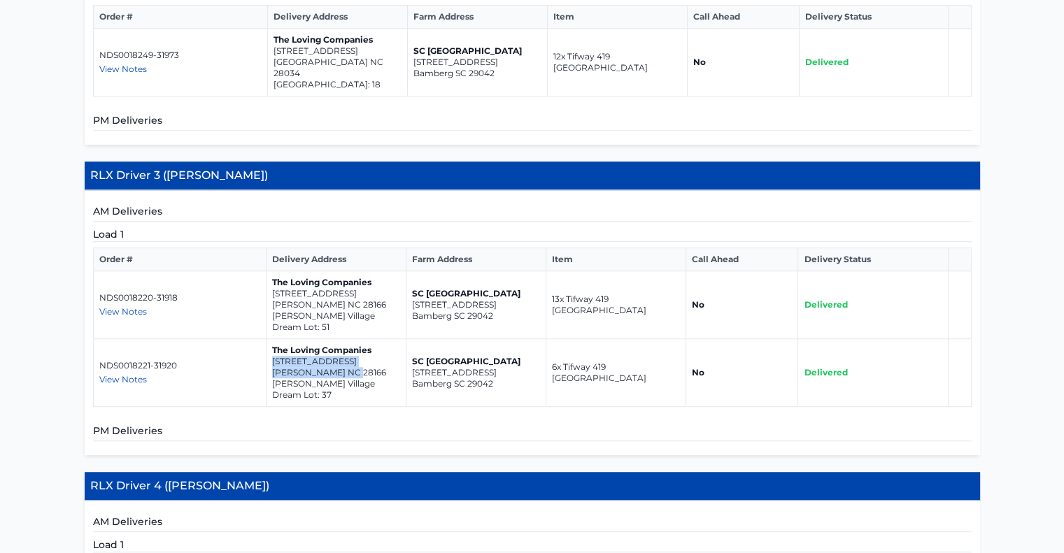
copy td "[STREET_ADDRESS][PERSON_NAME]"
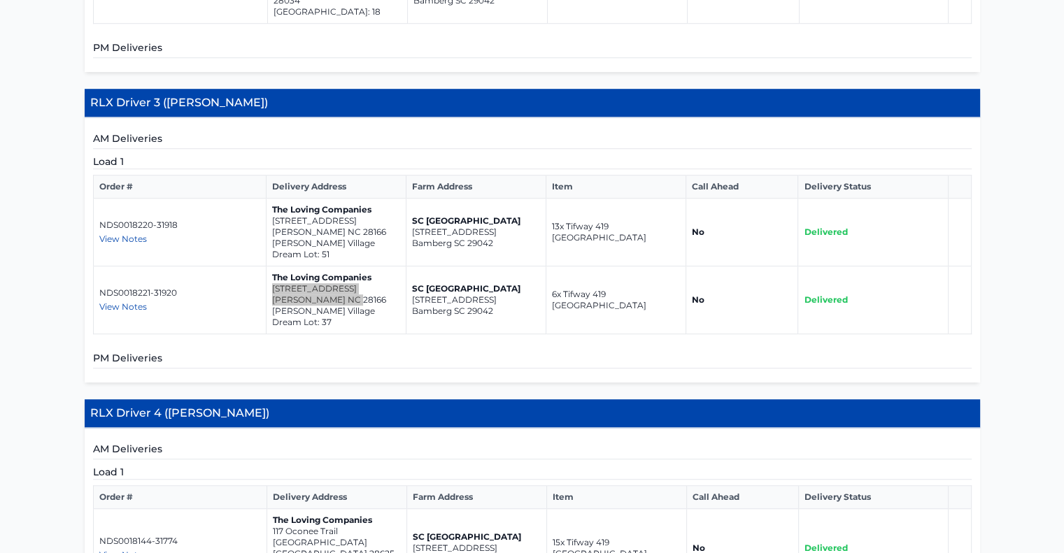
scroll to position [1049, 0]
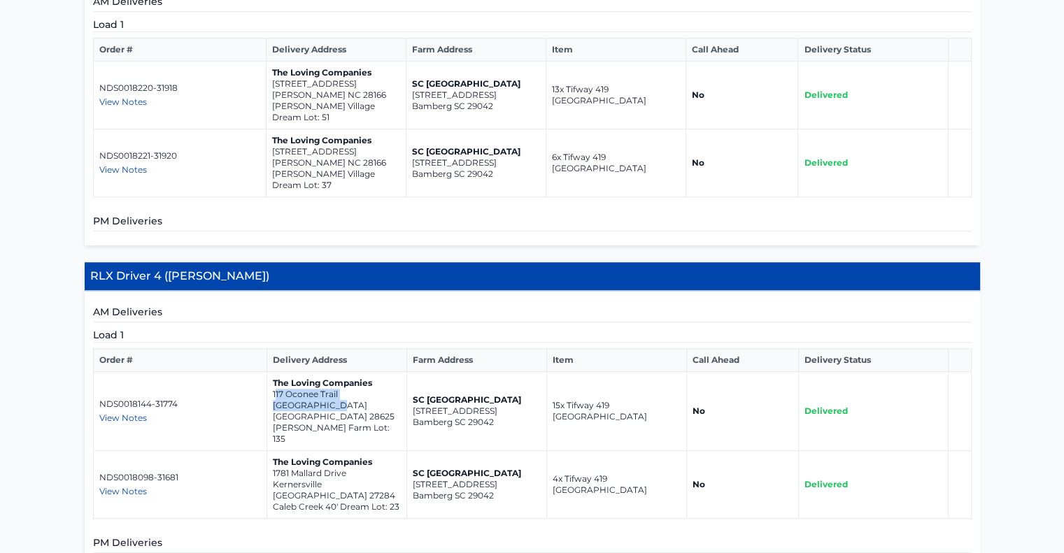
drag, startPoint x: 274, startPoint y: 344, endPoint x: 322, endPoint y: 358, distance: 49.6
click at [322, 372] on td "The Loving Companies [STREET_ADDRESS][PERSON_NAME]" at bounding box center [337, 411] width 140 height 79
click at [246, 413] on div "View Notes" at bounding box center [180, 418] width 162 height 11
drag, startPoint x: 271, startPoint y: 344, endPoint x: 374, endPoint y: 353, distance: 103.3
click at [374, 372] on td "The Loving Companies 117 Oconee Trail Statesville NC 28625 Sullivan Farm Lot: 1…" at bounding box center [337, 411] width 140 height 79
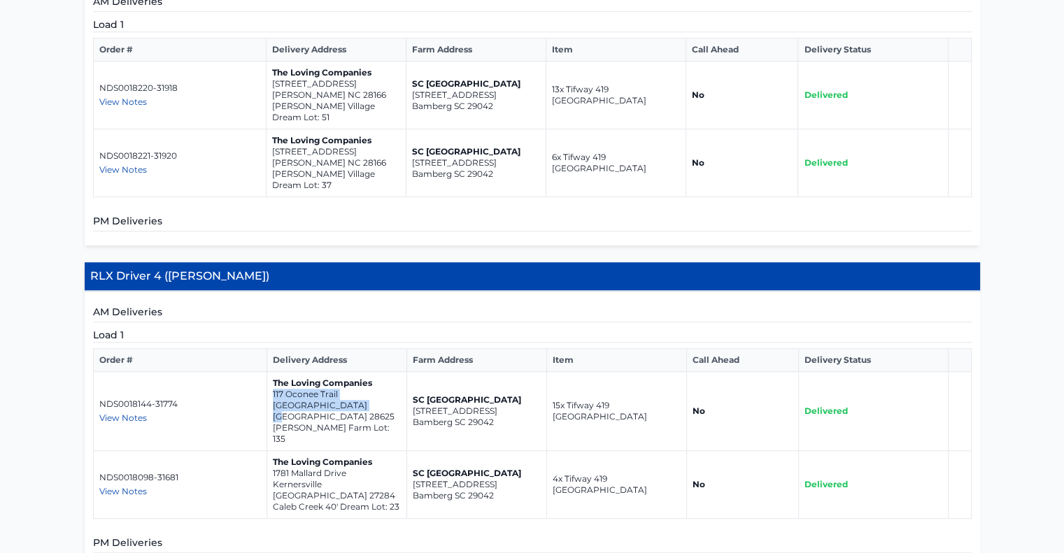
copy td "117 Oconee Trail Statesville NC 28625"
drag, startPoint x: 273, startPoint y: 399, endPoint x: 367, endPoint y: 410, distance: 94.4
click at [367, 451] on td "The Loving Companies 1781 Mallard Drive Kernersville NC 27284 Caleb Creek 40' D…" at bounding box center [337, 485] width 140 height 68
copy td "1781 Mallard Drive Kernersville NC 27284"
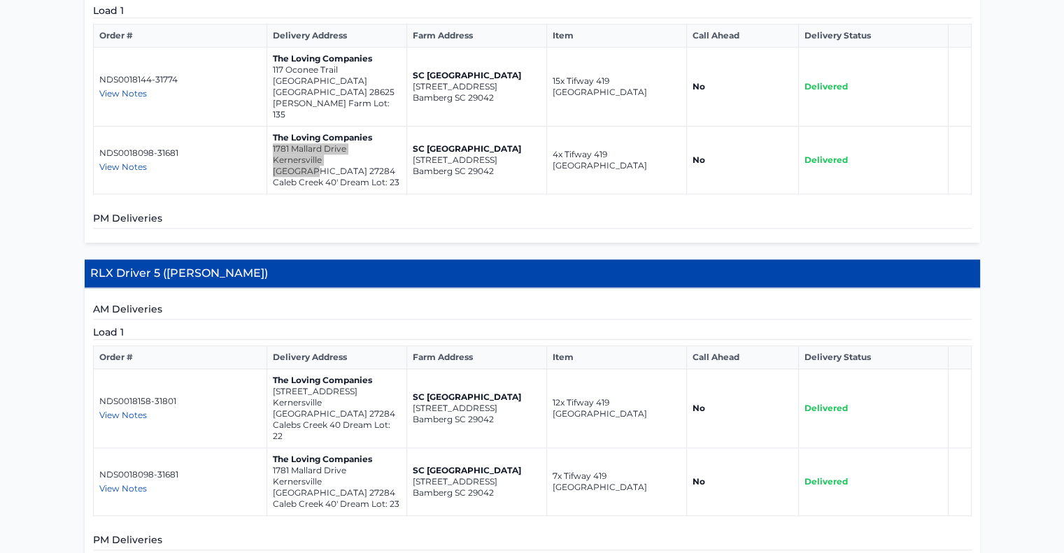
scroll to position [1399, 0]
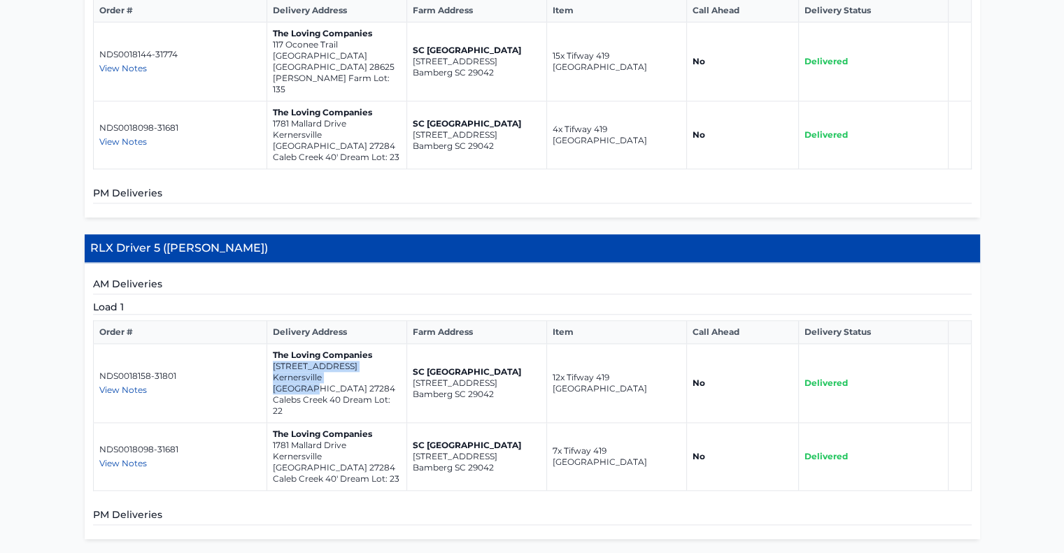
drag, startPoint x: 272, startPoint y: 278, endPoint x: 386, endPoint y: 293, distance: 115.0
click at [386, 344] on td "The Loving Companies 1779 Mallard Drive Kernersville NC 27284 Calebs Creek 40 D…" at bounding box center [337, 383] width 140 height 79
copy td "1779 Mallard Drive Kernersville NC 27284"
drag, startPoint x: 273, startPoint y: 346, endPoint x: 381, endPoint y: 356, distance: 108.9
click at [381, 423] on td "The Loving Companies 1781 Mallard Drive Kernersville NC 27284 Caleb Creek 40' D…" at bounding box center [337, 457] width 140 height 68
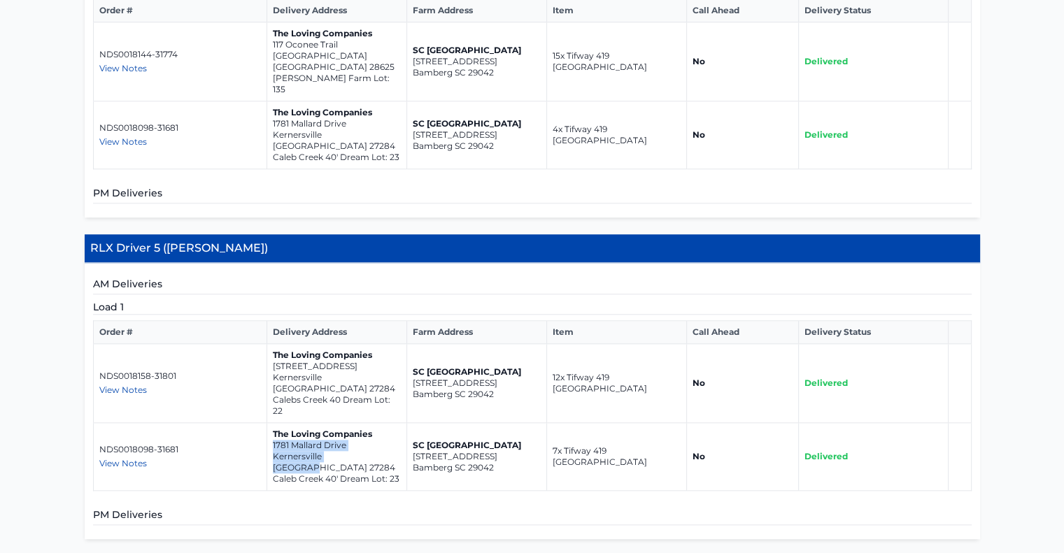
copy td "1781 Mallard Drive Kernersville NC 27284"
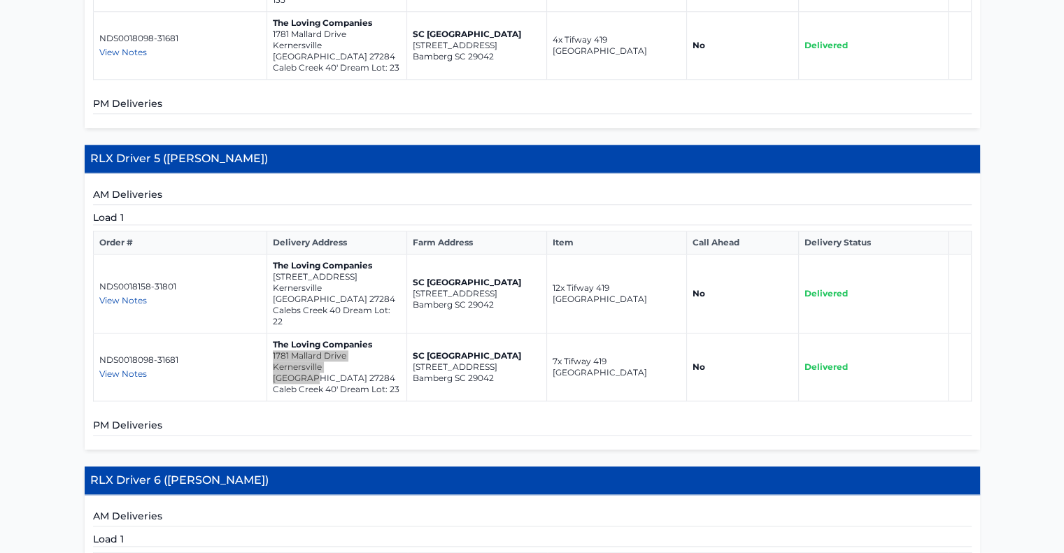
scroll to position [1673, 0]
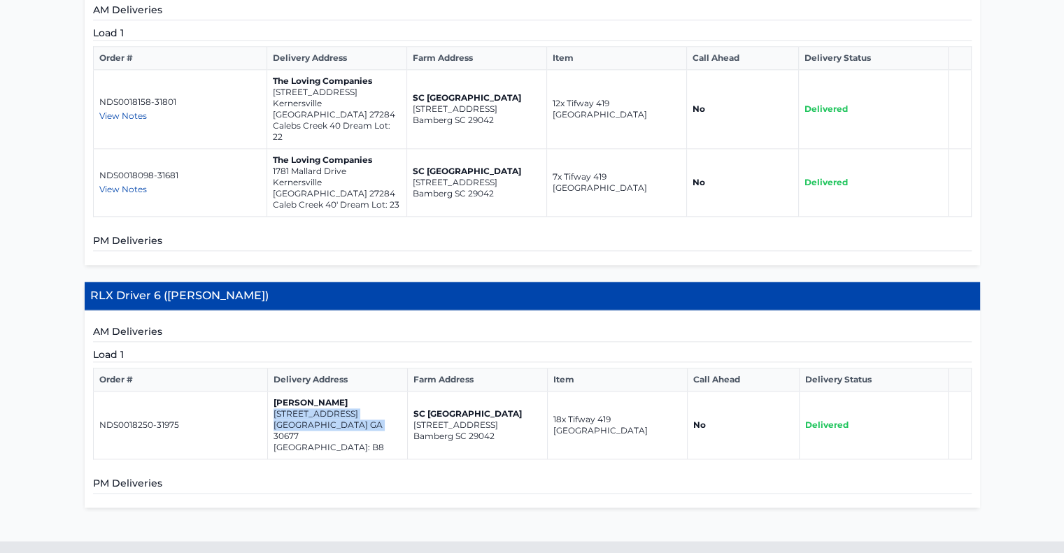
drag, startPoint x: 273, startPoint y: 304, endPoint x: 367, endPoint y: 318, distance: 95.5
click at [367, 392] on td "Meg Jones 4280 willow creek dr Watkinsville GA 30677 willow creek Lot: B8" at bounding box center [337, 426] width 140 height 68
copy td "4280 willow creek dr Watkinsville GA 30677"
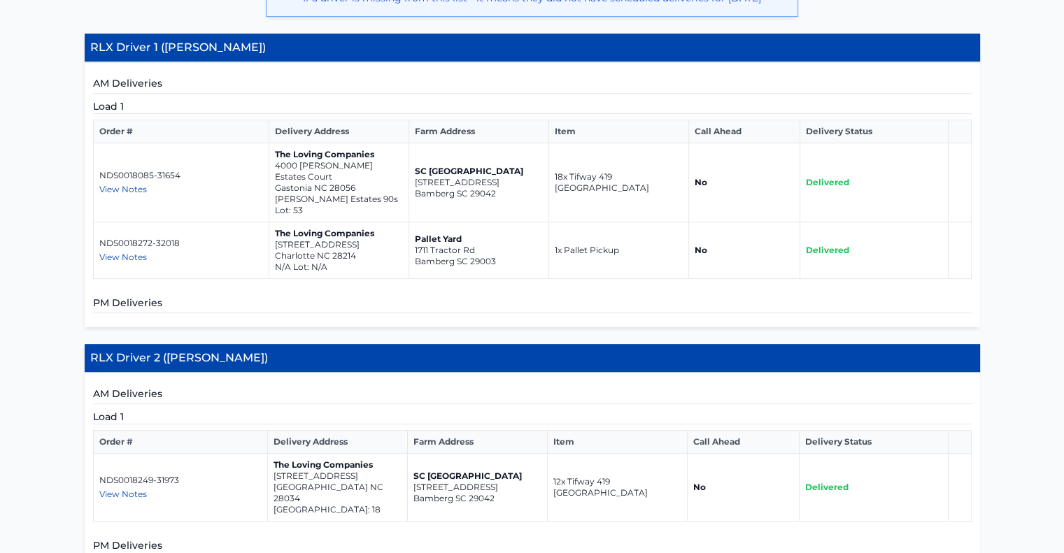
scroll to position [0, 0]
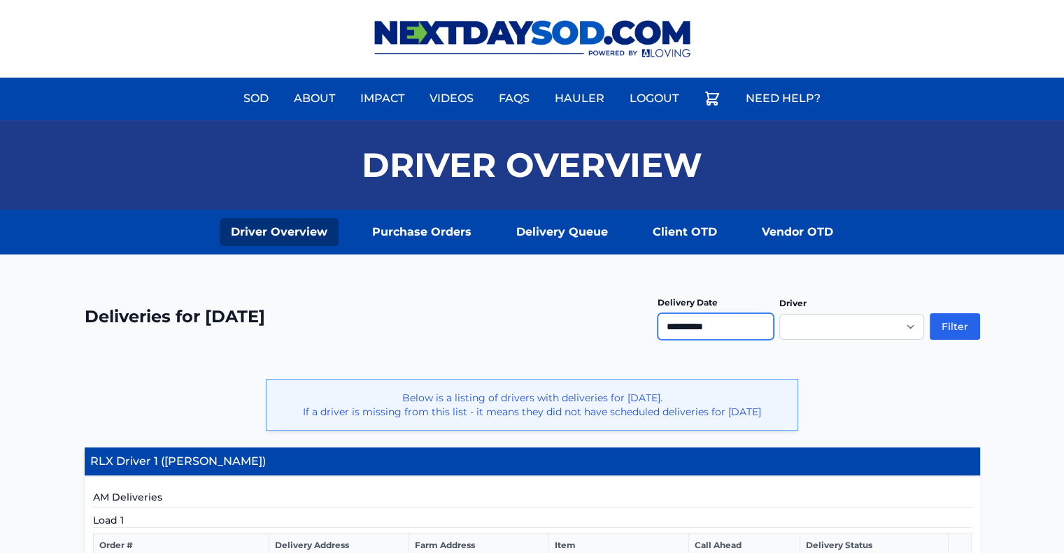
click at [692, 327] on input "**********" at bounding box center [716, 326] width 116 height 27
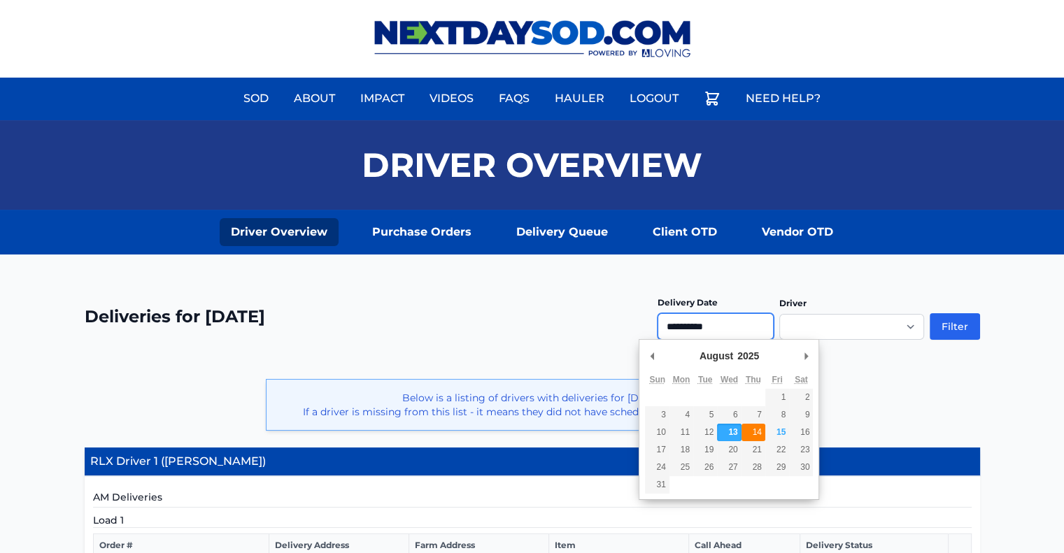
type input "**********"
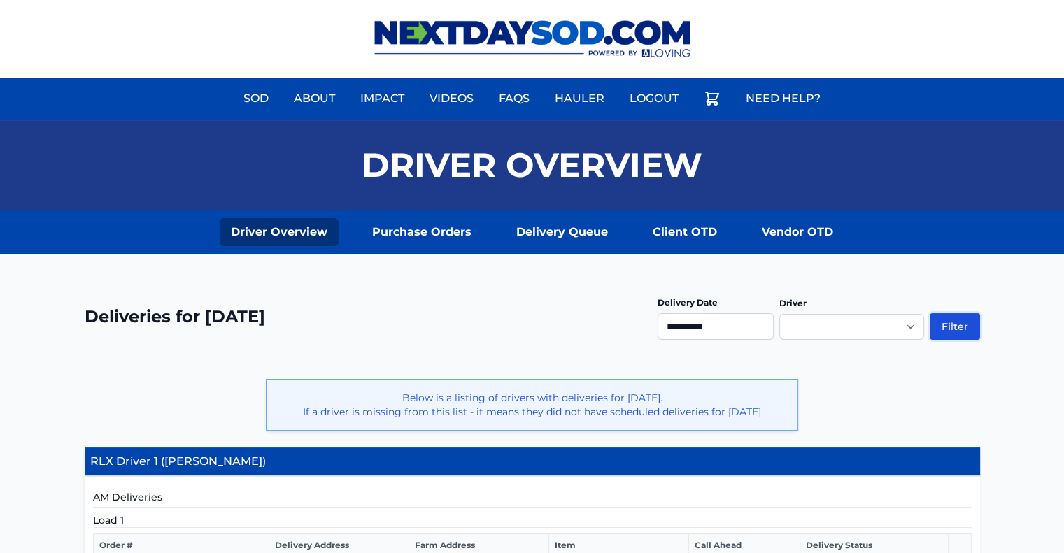
click at [961, 326] on button "Filter" at bounding box center [955, 326] width 50 height 27
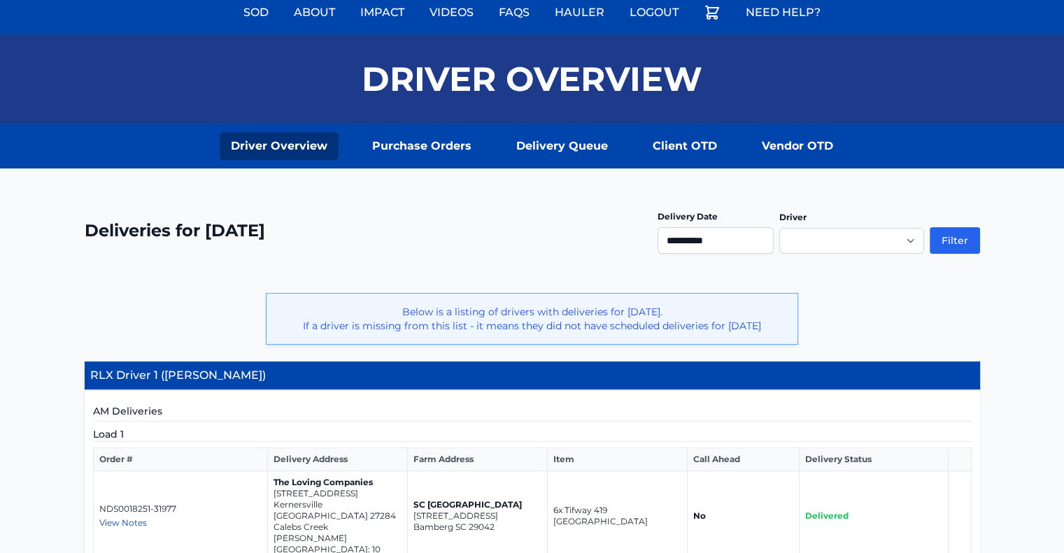
scroll to position [350, 0]
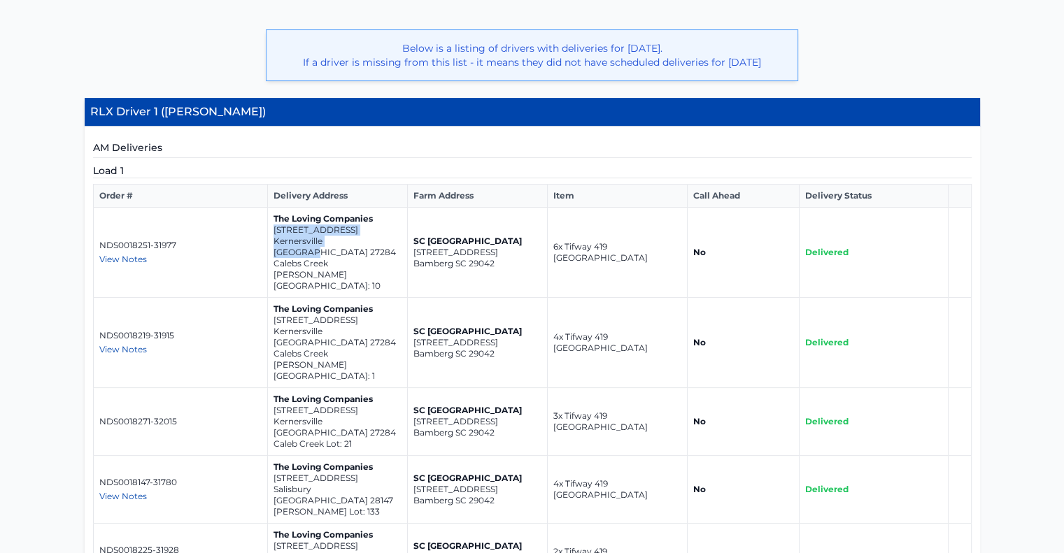
drag, startPoint x: 272, startPoint y: 225, endPoint x: 380, endPoint y: 234, distance: 108.2
click at [380, 234] on td "The Loving Companies [STREET_ADDRESS] [GEOGRAPHIC_DATA][PERSON_NAME]: 10" at bounding box center [337, 253] width 140 height 90
copy td "[STREET_ADDRESS]"
drag, startPoint x: 273, startPoint y: 283, endPoint x: 380, endPoint y: 296, distance: 107.8
click at [380, 298] on td "The Loving Companies [STREET_ADDRESS] [GEOGRAPHIC_DATA][PERSON_NAME]: 1" at bounding box center [337, 343] width 140 height 90
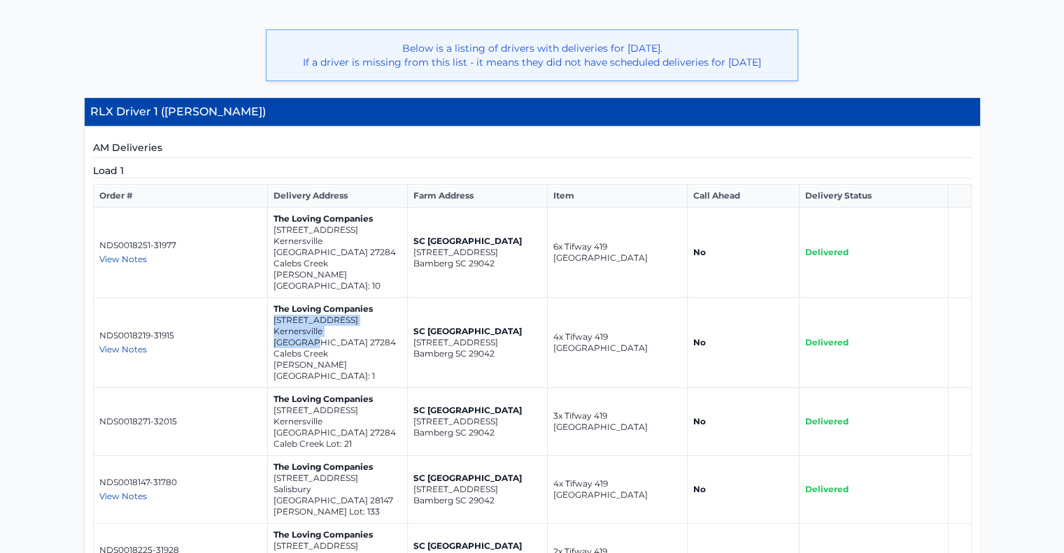
copy td "[STREET_ADDRESS]"
drag, startPoint x: 274, startPoint y: 227, endPoint x: 375, endPoint y: 237, distance: 101.9
click at [375, 237] on td "The Loving Companies [STREET_ADDRESS] [GEOGRAPHIC_DATA][PERSON_NAME]: 10" at bounding box center [337, 253] width 140 height 90
copy td "[STREET_ADDRESS]"
drag, startPoint x: 398, startPoint y: 249, endPoint x: 362, endPoint y: 245, distance: 35.9
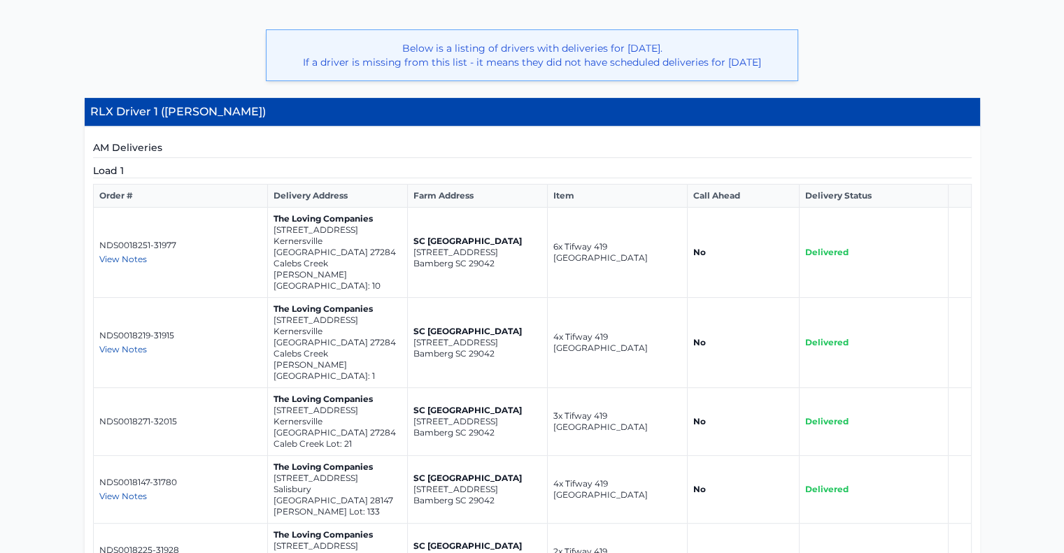
click at [398, 258] on p "Calebs Creek [PERSON_NAME][GEOGRAPHIC_DATA]: 10" at bounding box center [338, 275] width 128 height 34
drag, startPoint x: 271, startPoint y: 225, endPoint x: 379, endPoint y: 239, distance: 108.6
click at [379, 239] on td "The Loving Companies [STREET_ADDRESS] [GEOGRAPHIC_DATA][PERSON_NAME]: 10" at bounding box center [337, 253] width 140 height 90
copy td "[STREET_ADDRESS]"
drag, startPoint x: 271, startPoint y: 339, endPoint x: 377, endPoint y: 348, distance: 106.0
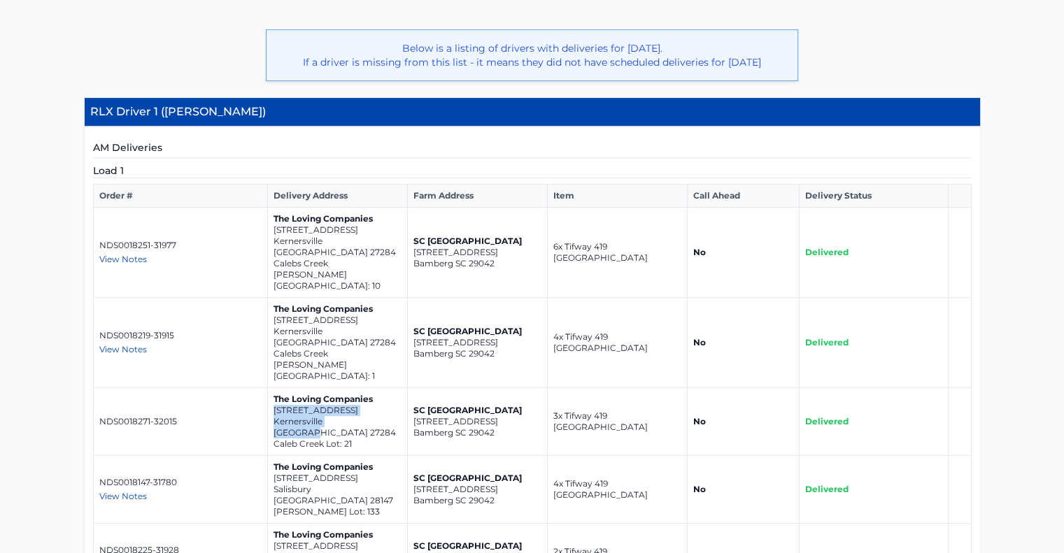
click at [377, 388] on td "The Loving Companies [STREET_ADDRESS]" at bounding box center [337, 422] width 140 height 68
copy td "[STREET_ADDRESS]"
drag, startPoint x: 271, startPoint y: 397, endPoint x: 341, endPoint y: 402, distance: 69.4
click at [356, 456] on td "The Loving Companies [STREET_ADDRESS][PERSON_NAME]" at bounding box center [337, 490] width 140 height 68
copy td "[STREET_ADDRESS]"
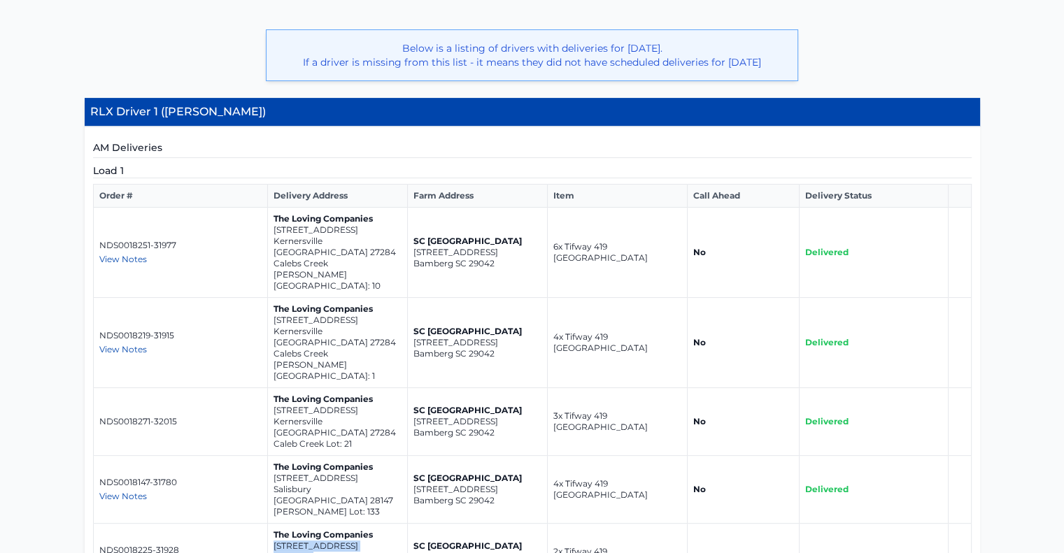
drag, startPoint x: 272, startPoint y: 453, endPoint x: 365, endPoint y: 464, distance: 92.9
click at [365, 524] on td "The Loving Companies [STREET_ADDRESS]" at bounding box center [337, 558] width 140 height 68
copy td "[STREET_ADDRESS]"
drag, startPoint x: 271, startPoint y: 396, endPoint x: 367, endPoint y: 405, distance: 95.6
click at [367, 456] on td "The Loving Companies [STREET_ADDRESS][PERSON_NAME]" at bounding box center [337, 490] width 140 height 68
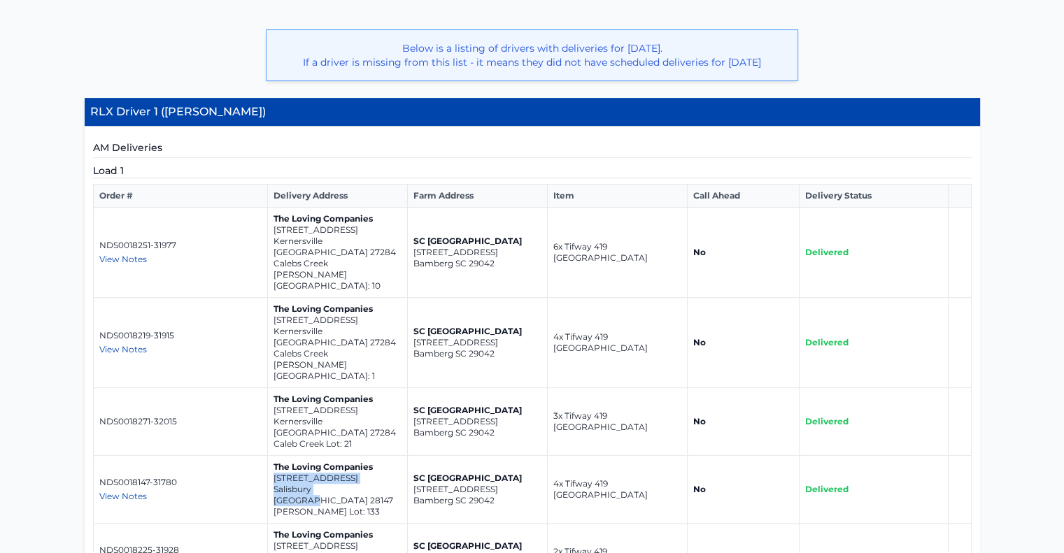
copy td "[STREET_ADDRESS]"
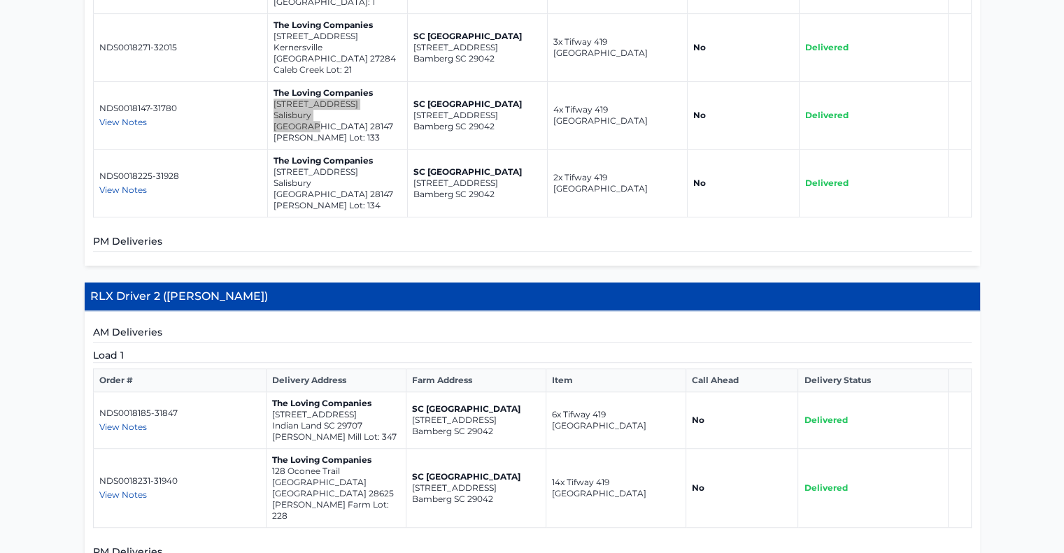
scroll to position [770, 0]
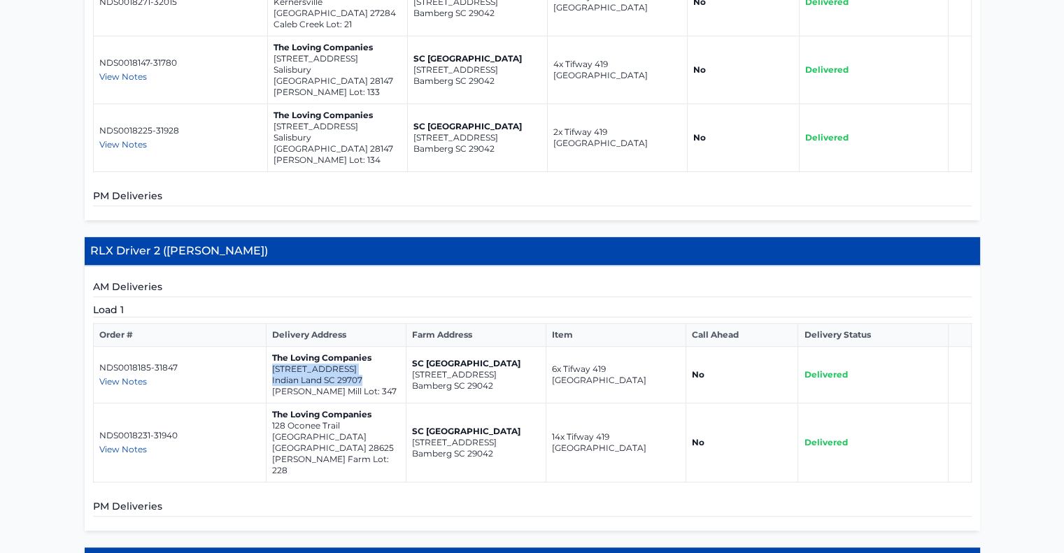
drag, startPoint x: 270, startPoint y: 262, endPoint x: 371, endPoint y: 275, distance: 101.5
click at [371, 347] on td "The Loving Companies [STREET_ADDRESS] [PERSON_NAME][GEOGRAPHIC_DATA]: 347" at bounding box center [336, 375] width 140 height 57
copy td "[STREET_ADDRESS]"
drag, startPoint x: 272, startPoint y: 320, endPoint x: 365, endPoint y: 329, distance: 92.7
click at [365, 404] on td "The Loving Companies [STREET_ADDRESS] [PERSON_NAME][GEOGRAPHIC_DATA] Lot: 228" at bounding box center [336, 443] width 140 height 79
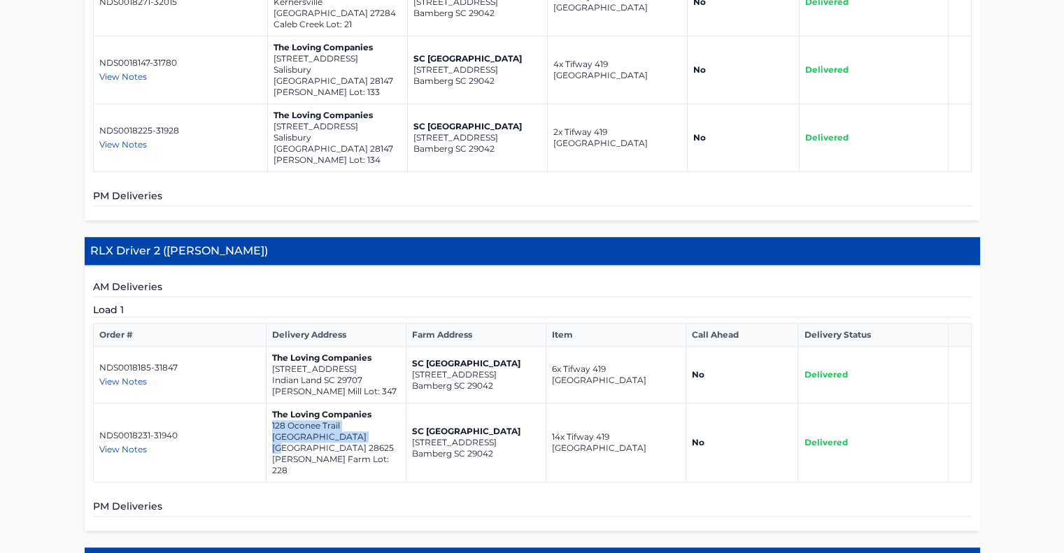
copy td "128 Oconee Trail Statesville NC 28625"
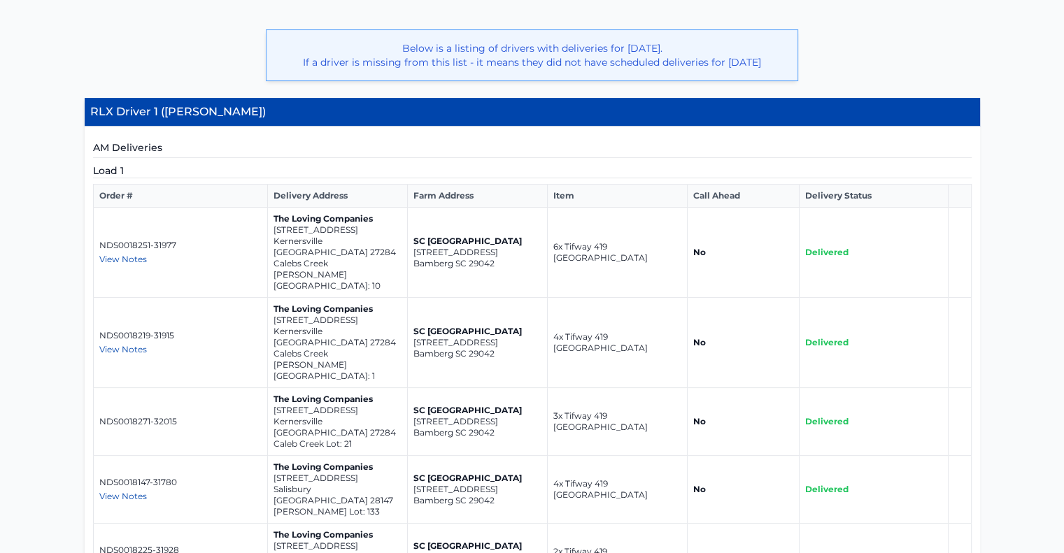
scroll to position [0, 0]
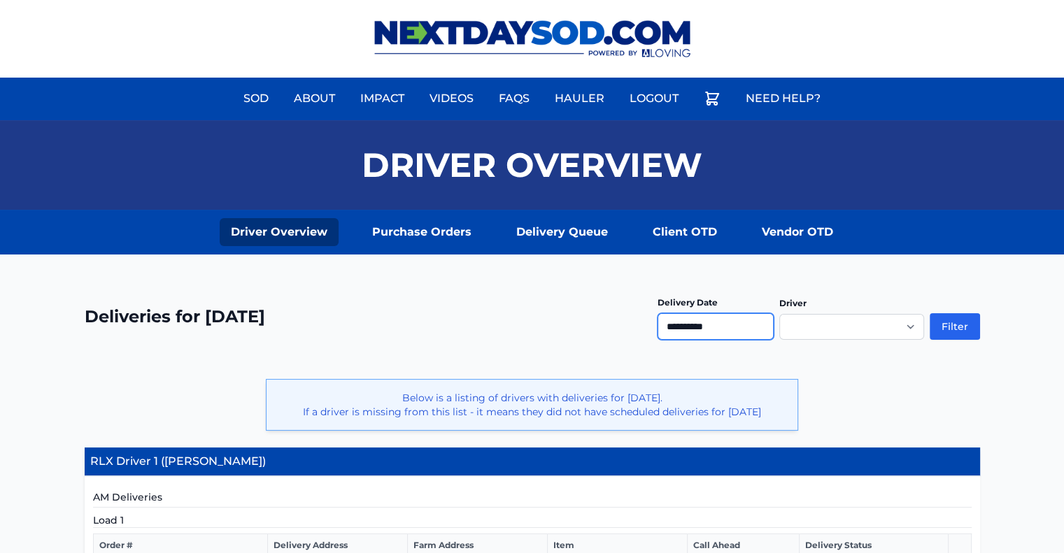
click at [670, 321] on input "**********" at bounding box center [716, 326] width 116 height 27
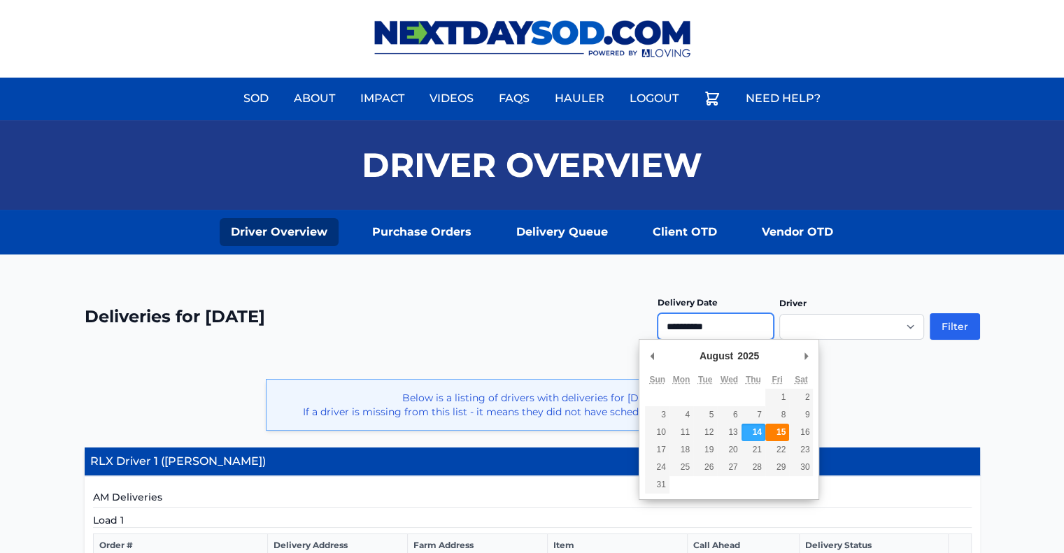
type input "**********"
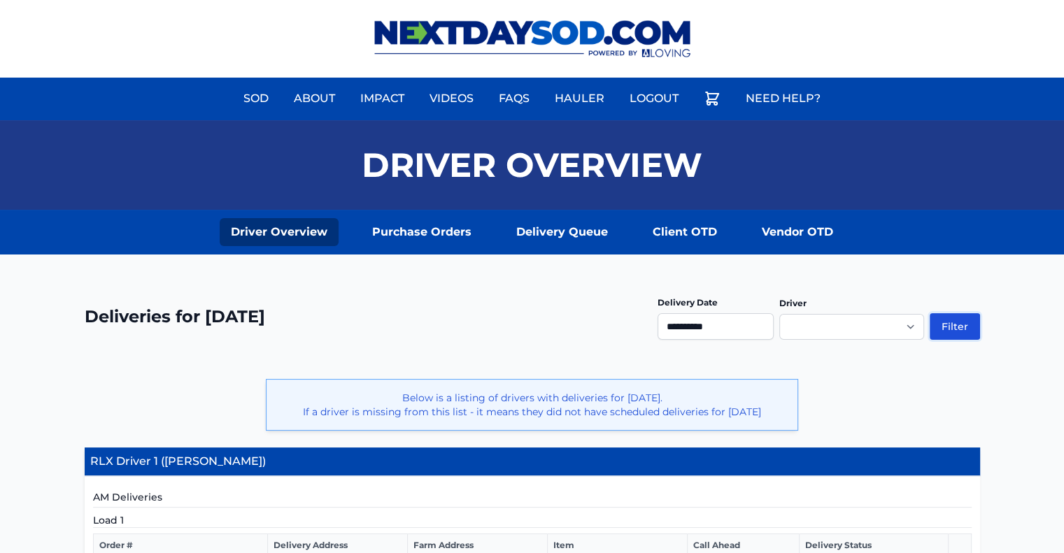
click at [951, 324] on button "Filter" at bounding box center [955, 326] width 50 height 27
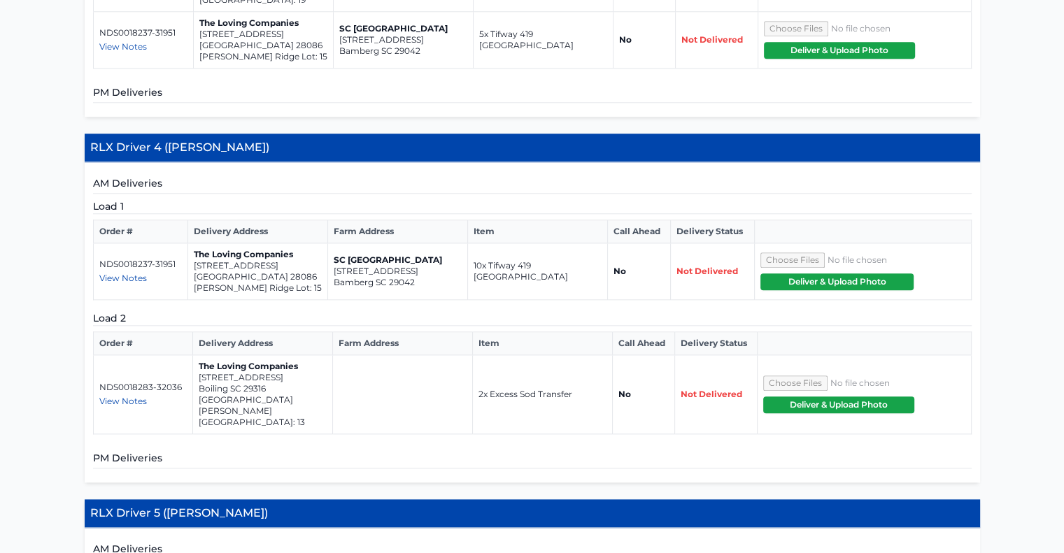
scroll to position [1539, 0]
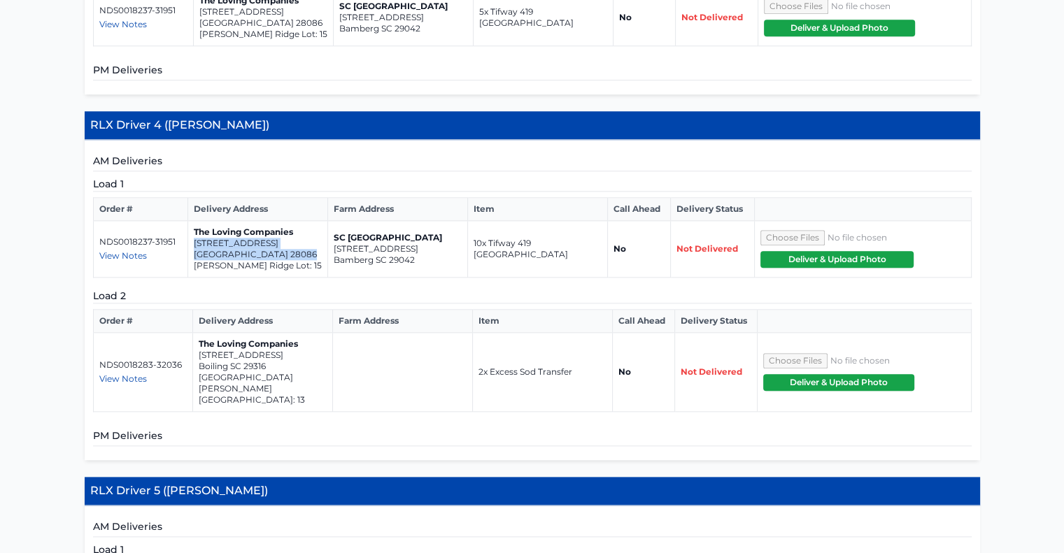
drag, startPoint x: 193, startPoint y: 201, endPoint x: 308, endPoint y: 213, distance: 115.4
click at [308, 221] on td "The Loving Companies 233 Paige Road Kings Mountain NC 28086 Brinkley Ridge Lot:…" at bounding box center [257, 249] width 140 height 57
copy td "233 Paige Road Kings Mountain NC 28086"
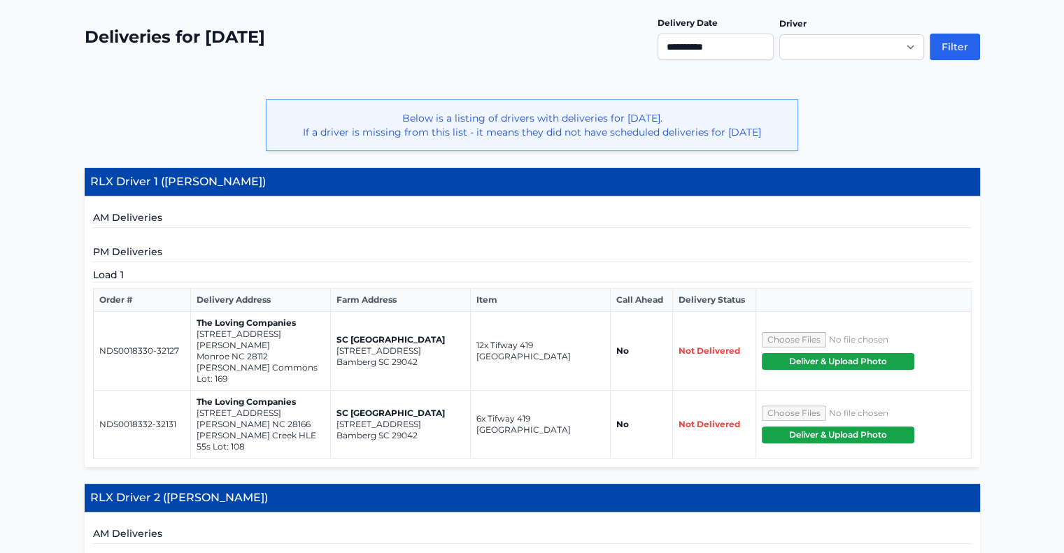
scroll to position [0, 0]
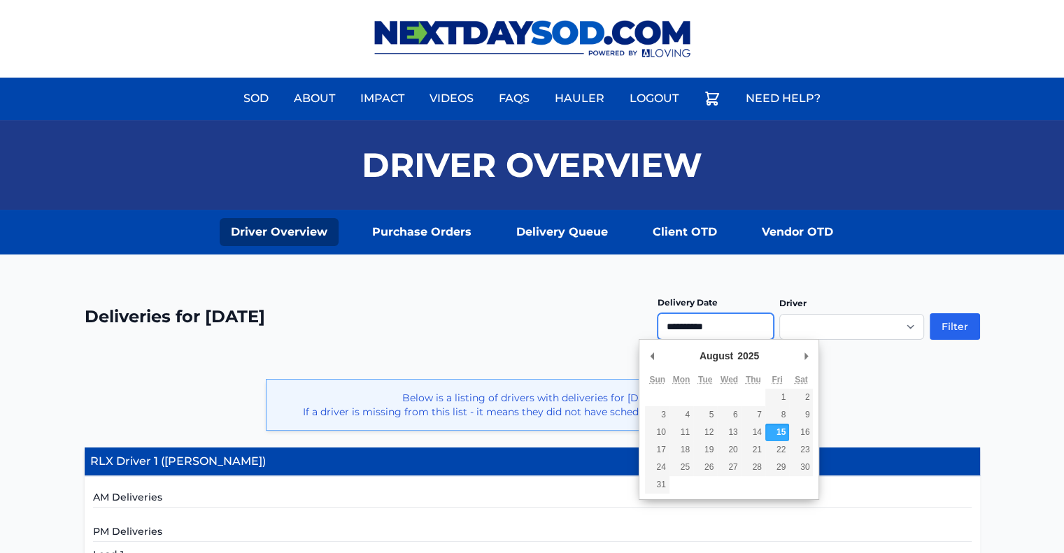
click at [683, 321] on input "**********" at bounding box center [716, 326] width 116 height 27
type input "**********"
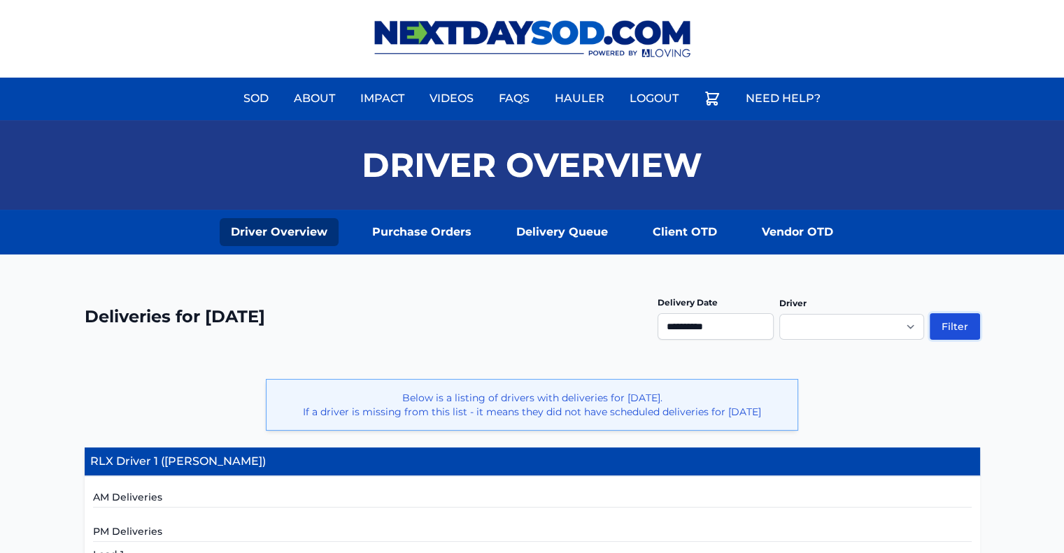
click at [965, 321] on button "Filter" at bounding box center [955, 326] width 50 height 27
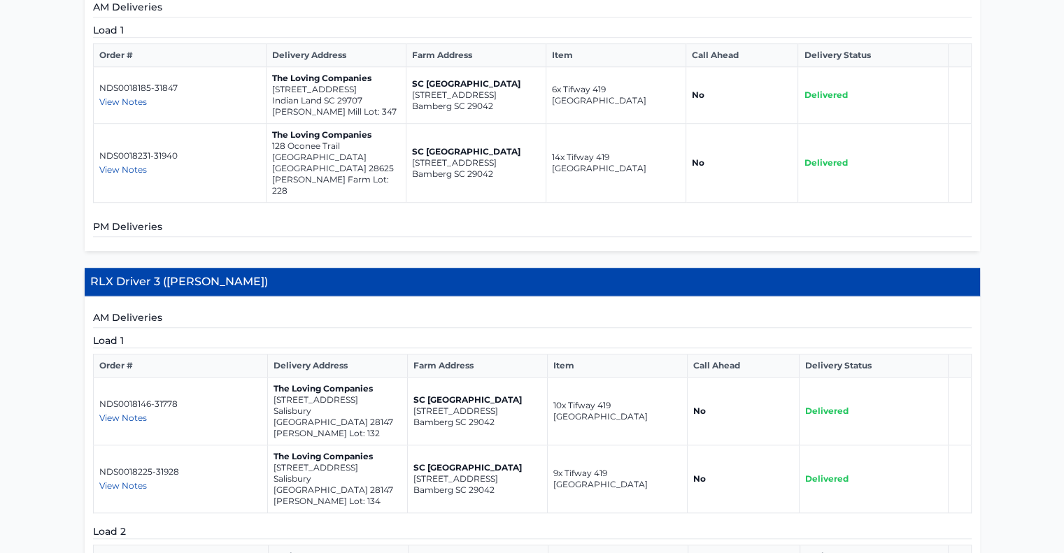
scroll to position [1119, 0]
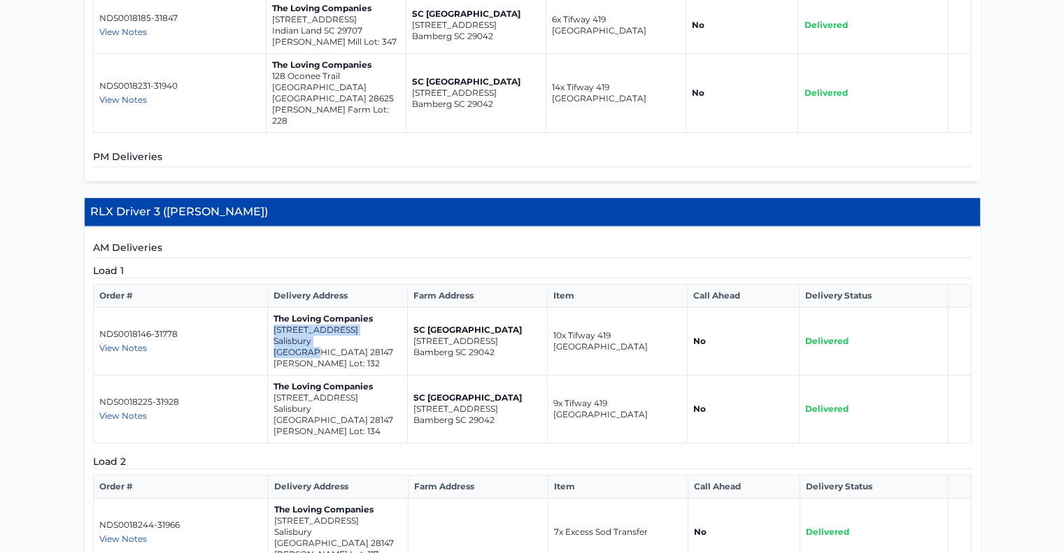
drag, startPoint x: 271, startPoint y: 198, endPoint x: 374, endPoint y: 213, distance: 103.2
click at [374, 308] on td "The Loving Companies [STREET_ADDRESS][PERSON_NAME]" at bounding box center [337, 342] width 140 height 68
copy td "[STREET_ADDRESS]"
drag, startPoint x: 271, startPoint y: 256, endPoint x: 374, endPoint y: 267, distance: 103.4
click at [374, 376] on td "The Loving Companies [STREET_ADDRESS]" at bounding box center [337, 410] width 140 height 68
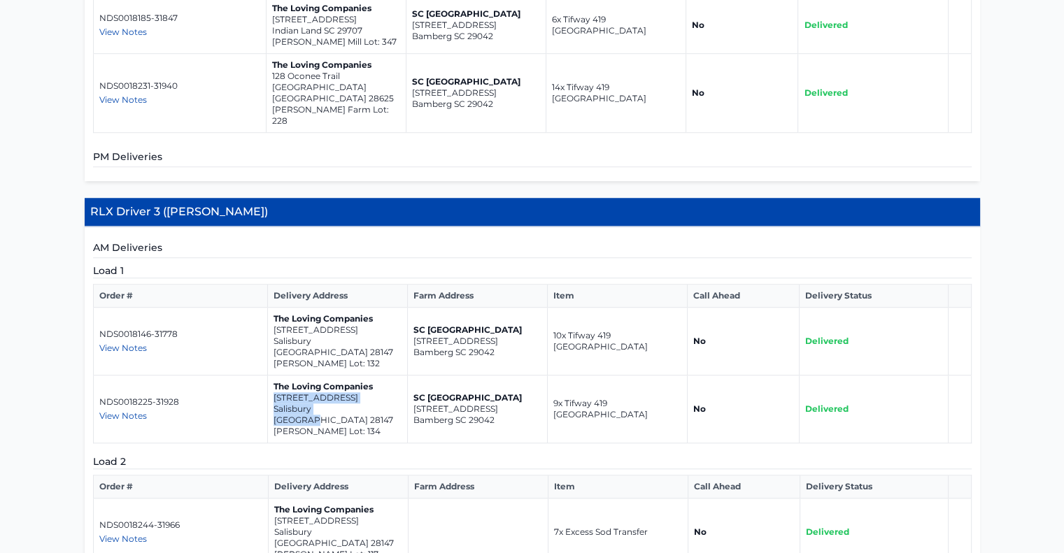
copy td "[STREET_ADDRESS]"
drag, startPoint x: 275, startPoint y: 366, endPoint x: 376, endPoint y: 382, distance: 102.0
click at [376, 499] on td "The Loving Companies 134 Falling Up Lane Salisbury NC 28147 Silverstein Lot: 117" at bounding box center [339, 533] width 140 height 68
copy td "134 Falling Up Lane Salisbury NC 28147"
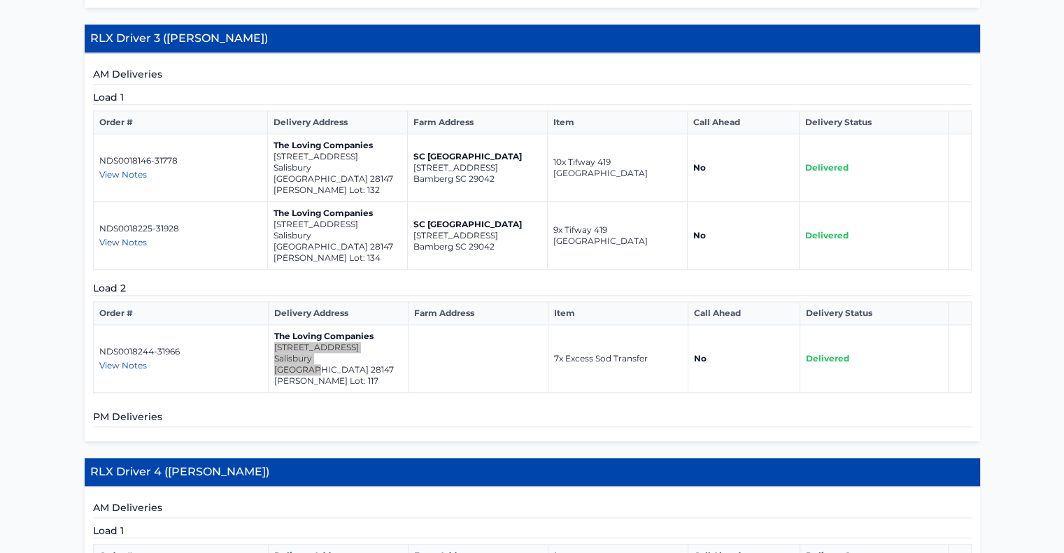
scroll to position [1469, 0]
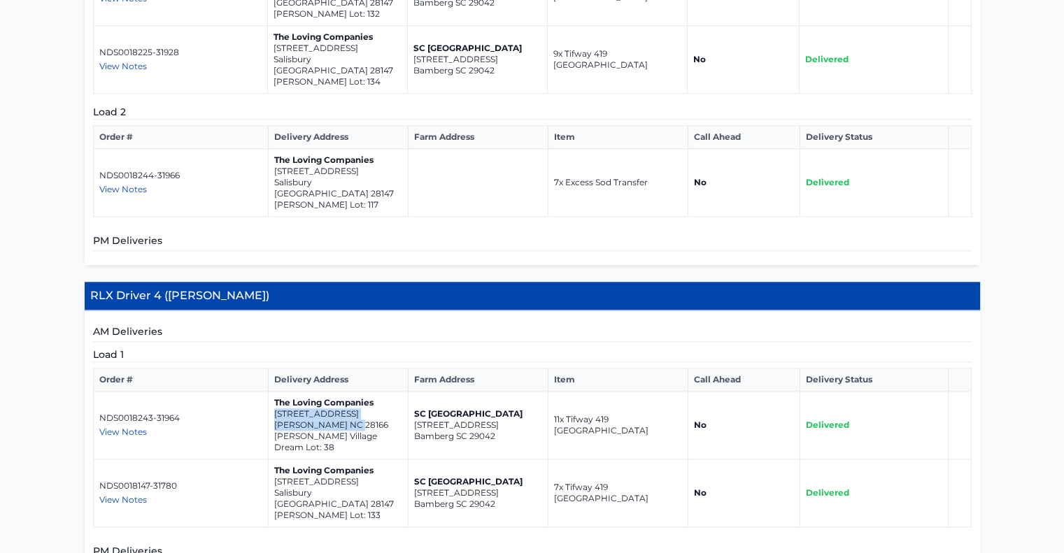
drag, startPoint x: 274, startPoint y: 248, endPoint x: 376, endPoint y: 260, distance: 103.5
click at [376, 392] on td "The Loving Companies 131 Arden Court Troutman NC 28166 Winecoff Village Dream L…" at bounding box center [339, 426] width 140 height 68
copy td "131 Arden Court Troutman NC 28166"
drag, startPoint x: 274, startPoint y: 318, endPoint x: 376, endPoint y: 327, distance: 102.6
click at [376, 460] on td "The Loving Companies 121 Falling Up Lane Salisbury NC 28147 Silverstein Lot: 133" at bounding box center [339, 494] width 140 height 68
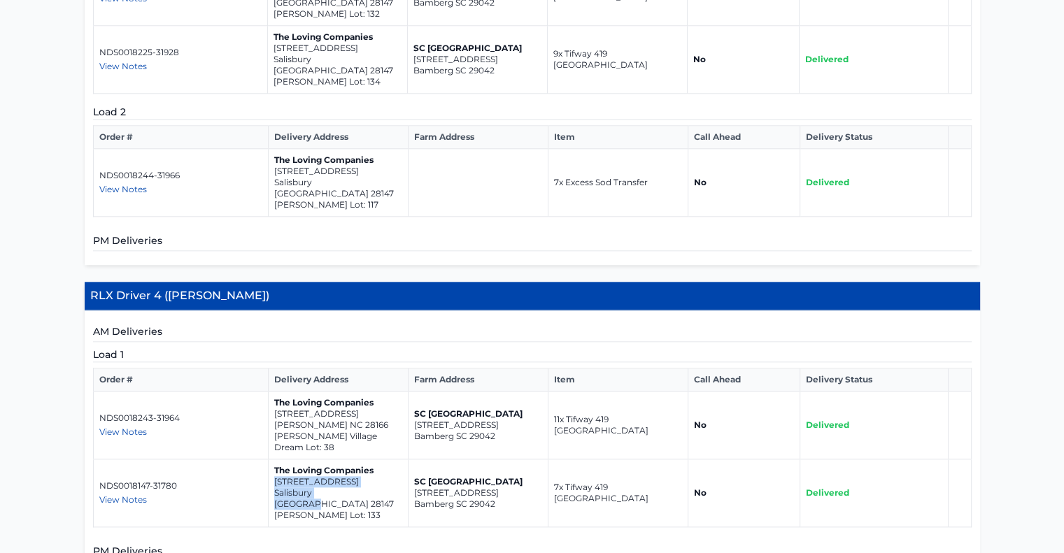
copy td "121 Falling Up Lane Salisbury NC 28147"
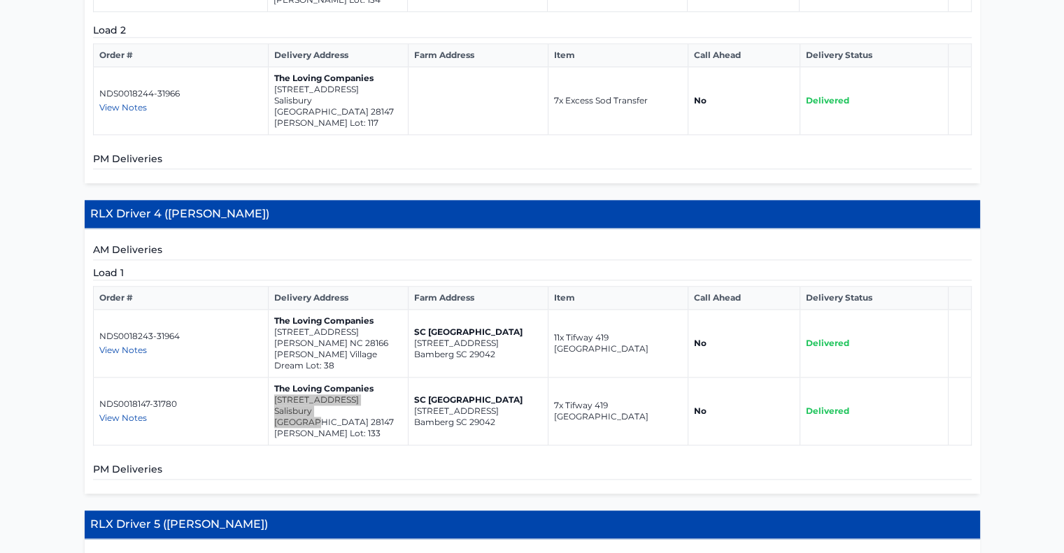
scroll to position [1749, 0]
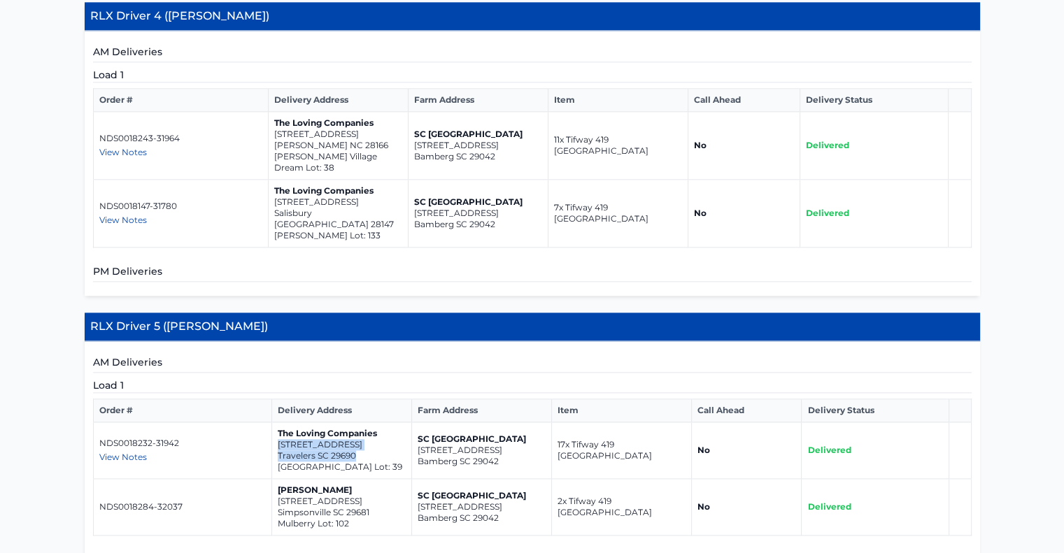
drag, startPoint x: 278, startPoint y: 268, endPoint x: 367, endPoint y: 282, distance: 89.3
click at [367, 423] on td "The Loving Companies 517 Waveland Drive Travelers SC 29690 Spring Park Lot: 39" at bounding box center [341, 451] width 140 height 57
copy td "517 Waveland Drive Travelers SC 29690"
drag, startPoint x: 276, startPoint y: 325, endPoint x: 378, endPoint y: 339, distance: 102.4
click at [378, 479] on td "William Buchanan 127 Moorish Cir Simpsonville SC 29681 Mulberry Lot: 102" at bounding box center [341, 507] width 140 height 57
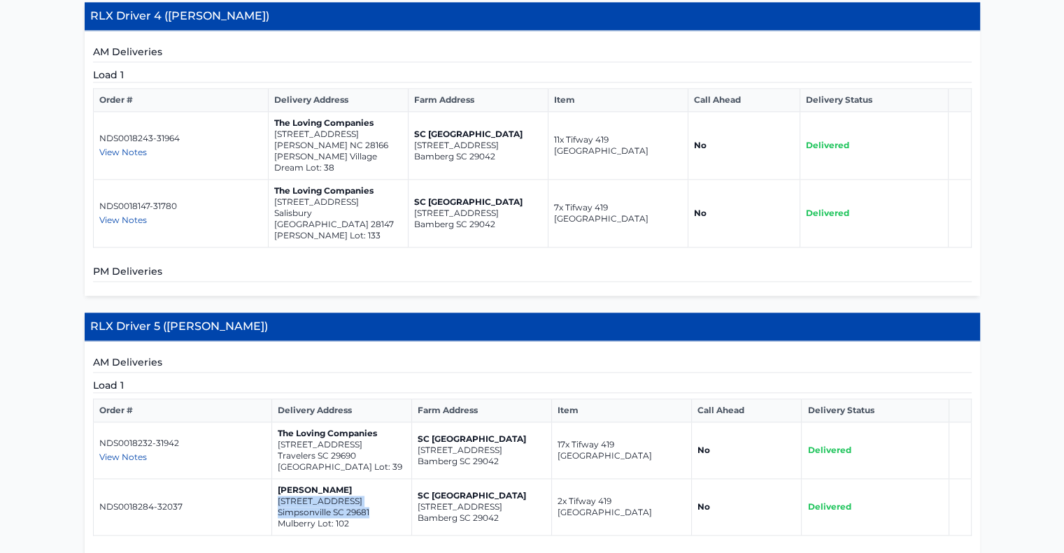
copy td "127 Moorish Cir Simpsonville SC 29681"
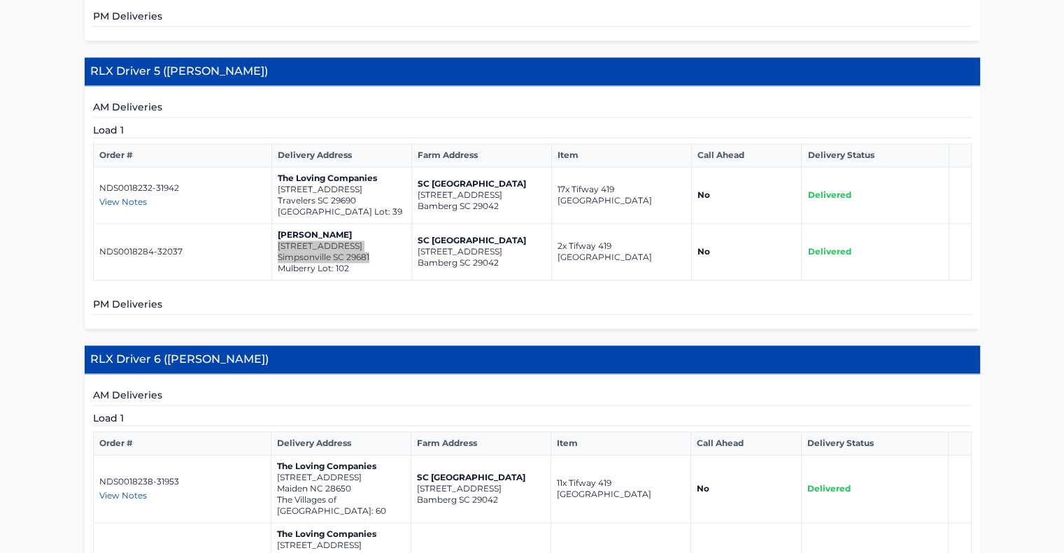
scroll to position [2029, 0]
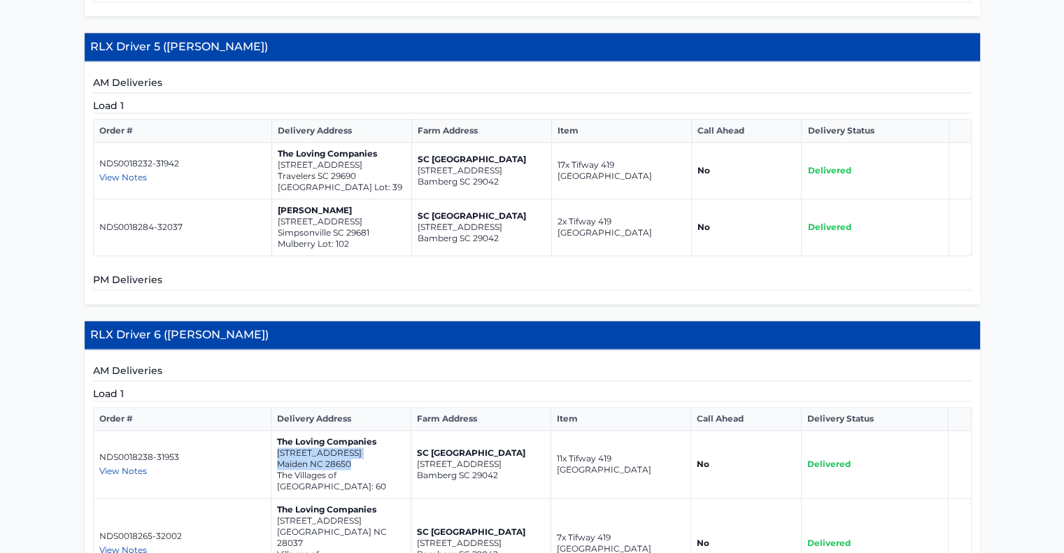
drag, startPoint x: 276, startPoint y: 275, endPoint x: 369, endPoint y: 288, distance: 93.9
click at [369, 431] on td "The Loving Companies 2623 Goose Fair Road Maiden NC 28650 The Villages of Maide…" at bounding box center [341, 465] width 140 height 68
copy td "2623 Goose Fair Road Maiden NC 28650"
drag, startPoint x: 276, startPoint y: 333, endPoint x: 372, endPoint y: 341, distance: 96.9
click at [372, 499] on td "The Loving Companies 1720 Speartip Lane Denver NC 28037 Villages of Denver Lot:…" at bounding box center [341, 544] width 140 height 90
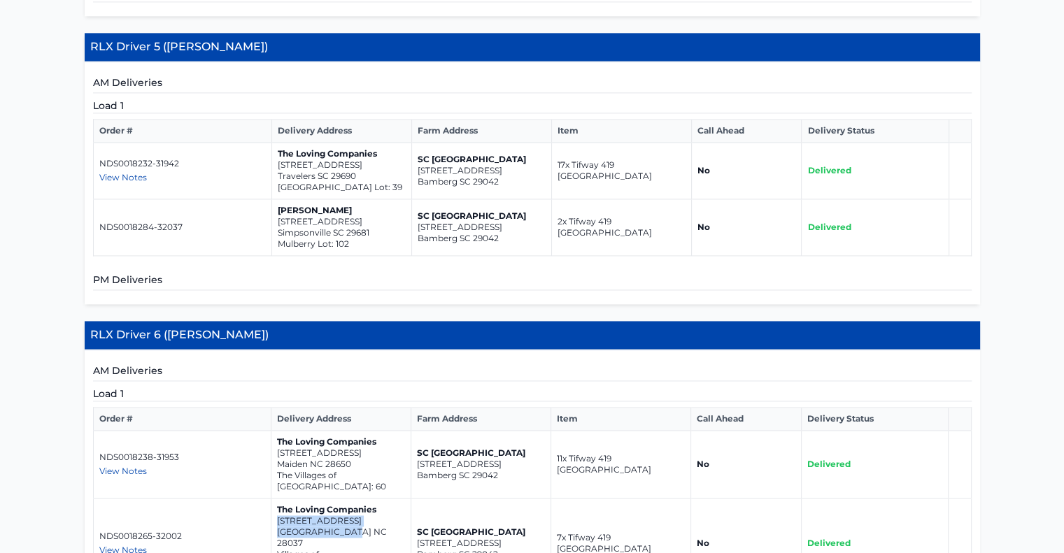
copy td "1720 Speartip Lane Denver NC 28037"
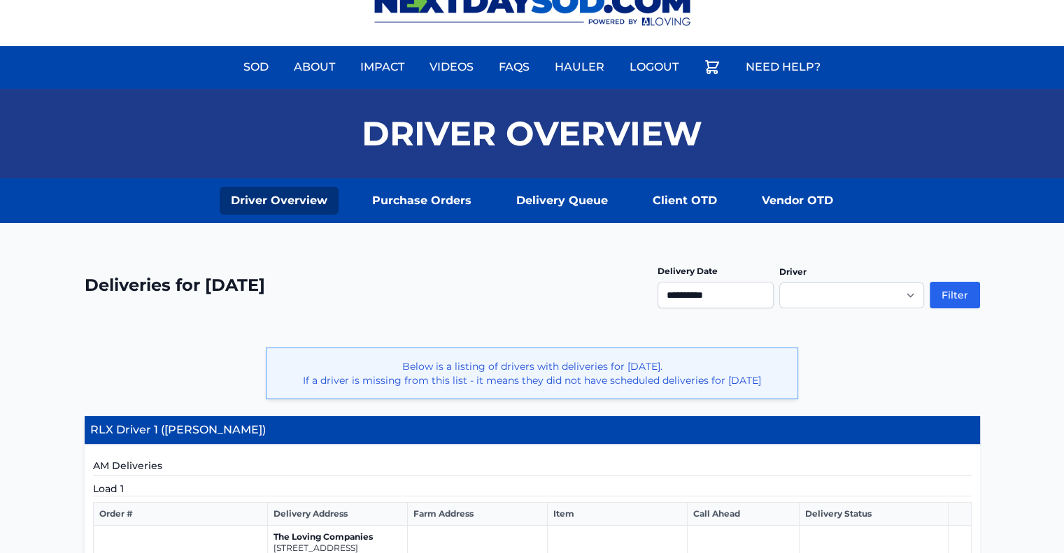
scroll to position [27, 0]
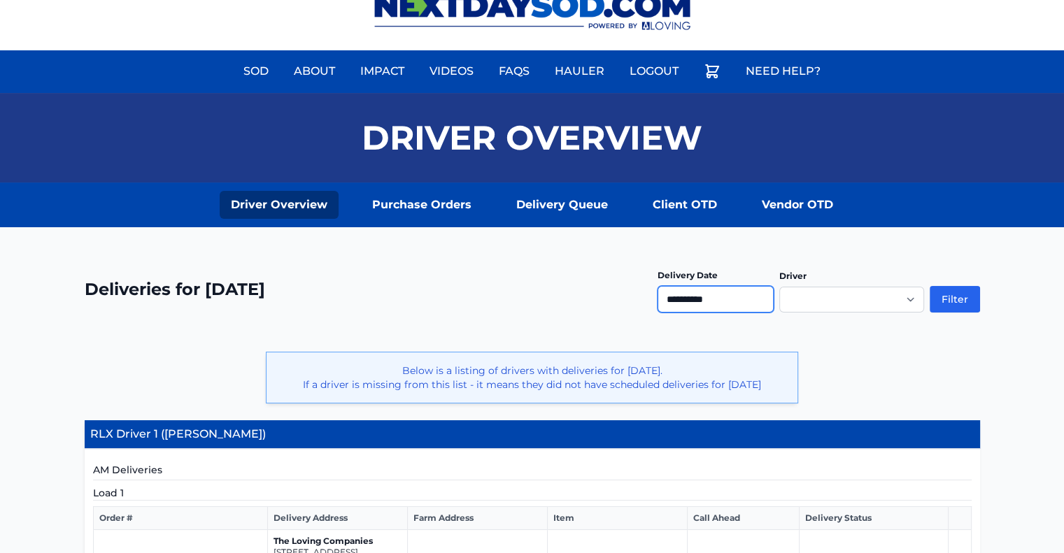
click at [698, 298] on input "**********" at bounding box center [716, 299] width 116 height 27
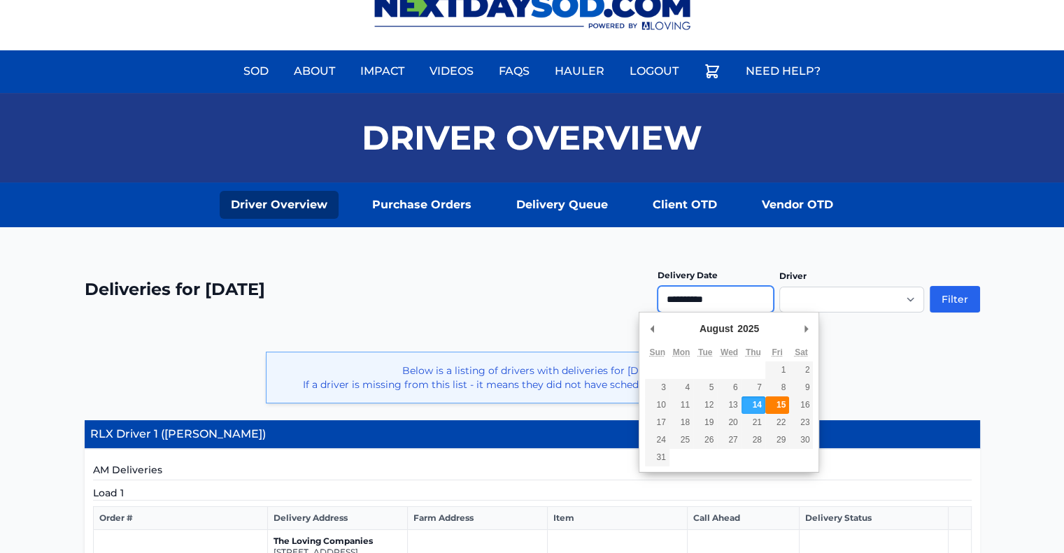
type input "**********"
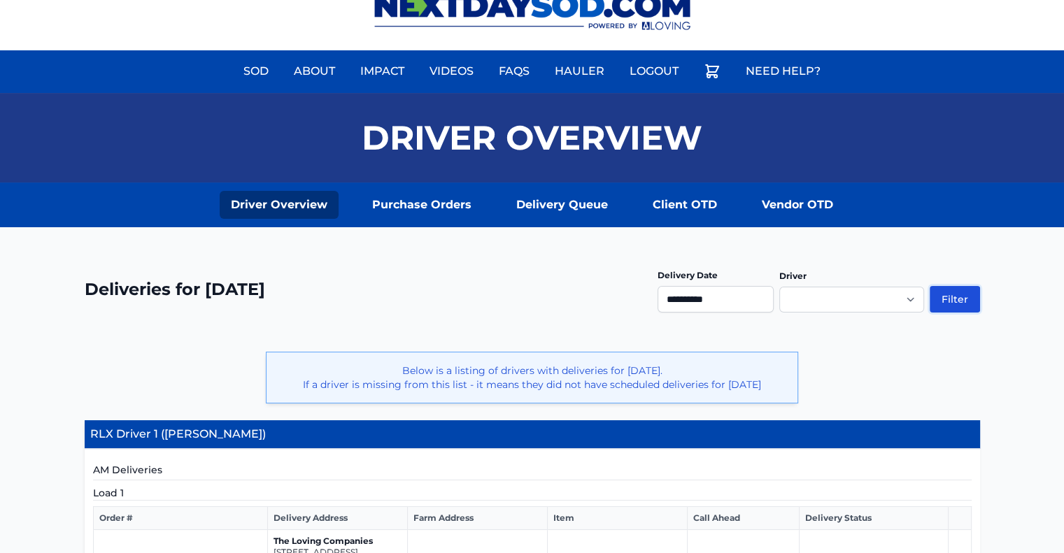
click at [954, 297] on button "Filter" at bounding box center [955, 299] width 50 height 27
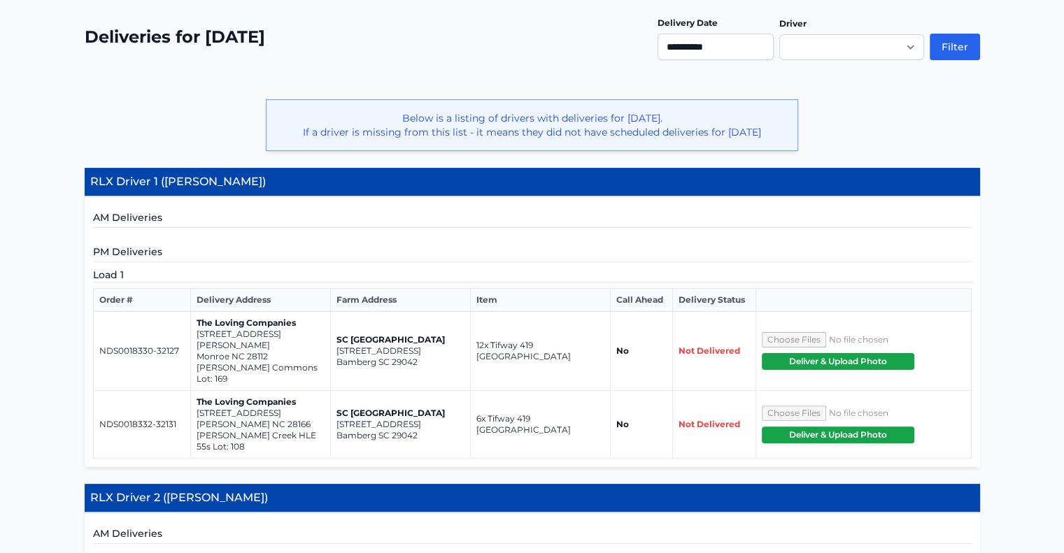
scroll to position [350, 0]
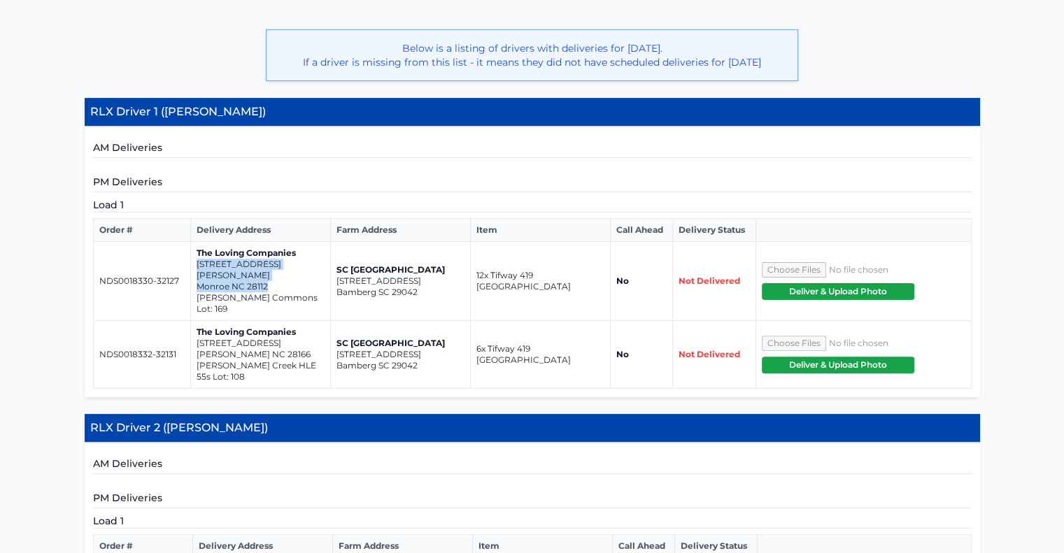
drag, startPoint x: 196, startPoint y: 260, endPoint x: 282, endPoint y: 273, distance: 87.1
click at [282, 273] on td "The Loving Companies [STREET_ADDRESS][PERSON_NAME] [PERSON_NAME] Commons Lot: 1…" at bounding box center [260, 281] width 140 height 79
copy td "[STREET_ADDRESS][PERSON_NAME]"
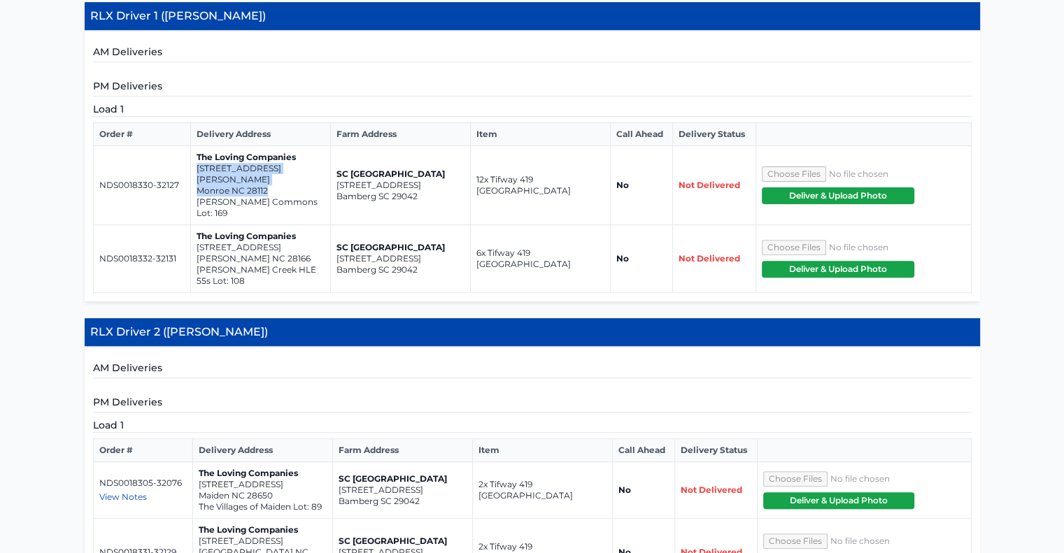
scroll to position [420, 0]
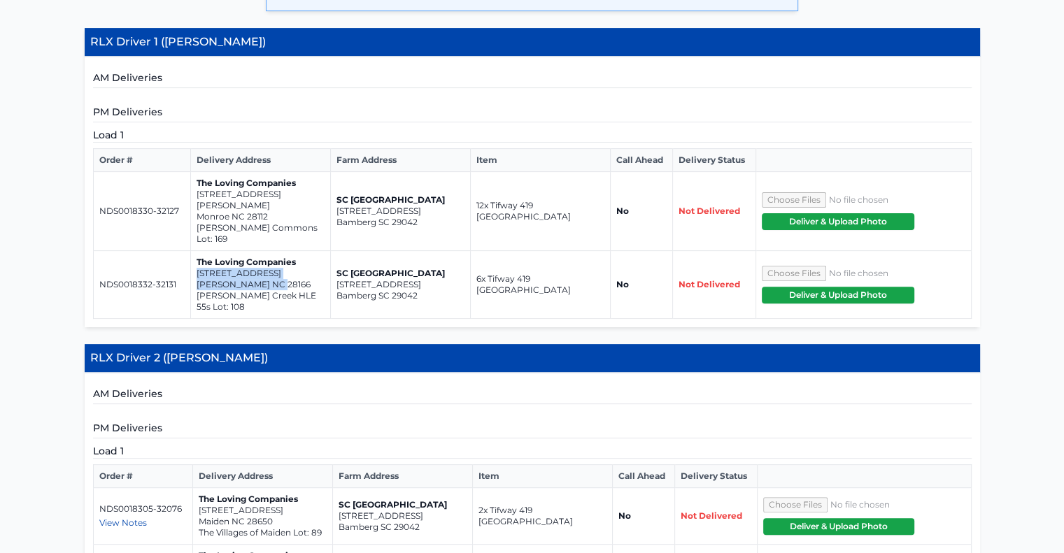
drag, startPoint x: 197, startPoint y: 247, endPoint x: 281, endPoint y: 257, distance: 85.3
click at [288, 262] on td "The Loving Companies [STREET_ADDRESS][PERSON_NAME][PERSON_NAME] Lot: 108" at bounding box center [260, 285] width 140 height 68
copy td "[STREET_ADDRESS][PERSON_NAME]"
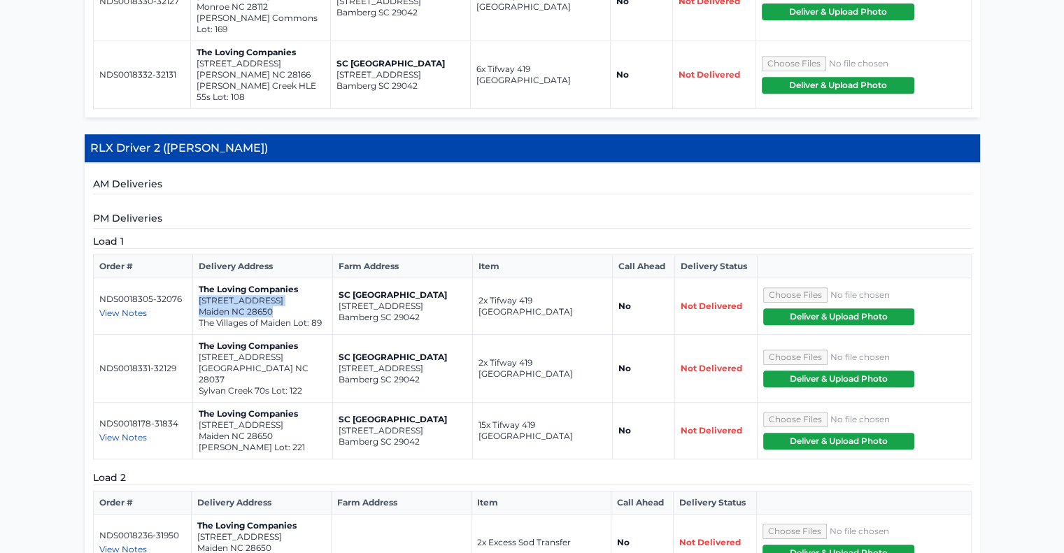
drag, startPoint x: 198, startPoint y: 268, endPoint x: 299, endPoint y: 278, distance: 101.9
click at [299, 278] on td "The Loving Companies 2647 Goose Fair Road Maiden NC 28650 The Villages of Maide…" at bounding box center [263, 306] width 140 height 57
copy td "2647 Goose Fair Road Maiden NC 28650"
drag, startPoint x: 198, startPoint y: 319, endPoint x: 290, endPoint y: 330, distance: 92.9
click at [290, 335] on td "The Loving Companies [STREET_ADDRESS][GEOGRAPHIC_DATA] 70s Lot: 122" at bounding box center [263, 369] width 140 height 68
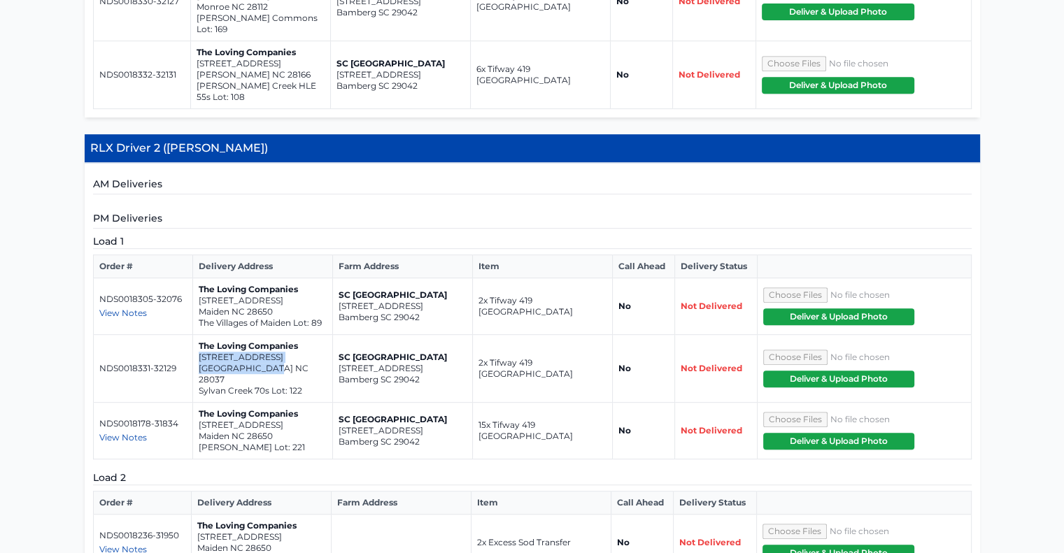
copy td "[STREET_ADDRESS]"
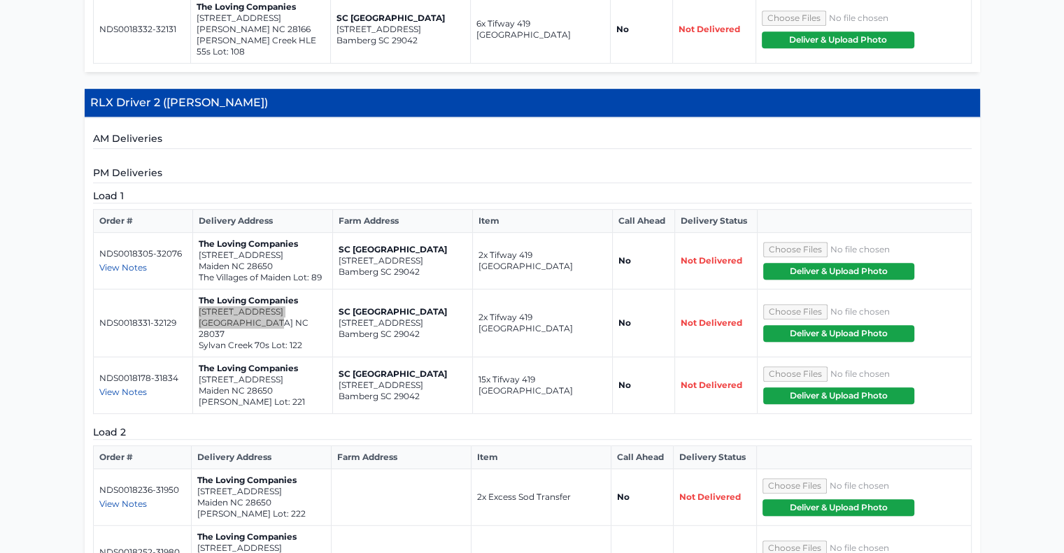
scroll to position [700, 0]
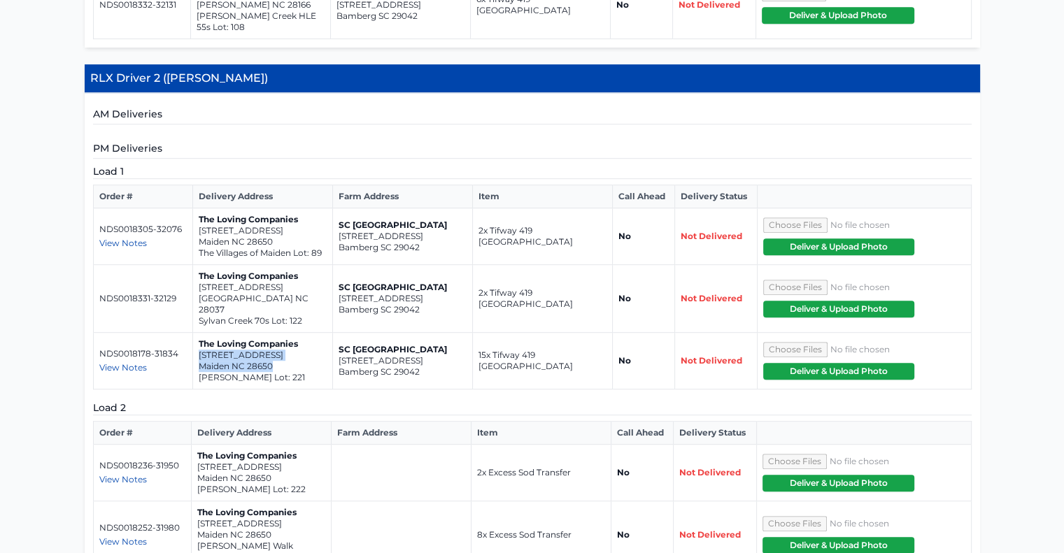
drag, startPoint x: 197, startPoint y: 304, endPoint x: 264, endPoint y: 316, distance: 68.1
click at [291, 333] on td "The Loving Companies 6406 Fairfax Ct Maiden NC 28650 Shannon Woods Meadows Lot:…" at bounding box center [263, 361] width 140 height 57
copy td "6406 Fairfax Ct Maiden NC 28650"
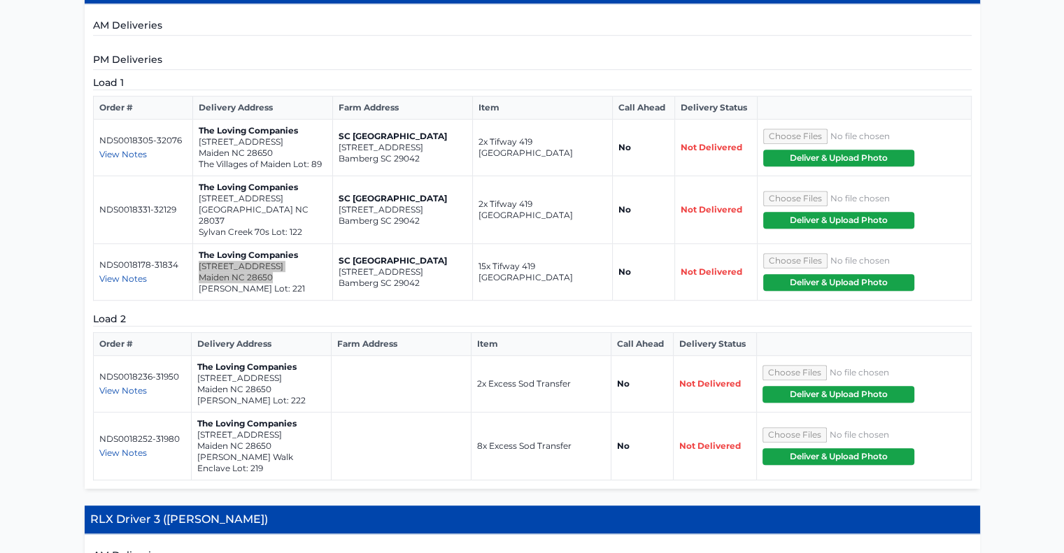
scroll to position [770, 0]
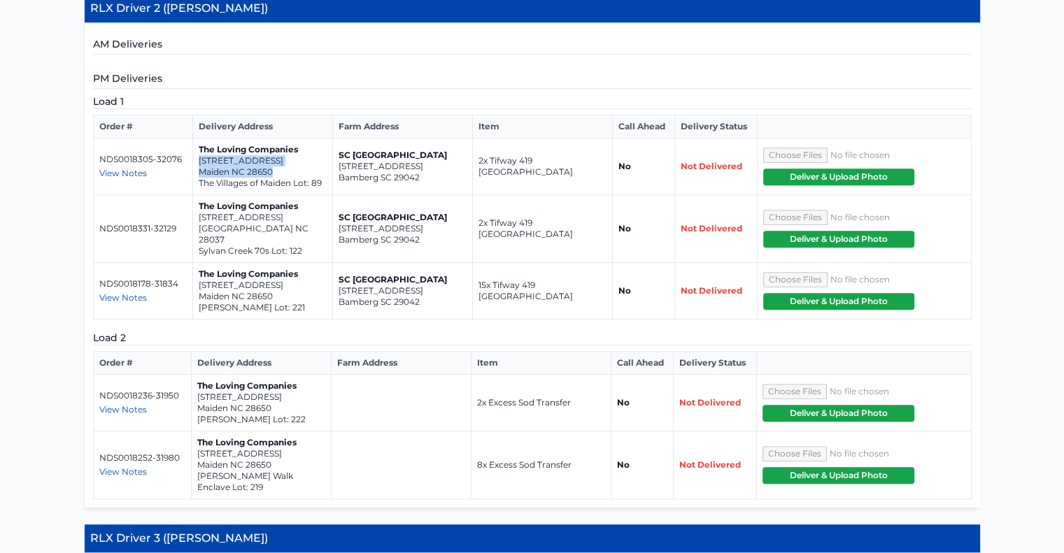
drag, startPoint x: 199, startPoint y: 122, endPoint x: 287, endPoint y: 134, distance: 89.0
click at [287, 139] on td "The Loving Companies 2647 Goose Fair Road Maiden NC 28650 The Villages of Maide…" at bounding box center [263, 167] width 140 height 57
copy td "2647 Goose Fair Road Maiden NC 28650"
drag, startPoint x: 197, startPoint y: 176, endPoint x: 295, endPoint y: 192, distance: 98.7
click at [295, 195] on td "The Loving Companies [STREET_ADDRESS][GEOGRAPHIC_DATA] 70s Lot: 122" at bounding box center [263, 229] width 140 height 68
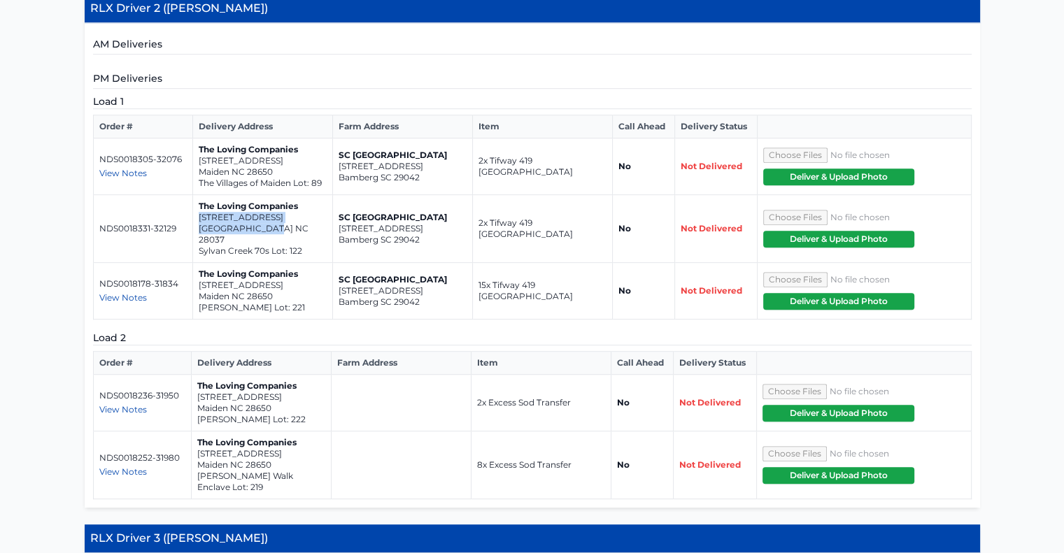
copy td "[STREET_ADDRESS]"
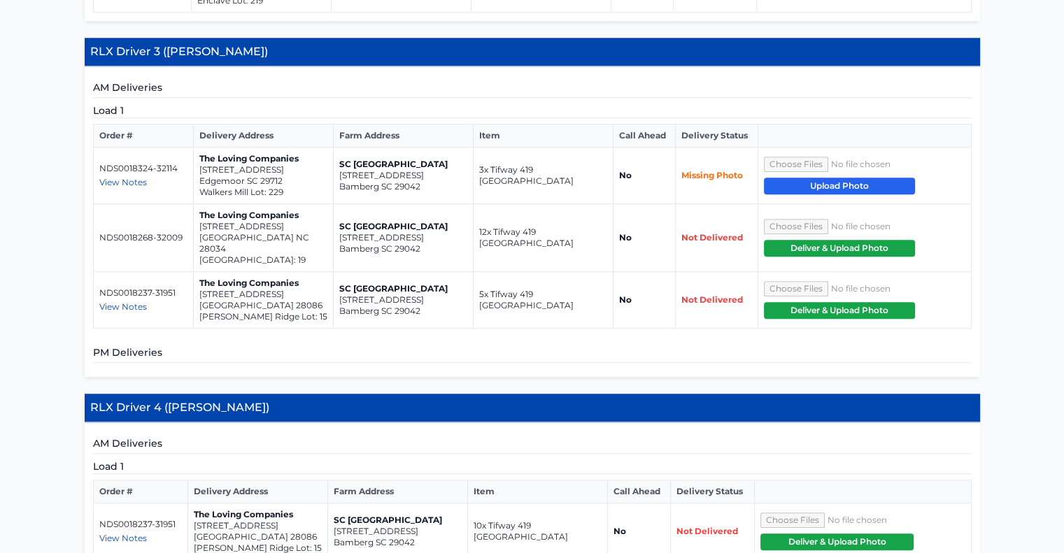
scroll to position [1259, 0]
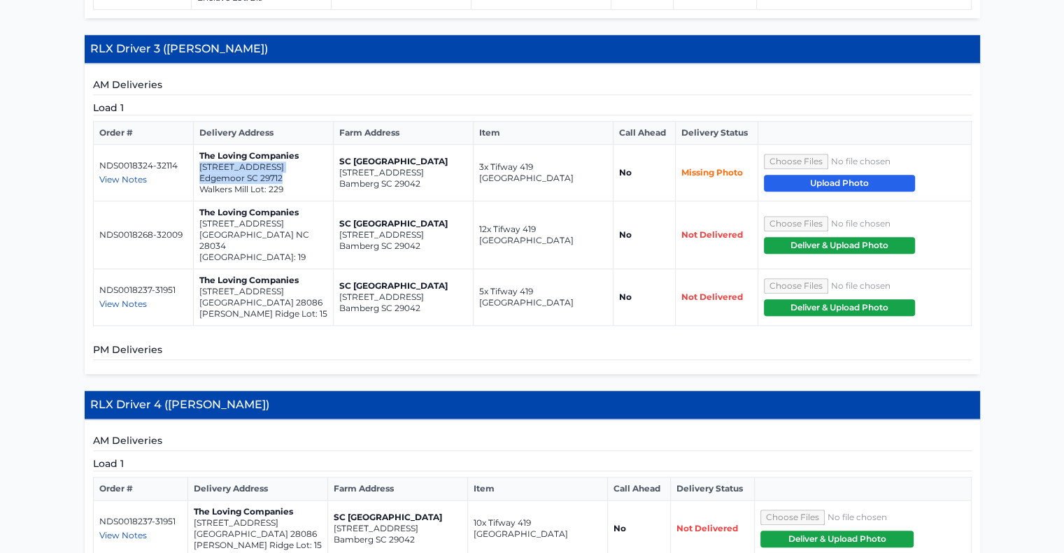
drag, startPoint x: 199, startPoint y: 139, endPoint x: 288, endPoint y: 152, distance: 90.5
click at [288, 152] on td "The Loving Companies 1122 Old Trade Street Edgemoor SC 29712 Walkers Mill Lot: …" at bounding box center [263, 173] width 140 height 57
copy td "1122 Old Trade Street Edgemoor SC 29712"
drag, startPoint x: 199, startPoint y: 193, endPoint x: 277, endPoint y: 206, distance: 79.5
click at [277, 206] on td "The Loving Companies 5066 Beargrass Drive Dallas NC 28034 Rosewood Village Lot:…" at bounding box center [263, 235] width 140 height 68
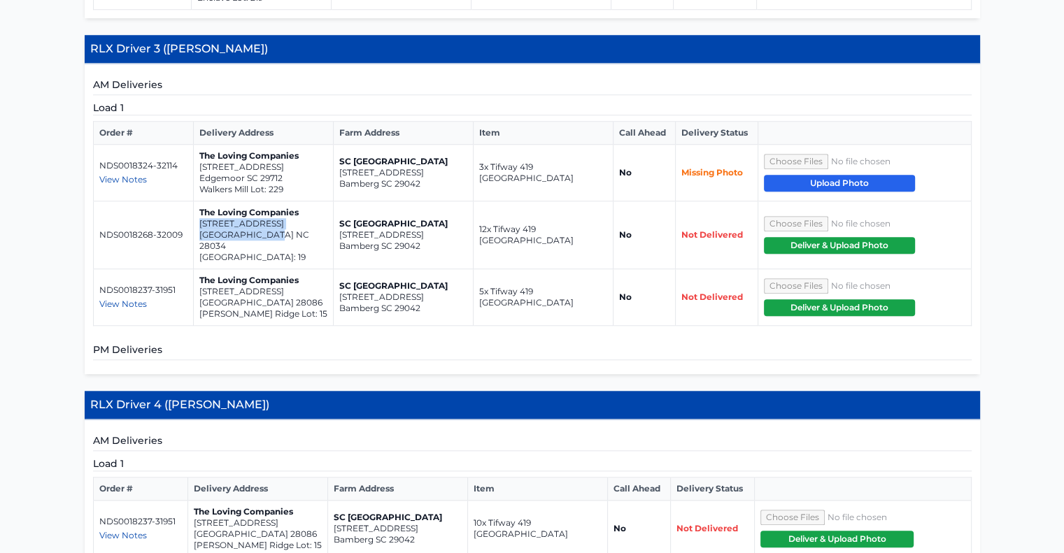
copy td "5066 Beargrass Drive Dallas NC 28034"
drag, startPoint x: 199, startPoint y: 253, endPoint x: 316, endPoint y: 264, distance: 117.4
click at [316, 269] on td "The Loving Companies 233 Paige Road Kings Mountain NC 28086 Brinkley Ridge Lot:…" at bounding box center [263, 297] width 140 height 57
copy td "233 Paige Road Kings Mountain NC 28086"
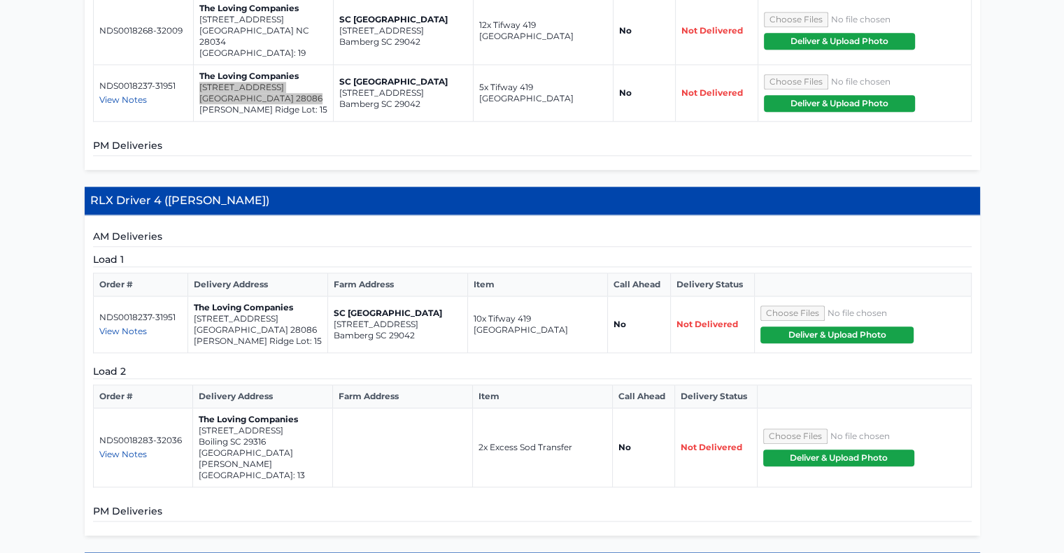
scroll to position [1539, 0]
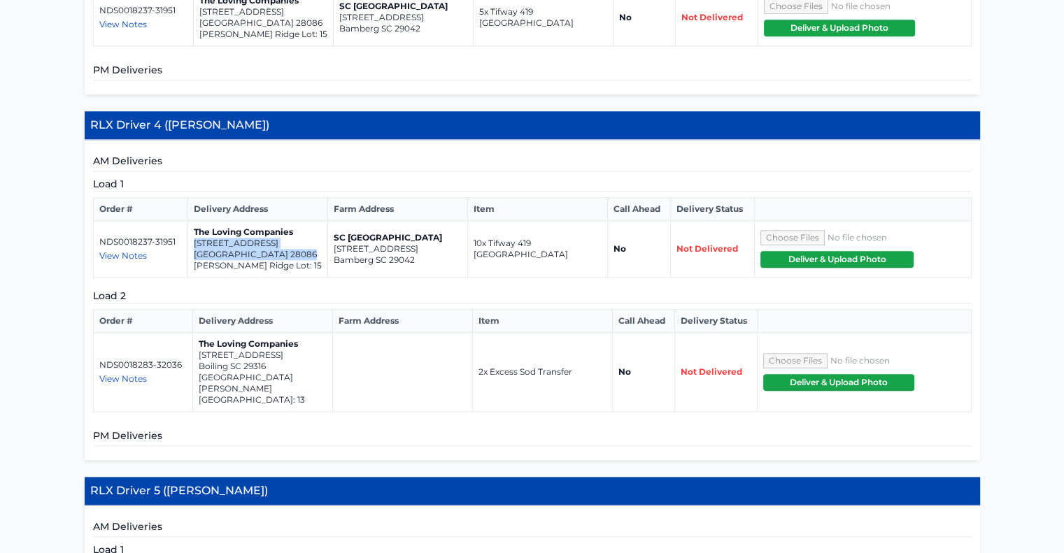
drag, startPoint x: 194, startPoint y: 199, endPoint x: 318, endPoint y: 214, distance: 124.7
click at [318, 221] on td "The Loving Companies 233 Paige Road Kings Mountain NC 28086 Brinkley Ridge Lot:…" at bounding box center [257, 249] width 140 height 57
drag, startPoint x: 198, startPoint y: 314, endPoint x: 289, endPoint y: 325, distance: 91.6
click at [289, 333] on td "The Loving Companies 1804 Bluejay Lane Boiling SC 29316 Chestnut Springs Glen L…" at bounding box center [263, 372] width 140 height 79
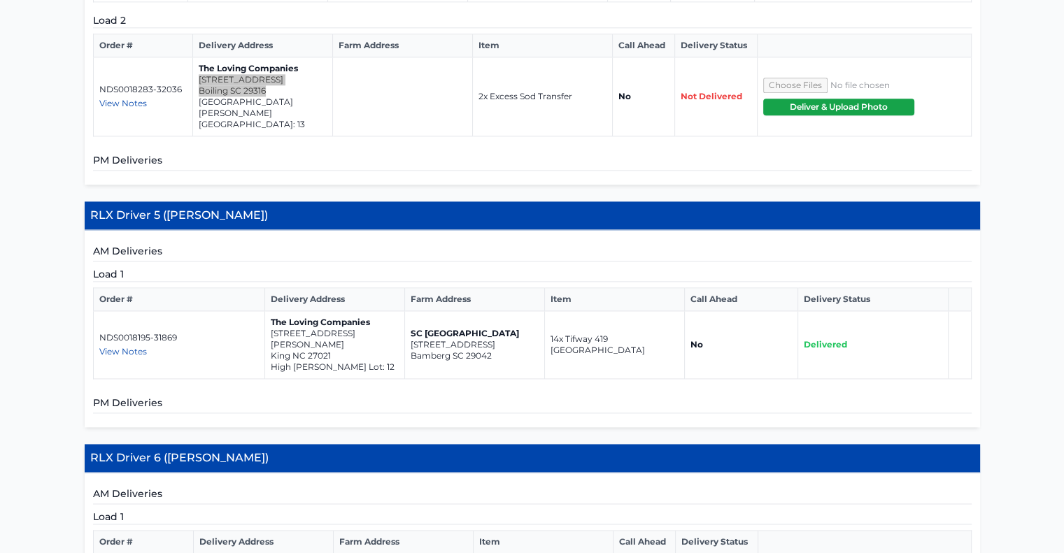
scroll to position [1819, 0]
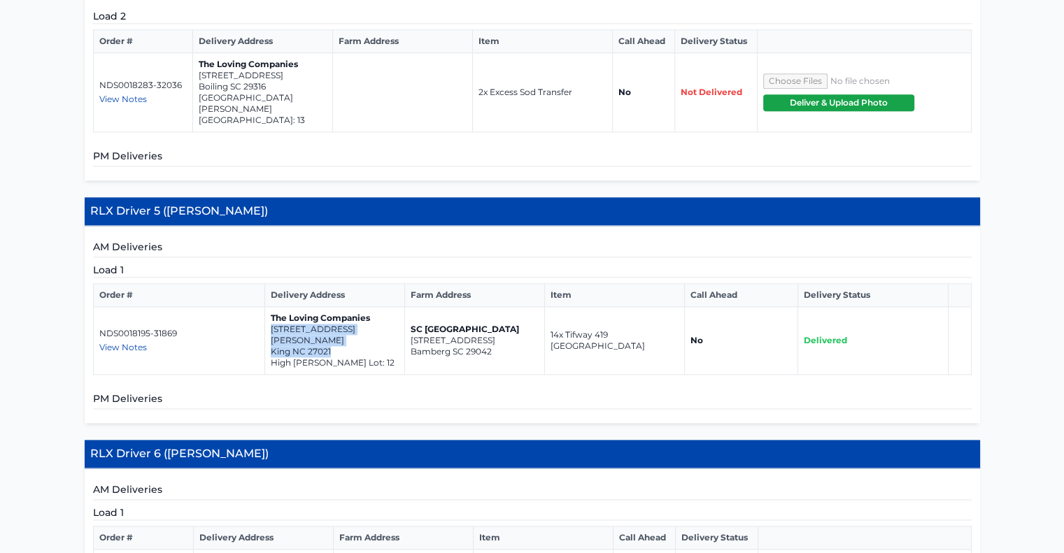
drag, startPoint x: 271, startPoint y: 262, endPoint x: 351, endPoint y: 278, distance: 81.2
click at [351, 307] on td "The Loving Companies 817 Merriweather Drive King NC 27021 High Meadows Lot: 12" at bounding box center [335, 341] width 140 height 68
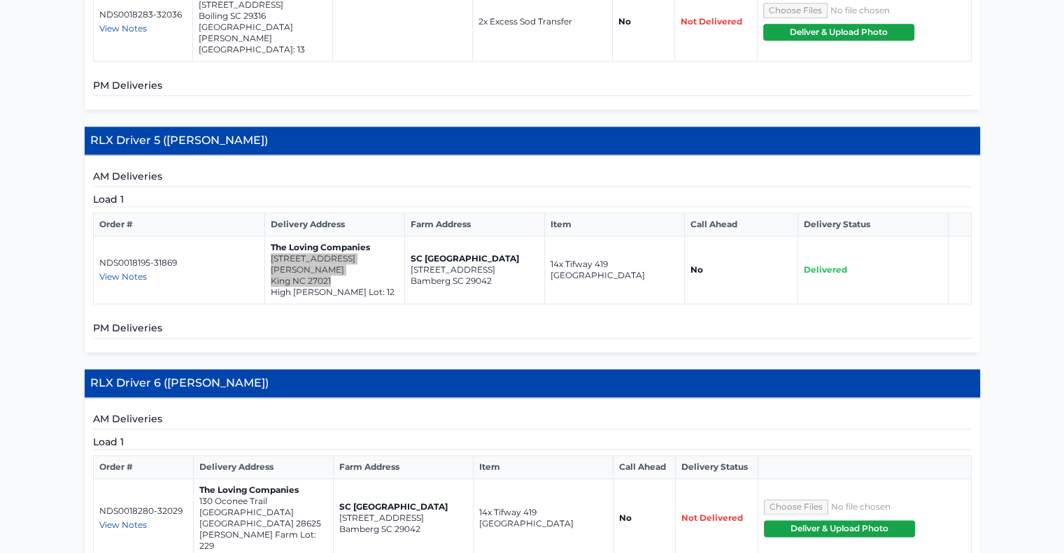
scroll to position [2029, 0]
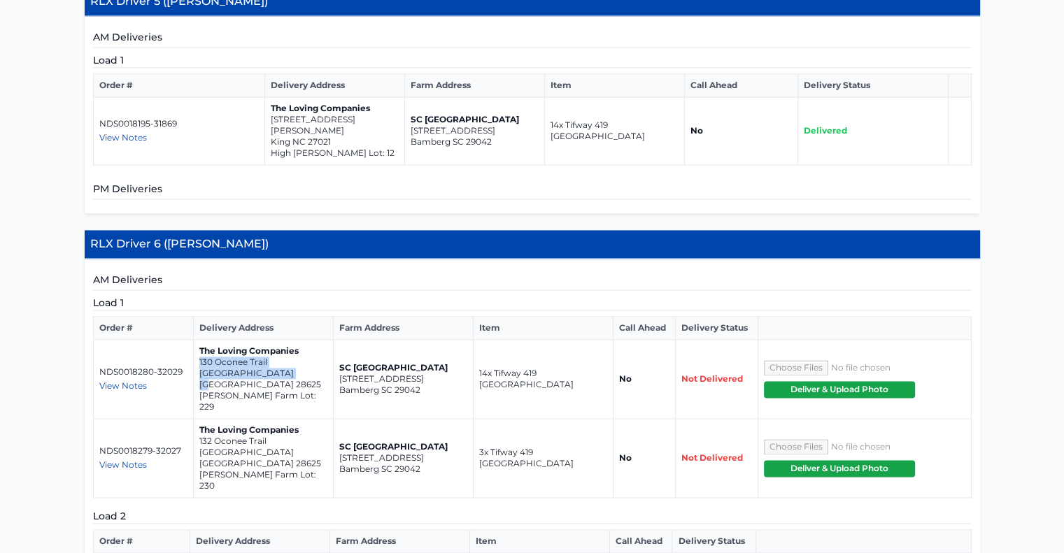
drag, startPoint x: 199, startPoint y: 284, endPoint x: 294, endPoint y: 297, distance: 96.0
click at [294, 340] on td "The Loving Companies 130 Oconee Trail Statesville NC 28625 Sullivan Farm Lot: 2…" at bounding box center [263, 379] width 140 height 79
drag, startPoint x: 199, startPoint y: 343, endPoint x: 291, endPoint y: 352, distance: 92.8
click at [291, 419] on td "The Loving Companies 132 Oconee Trail Statesville NC 28625 Sullivan Farm Lot: 2…" at bounding box center [263, 458] width 140 height 79
drag, startPoint x: 195, startPoint y: 455, endPoint x: 202, endPoint y: 441, distance: 15.0
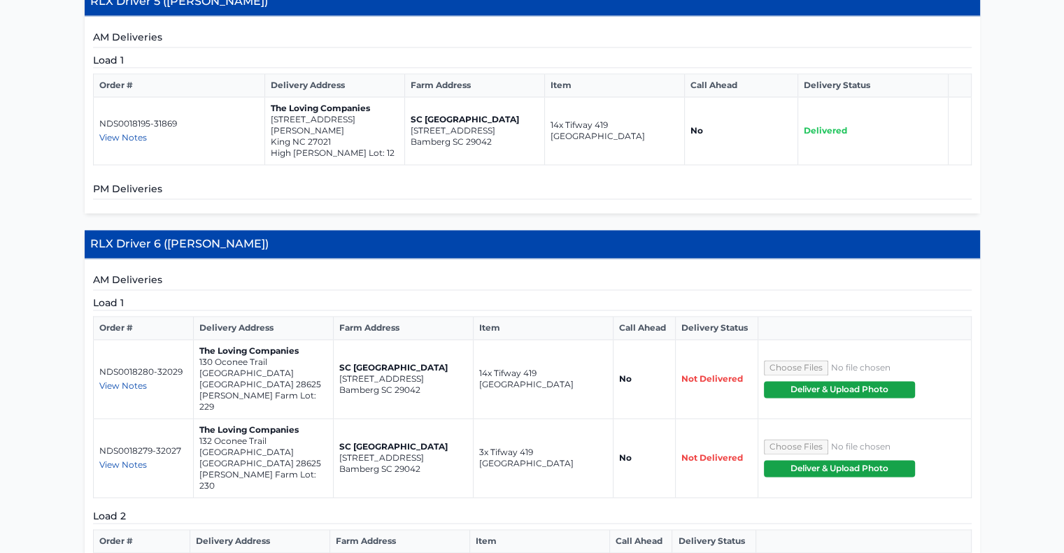
drag, startPoint x: 194, startPoint y: 452, endPoint x: 299, endPoint y: 469, distance: 106.3
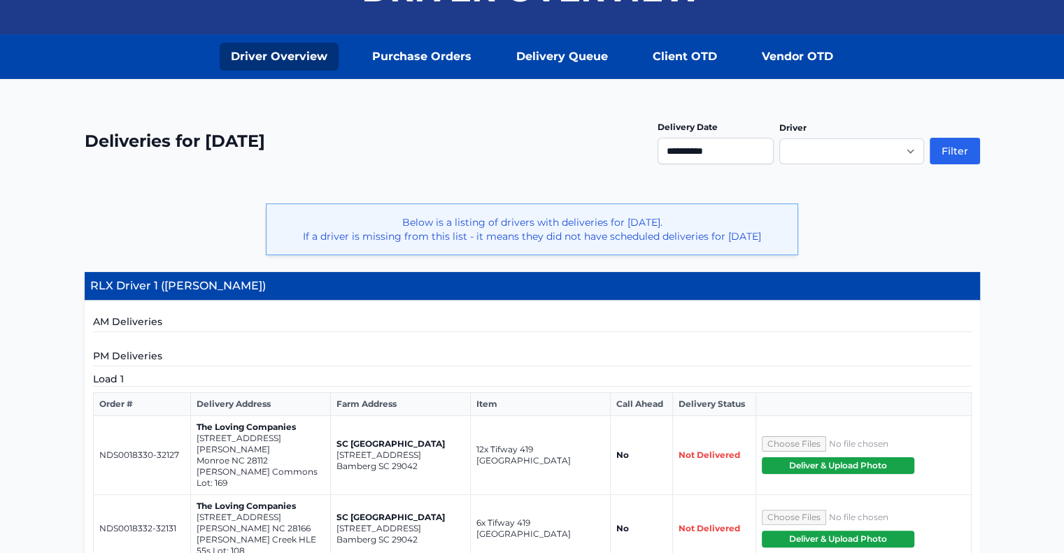
scroll to position [20, 0]
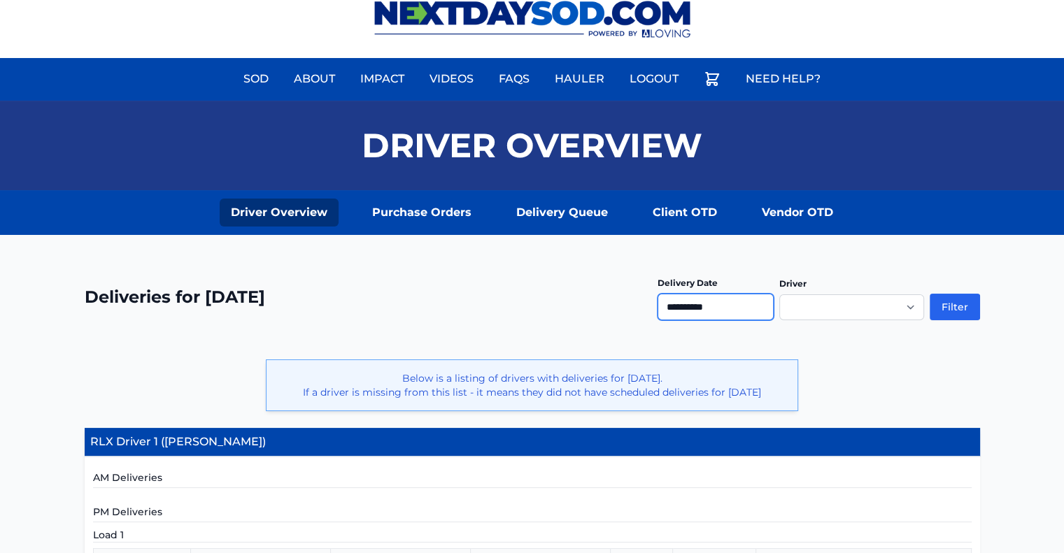
click at [700, 303] on input "**********" at bounding box center [716, 307] width 116 height 27
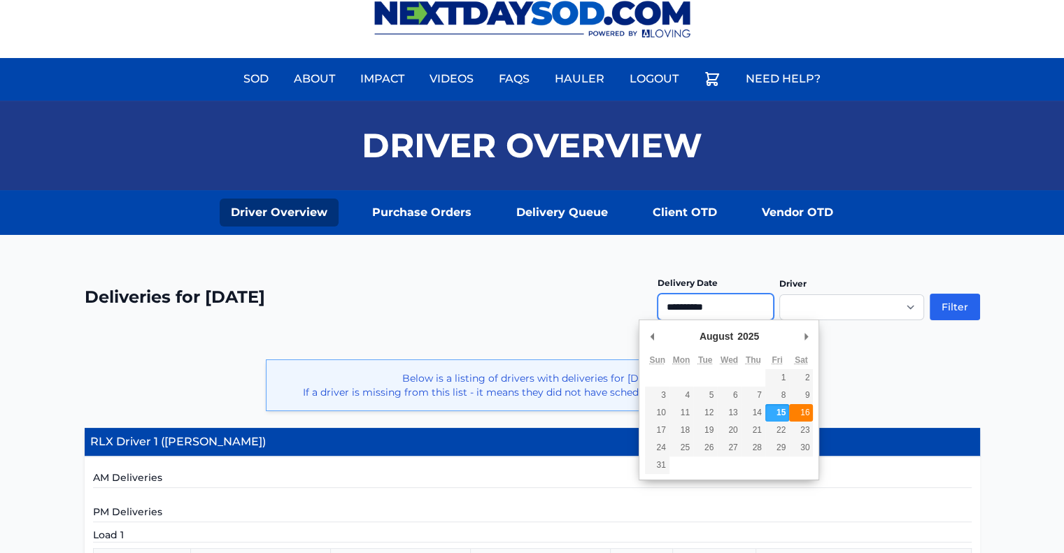
type input "**********"
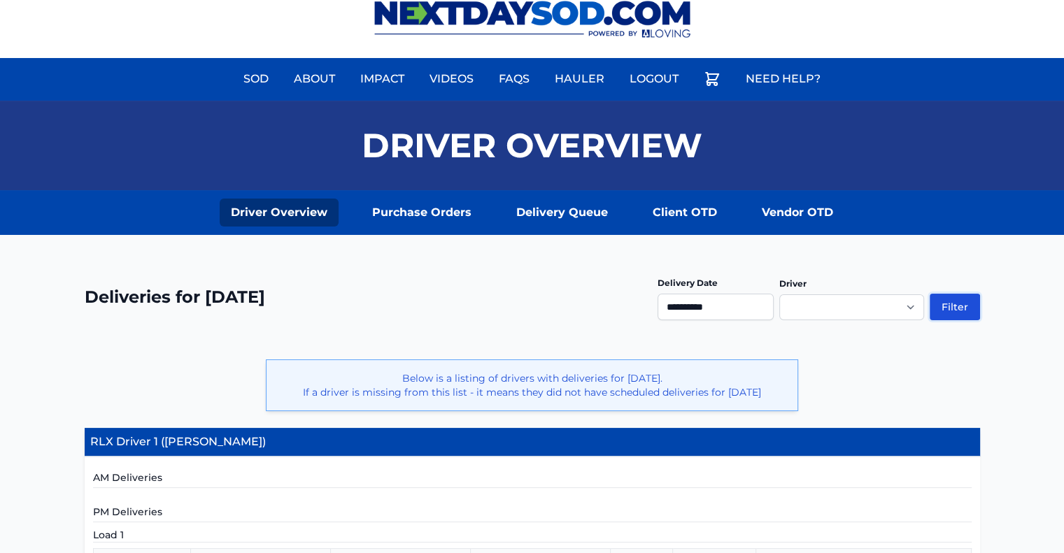
click at [960, 310] on button "Filter" at bounding box center [955, 307] width 50 height 27
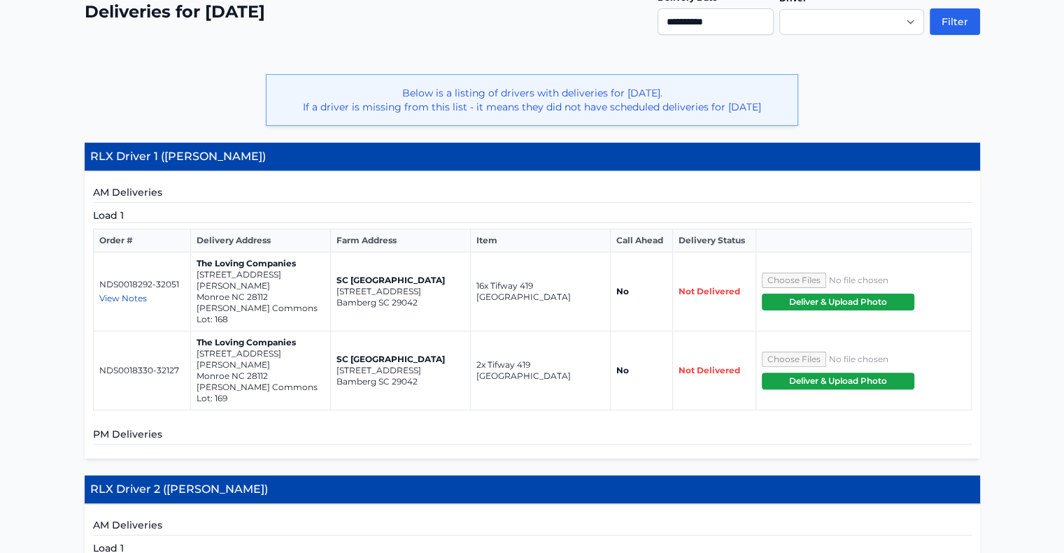
scroll to position [350, 0]
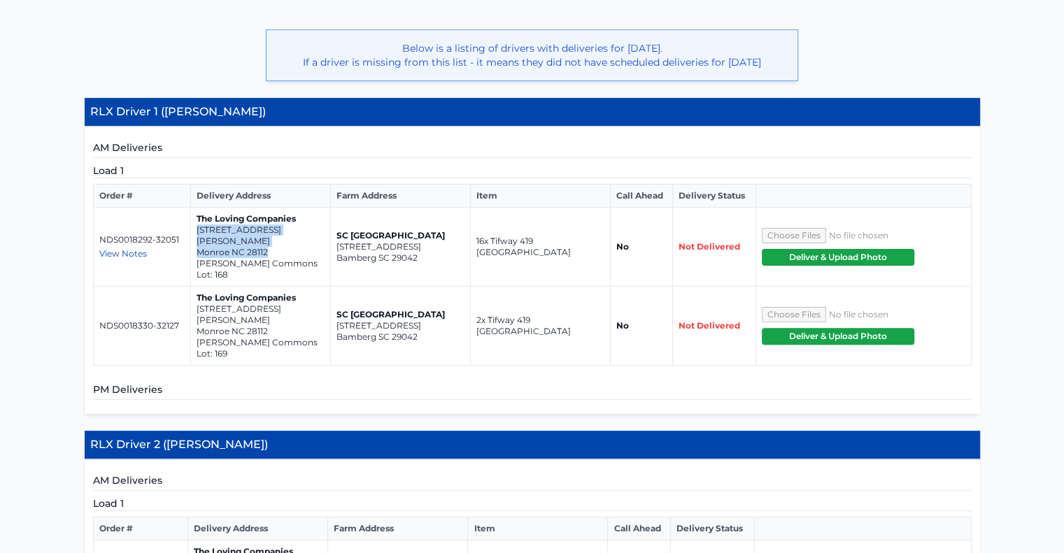
drag, startPoint x: 197, startPoint y: 227, endPoint x: 287, endPoint y: 239, distance: 91.1
click at [287, 239] on td "The Loving Companies [STREET_ADDRESS][PERSON_NAME] [PERSON_NAME] Commons Lot: 1…" at bounding box center [260, 247] width 140 height 79
drag, startPoint x: 226, startPoint y: 221, endPoint x: 227, endPoint y: 144, distance: 77.0
click at [227, 144] on h5 "AM Deliveries" at bounding box center [532, 149] width 879 height 17
click at [201, 229] on td "The Loving Companies [STREET_ADDRESS][PERSON_NAME] [PERSON_NAME] Commons Lot: 1…" at bounding box center [260, 247] width 140 height 79
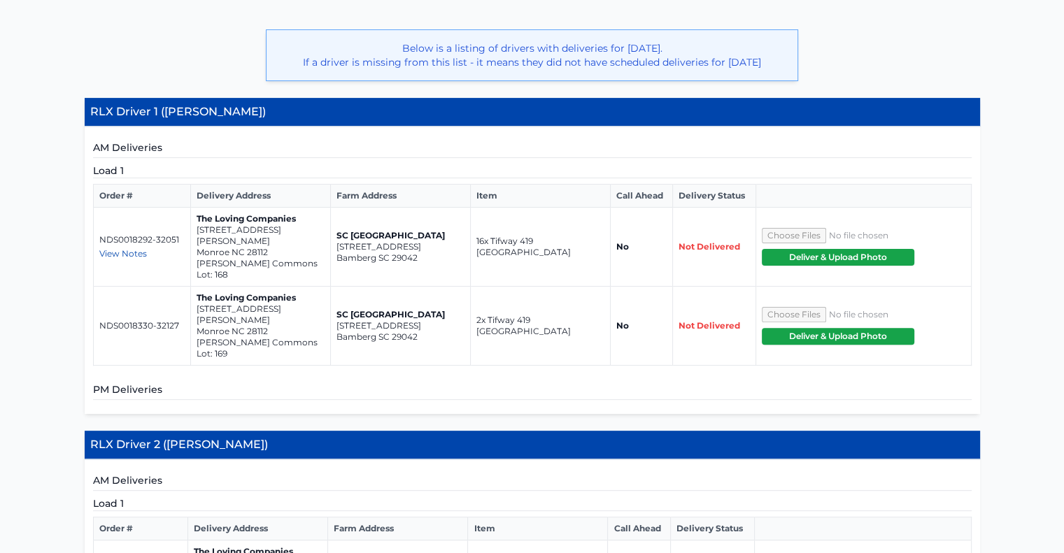
click at [252, 159] on section "AM Deliveries Load 1 Order # Delivery Address Farm Address Item Call Ahead Deli…" at bounding box center [532, 253] width 879 height 225
drag, startPoint x: 196, startPoint y: 226, endPoint x: 280, endPoint y: 237, distance: 84.7
click at [280, 237] on td "The Loving Companies [STREET_ADDRESS][PERSON_NAME] [PERSON_NAME] Commons Lot: 1…" at bounding box center [260, 247] width 140 height 79
copy td "[STREET_ADDRESS][PERSON_NAME]"
drag, startPoint x: 195, startPoint y: 282, endPoint x: 278, endPoint y: 290, distance: 82.9
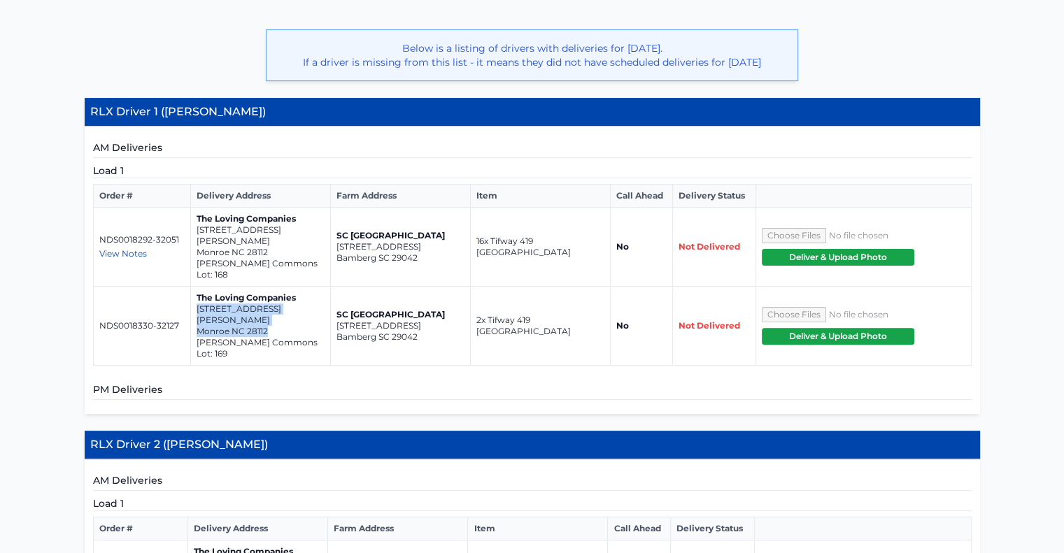
click at [280, 292] on td "The Loving Companies [STREET_ADDRESS][PERSON_NAME] [PERSON_NAME] Commons Lot: 1…" at bounding box center [260, 326] width 140 height 79
copy td "[STREET_ADDRESS][PERSON_NAME]"
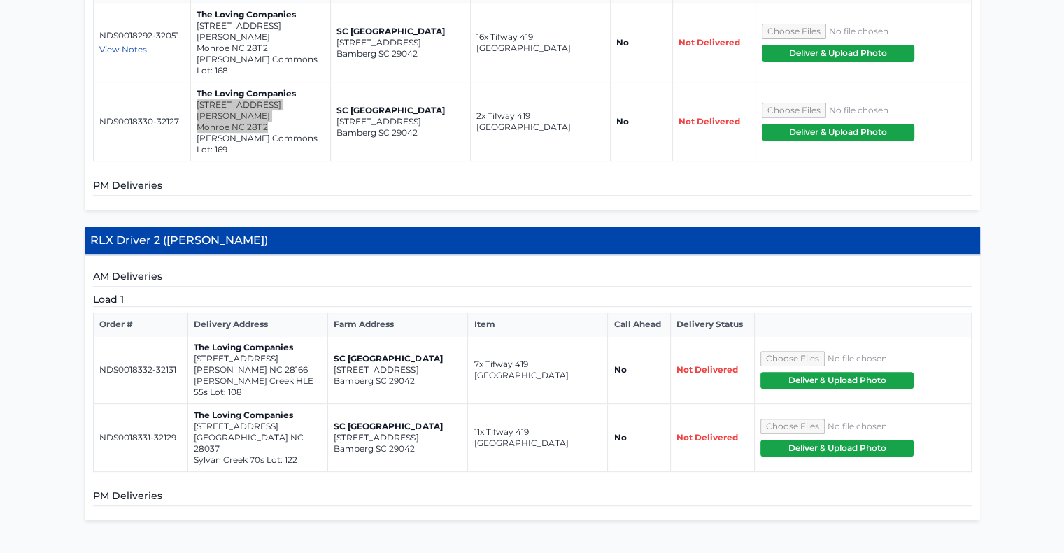
scroll to position [560, 0]
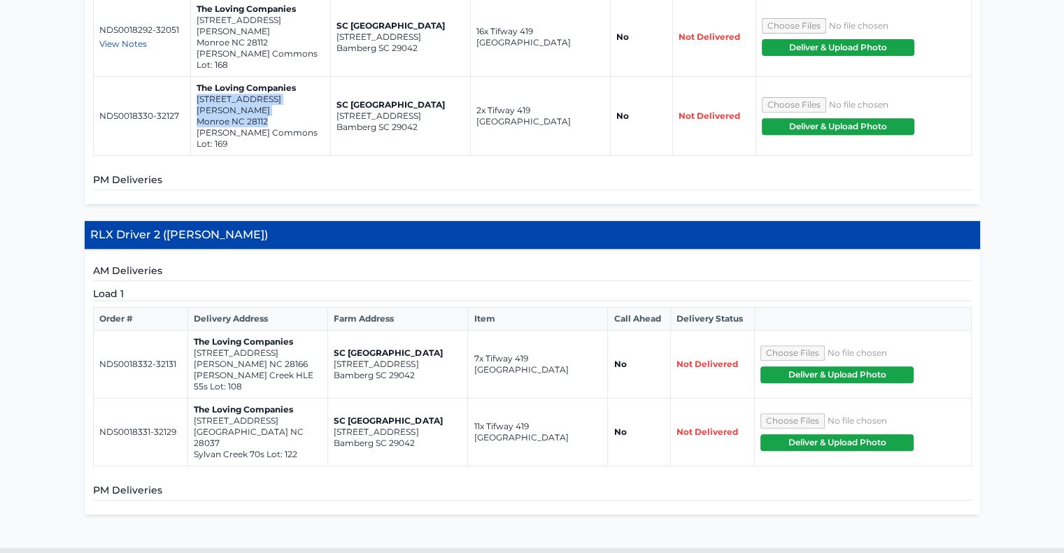
drag, startPoint x: 194, startPoint y: 302, endPoint x: 288, endPoint y: 311, distance: 93.4
click at [288, 331] on td "The Loving Companies [STREET_ADDRESS][PERSON_NAME][PERSON_NAME] Lot: 108" at bounding box center [258, 365] width 140 height 68
click at [267, 264] on h5 "AM Deliveries" at bounding box center [532, 272] width 879 height 17
drag, startPoint x: 193, startPoint y: 300, endPoint x: 263, endPoint y: 309, distance: 70.5
click at [290, 331] on td "The Loving Companies [STREET_ADDRESS][PERSON_NAME][PERSON_NAME] Lot: 108" at bounding box center [258, 365] width 140 height 68
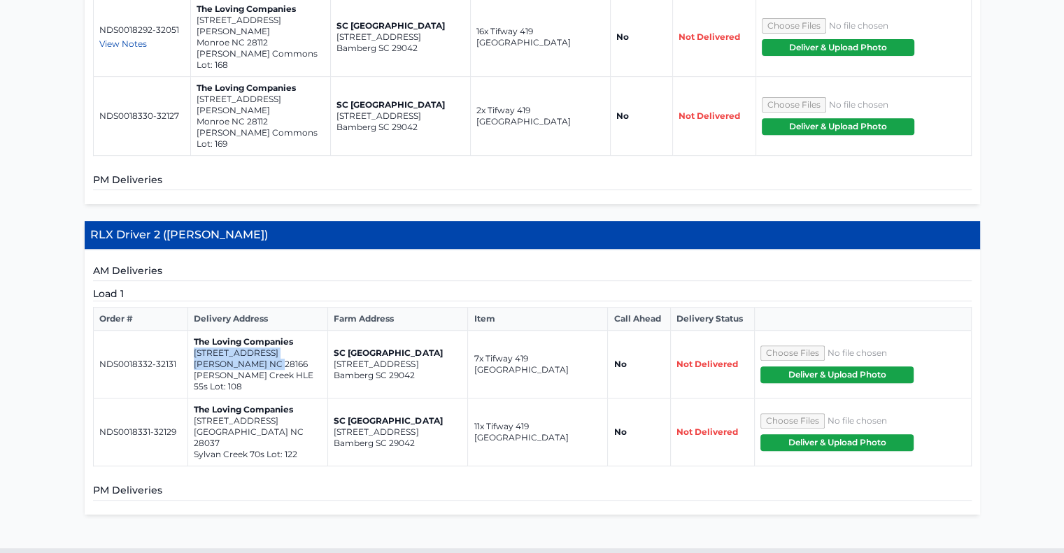
copy td "[STREET_ADDRESS][PERSON_NAME]"
drag, startPoint x: 193, startPoint y: 360, endPoint x: 261, endPoint y: 363, distance: 67.9
click at [305, 399] on td "The Loving Companies [STREET_ADDRESS][GEOGRAPHIC_DATA] 70s Lot: 122" at bounding box center [258, 433] width 140 height 68
copy td "[STREET_ADDRESS]"
